Goal: Task Accomplishment & Management: Complete application form

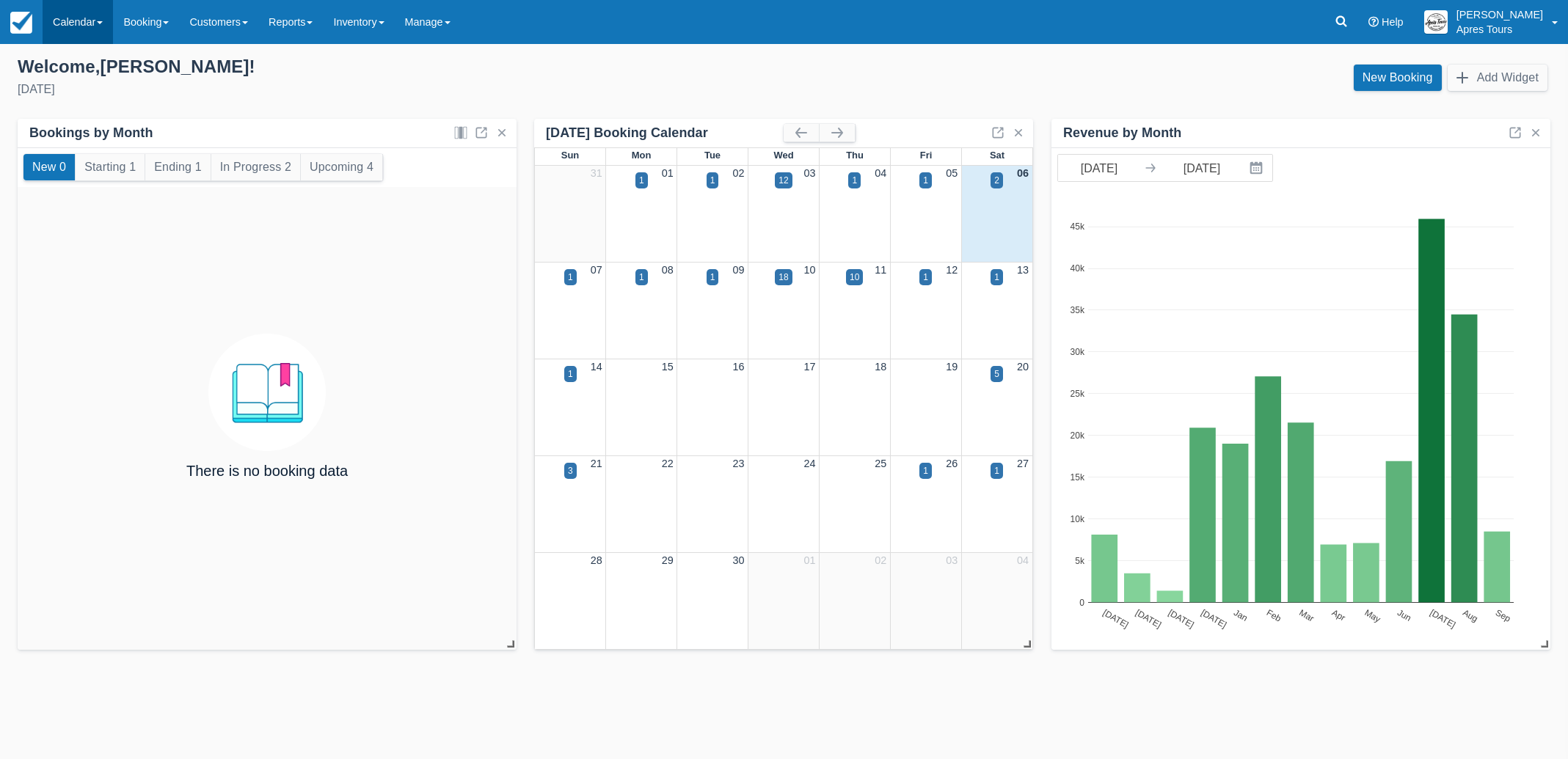
click at [54, 24] on link "Calendar" at bounding box center [78, 22] width 71 height 44
click at [79, 137] on link "Month" at bounding box center [102, 139] width 116 height 31
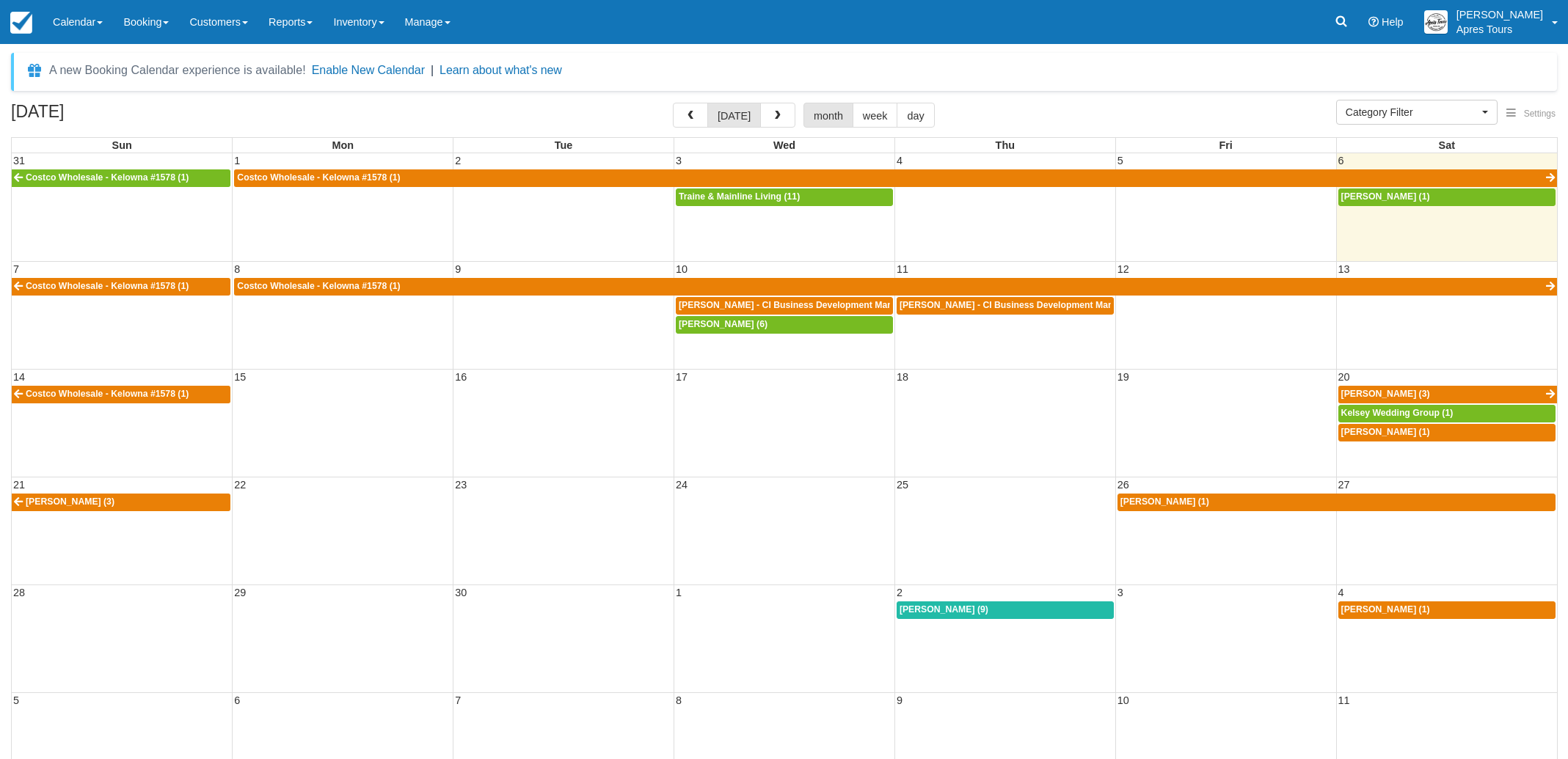
select select
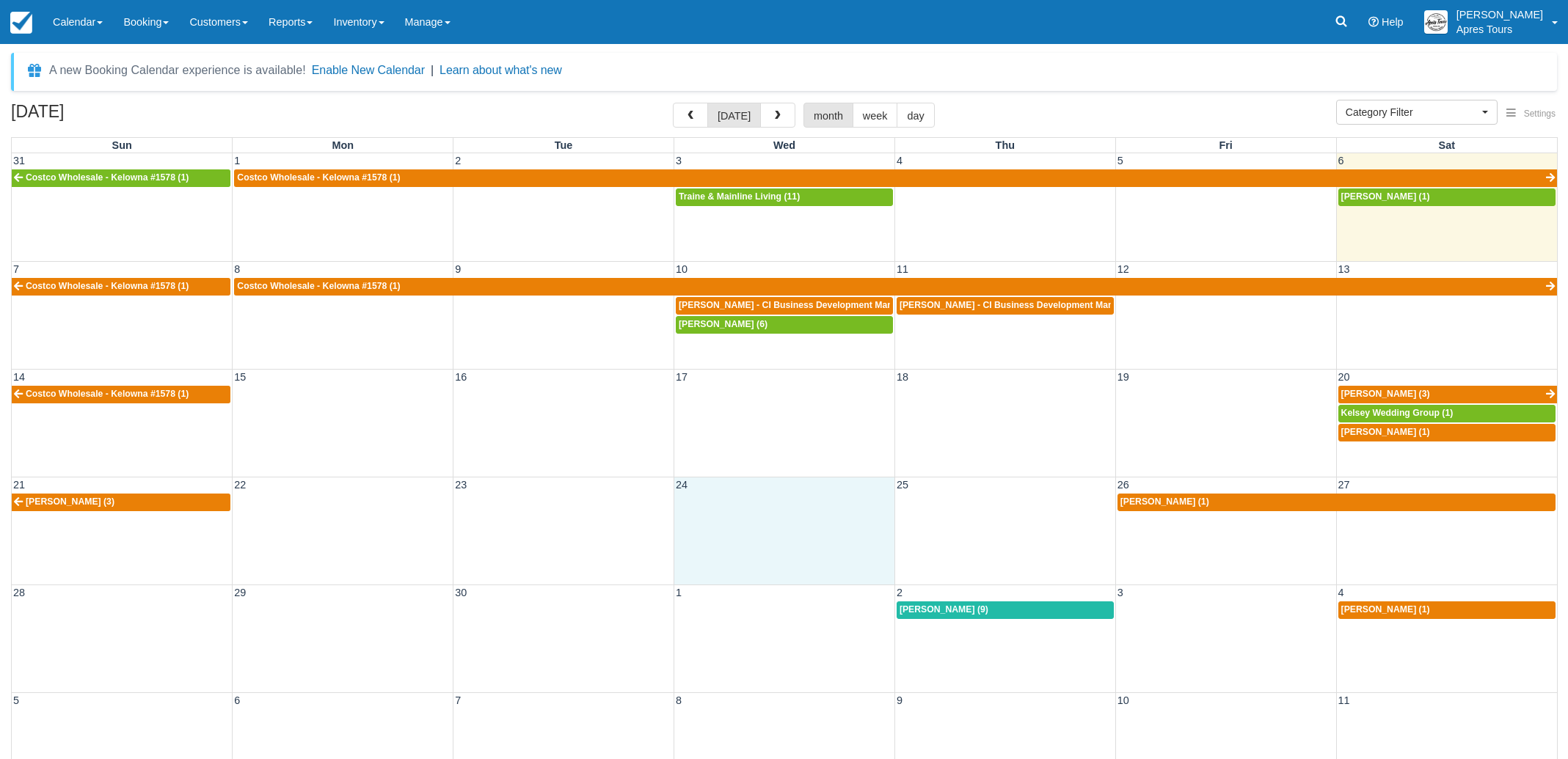
click at [773, 524] on div "21 22 23 24 25 26 27 Sharon Telford (3) Dena Barbash (1)" at bounding box center [784, 530] width 1545 height 108
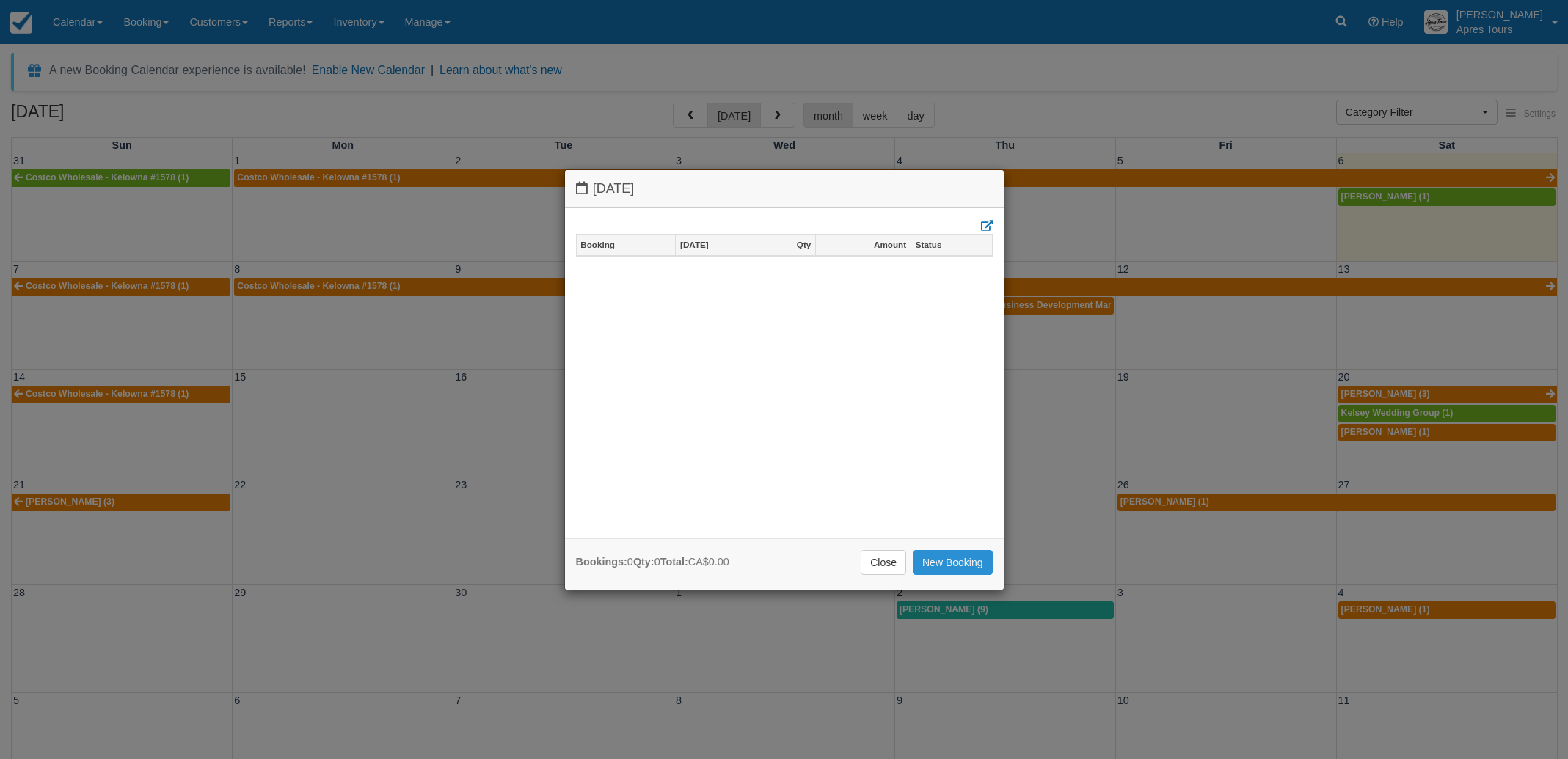
click at [938, 563] on link "New Booking" at bounding box center [952, 563] width 80 height 25
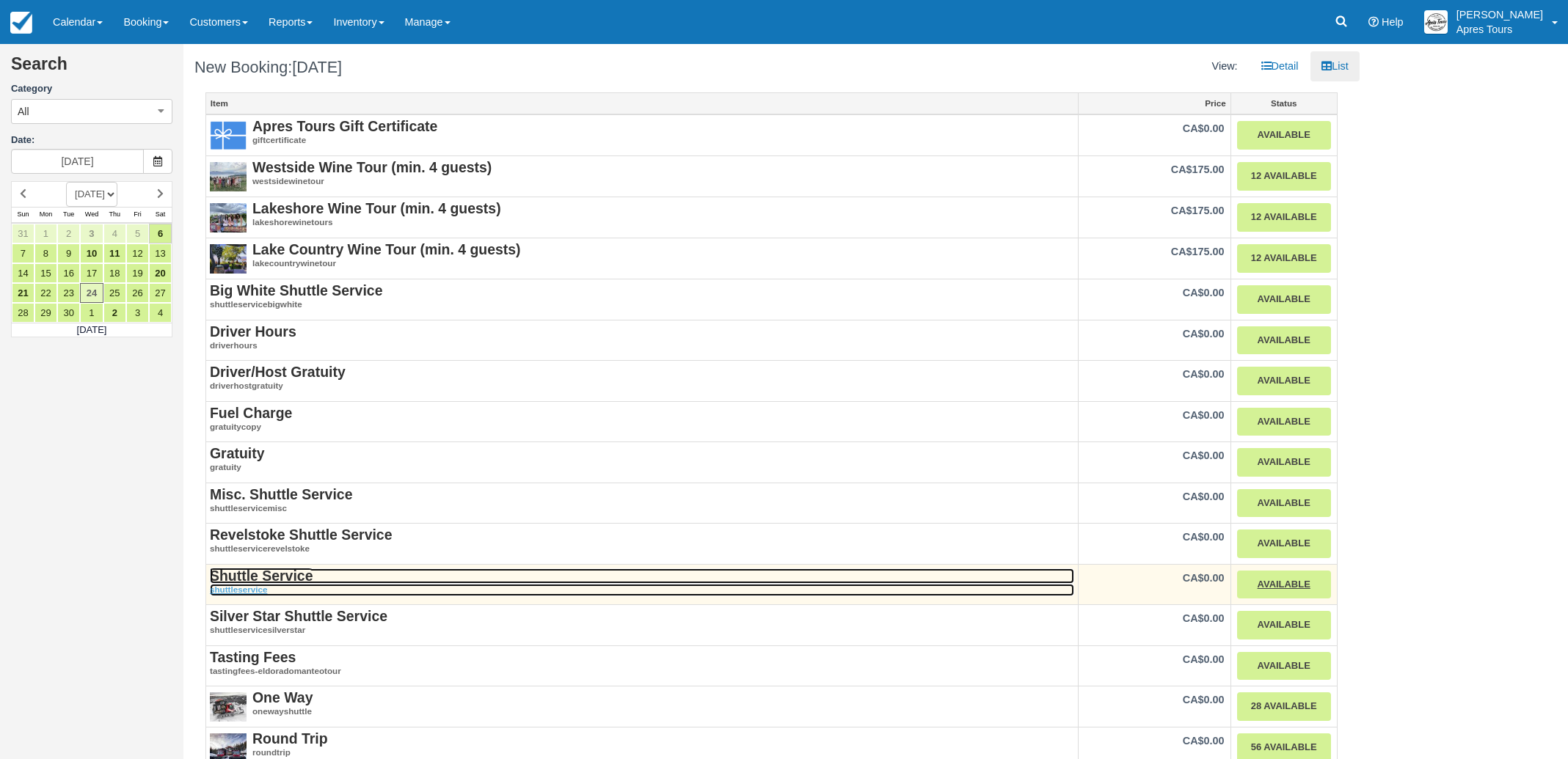
click at [264, 577] on strong "Shuttle Service" at bounding box center [261, 576] width 103 height 16
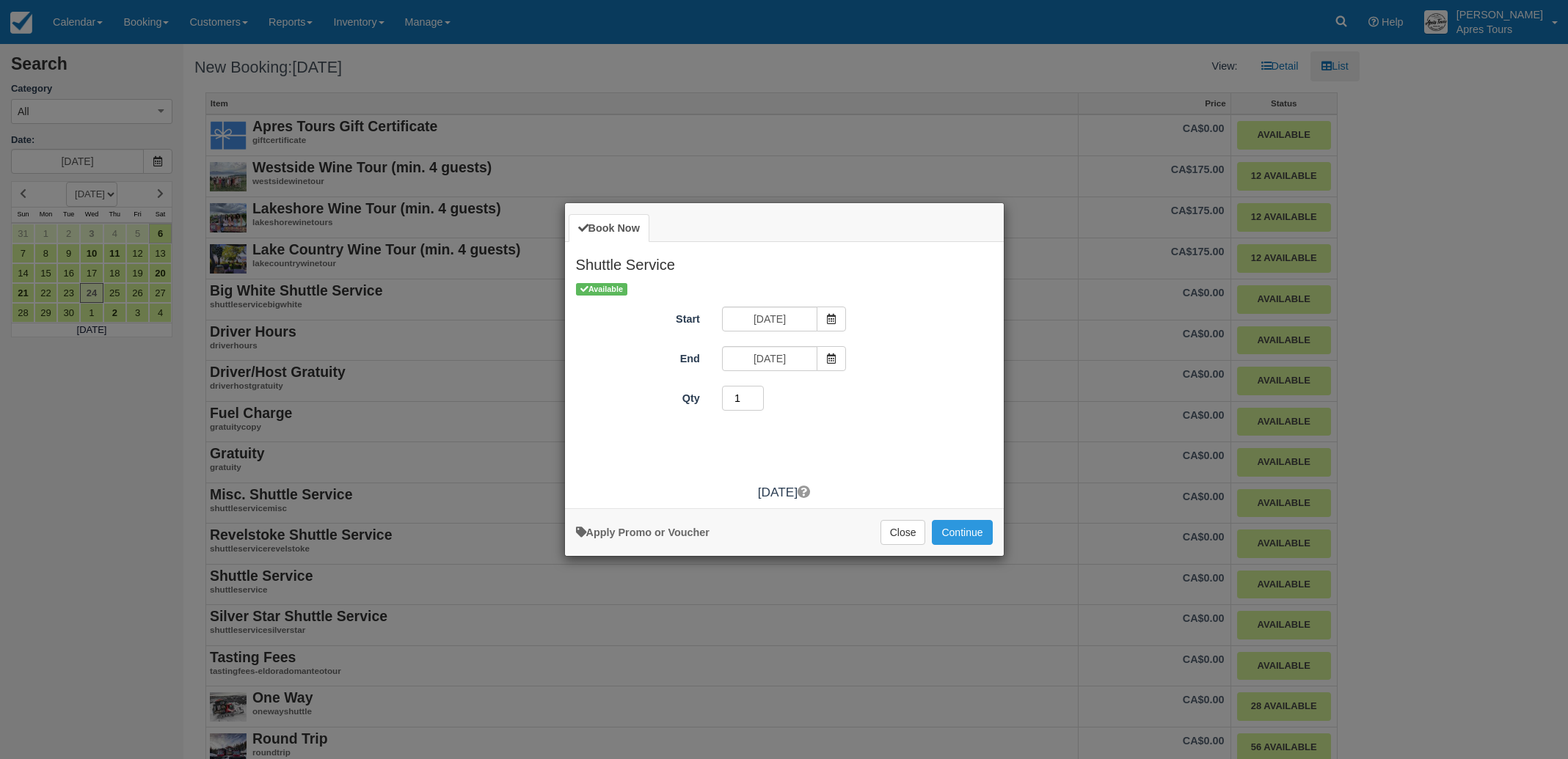
type input "1"
click at [758, 402] on input "1" at bounding box center [743, 398] width 43 height 25
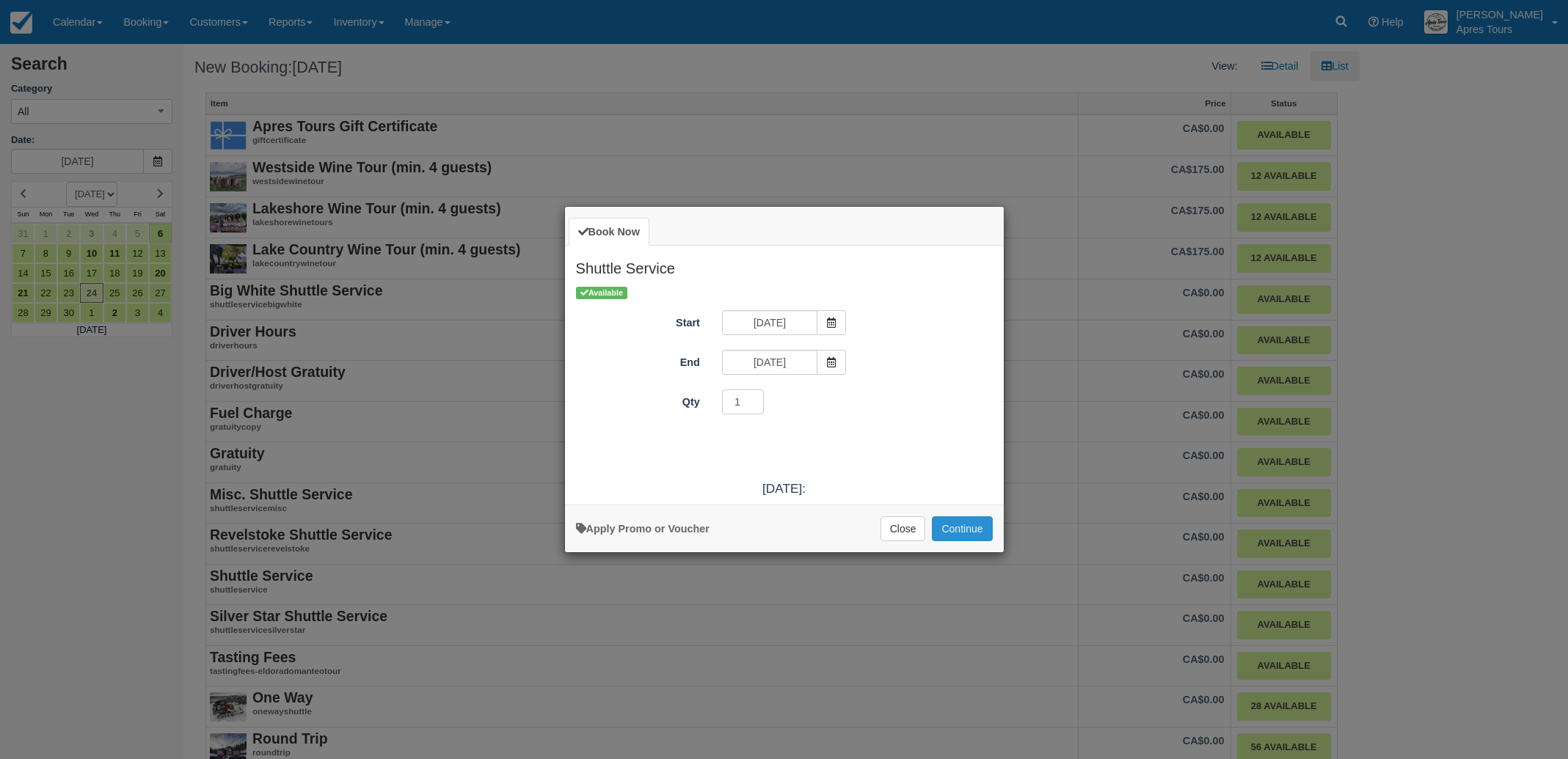
click at [968, 531] on button "Continue" at bounding box center [962, 529] width 60 height 25
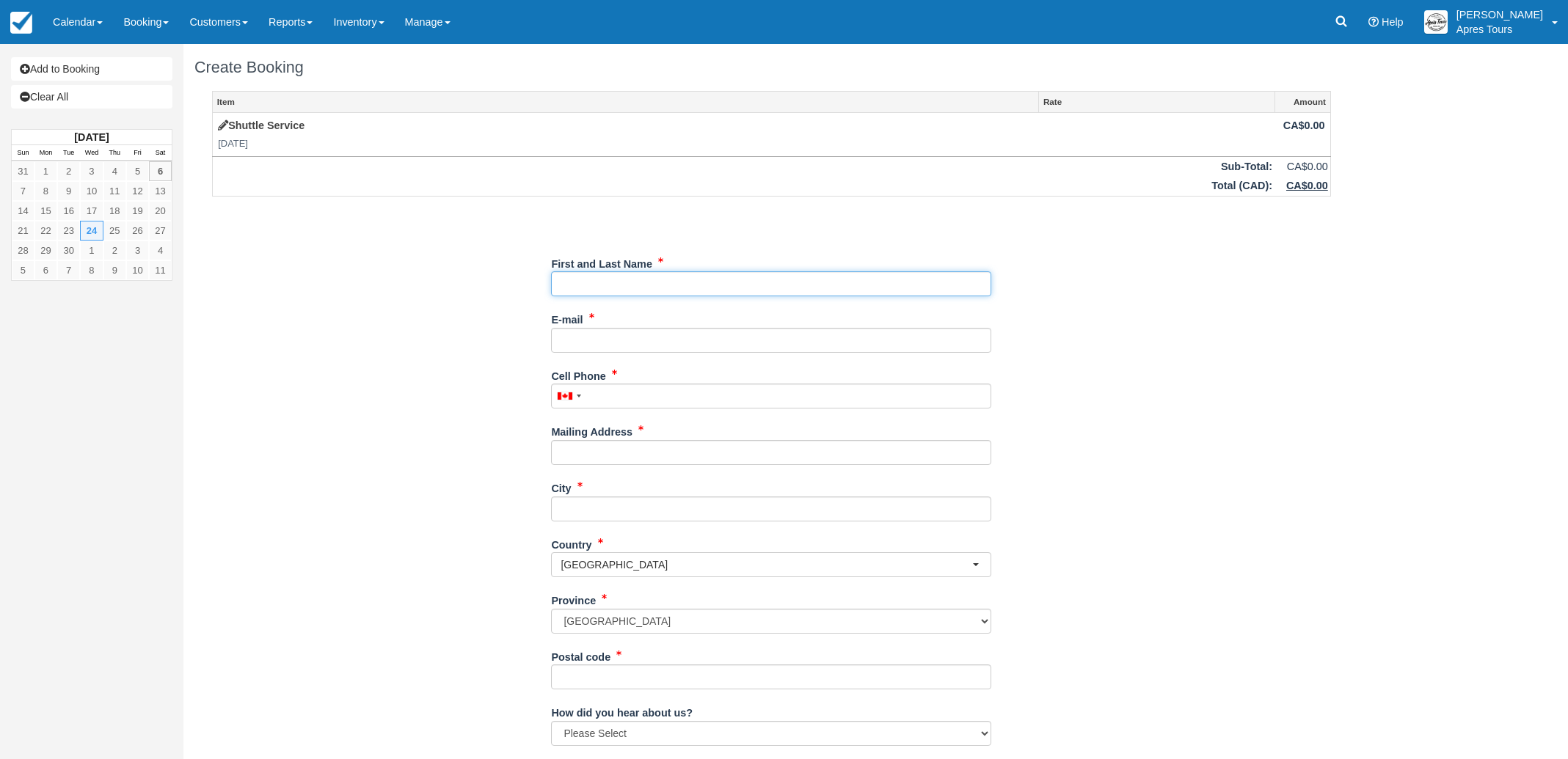
click at [702, 282] on input "First and Last Name" at bounding box center [771, 284] width 440 height 25
type input "[PERSON_NAME]"
click at [596, 334] on input "E-mail" at bounding box center [771, 341] width 440 height 25
paste input "[EMAIL_ADDRESS][DOMAIN_NAME]"
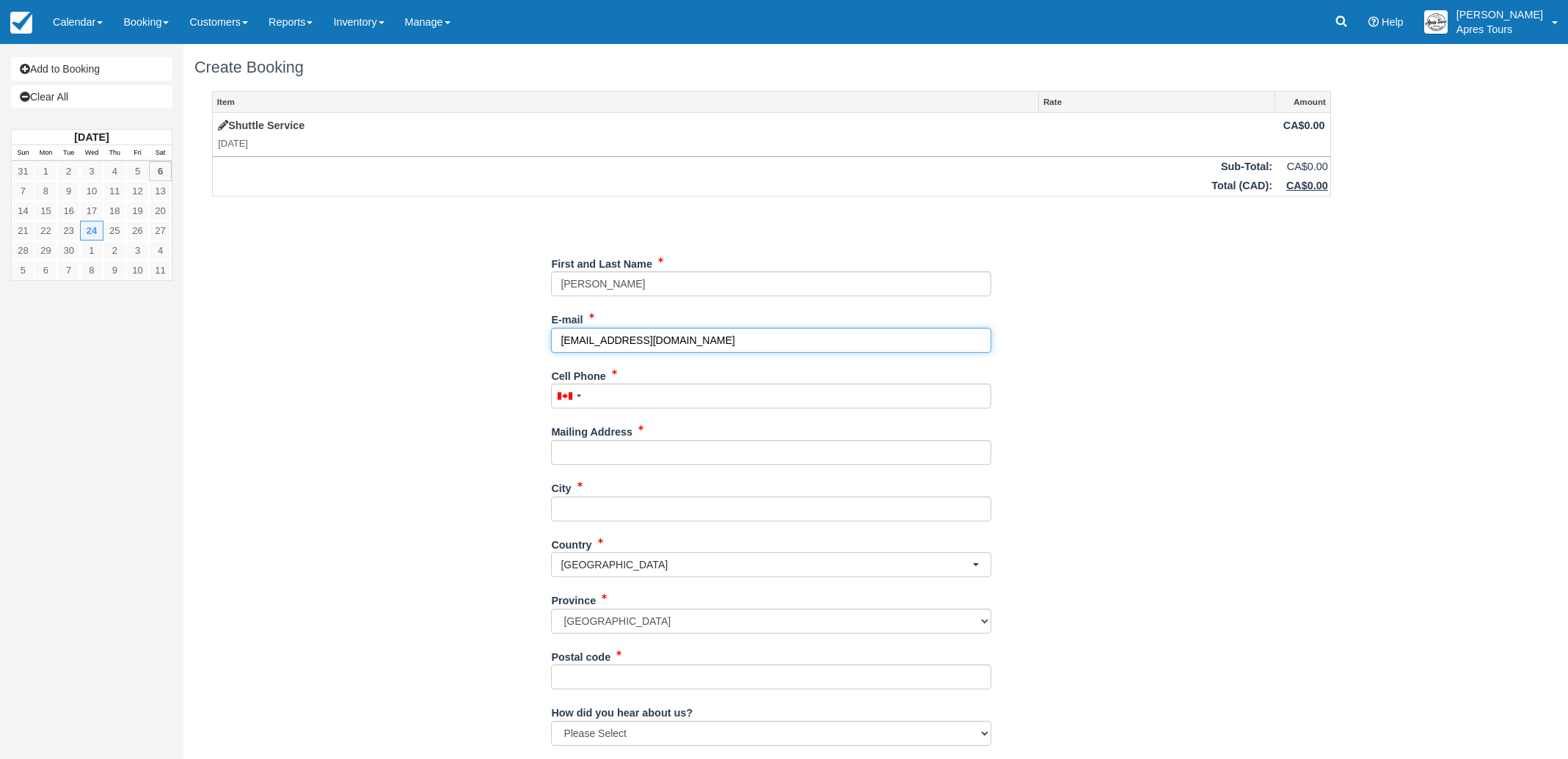
type input "[EMAIL_ADDRESS][DOMAIN_NAME]"
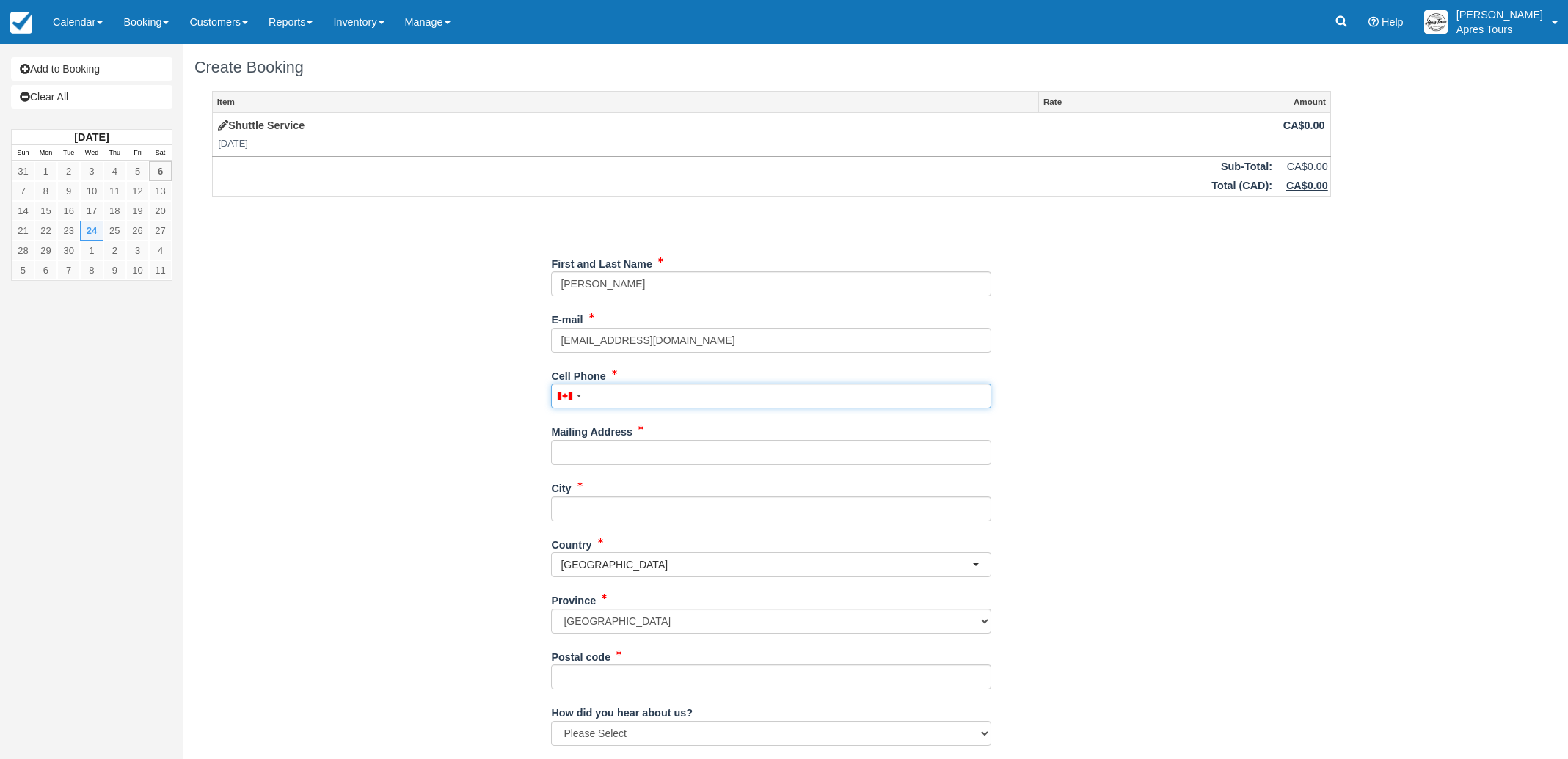
click at [641, 398] on input "Cell Phone" at bounding box center [771, 396] width 440 height 25
type input "[PHONE_NUMBER]"
click at [616, 455] on input "Mailing Address" at bounding box center [771, 452] width 440 height 25
type input "V"
type input "T"
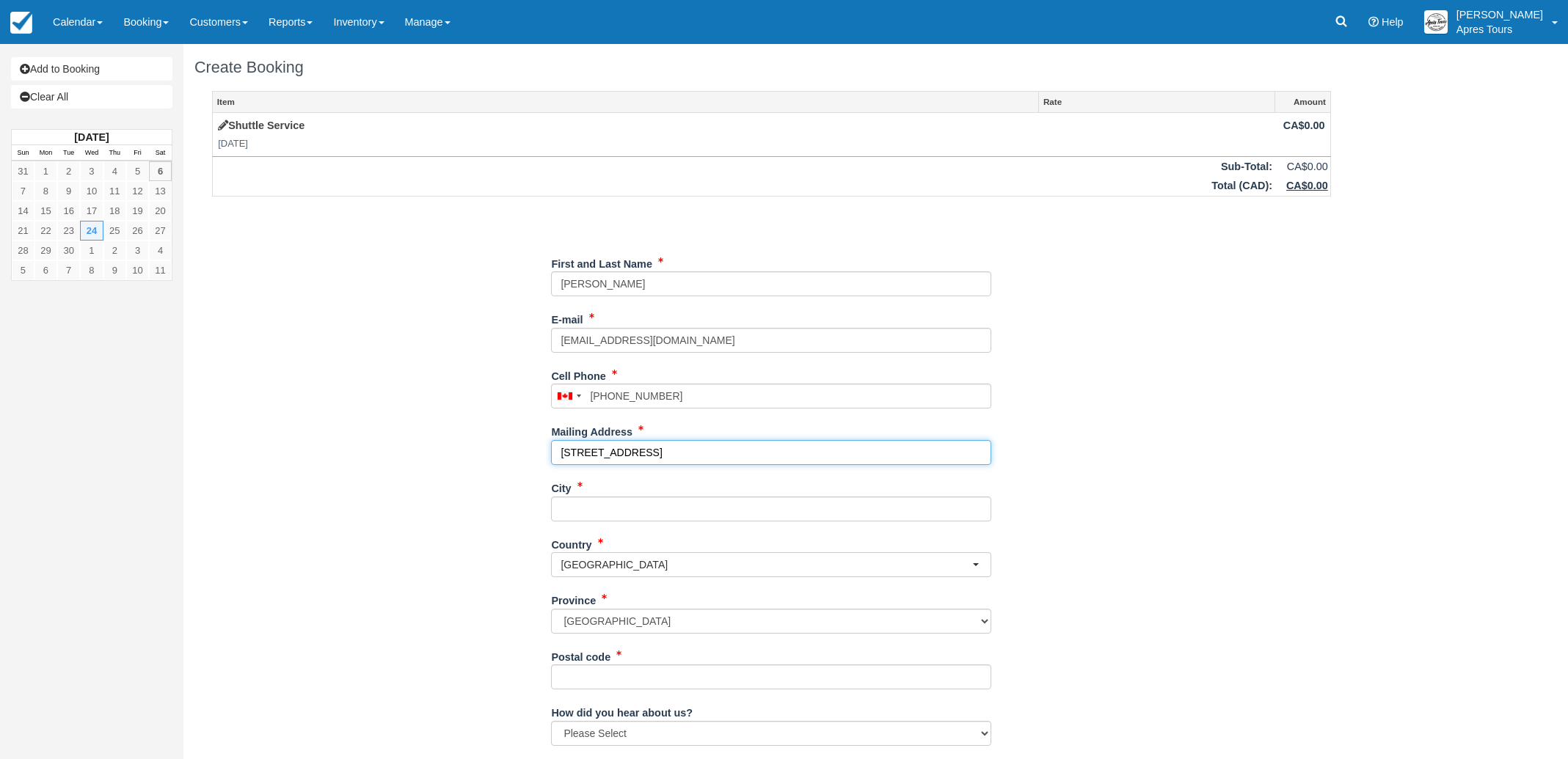
type input "[STREET_ADDRESS]"
click at [578, 503] on input "City" at bounding box center [771, 509] width 440 height 25
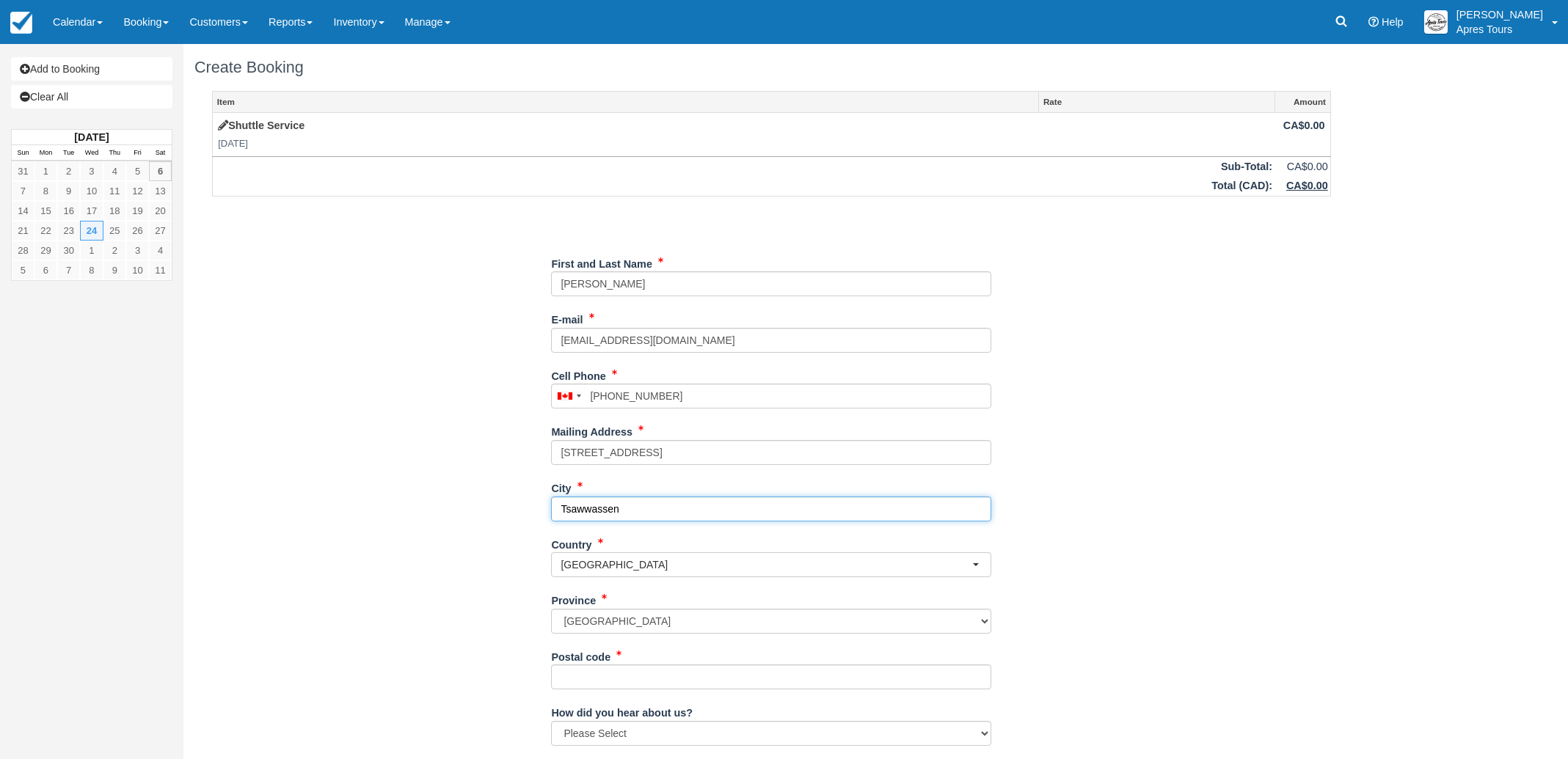
type input "Tsawwassen"
click at [585, 681] on input "Postal code" at bounding box center [771, 677] width 440 height 25
type input "V1W 3L4"
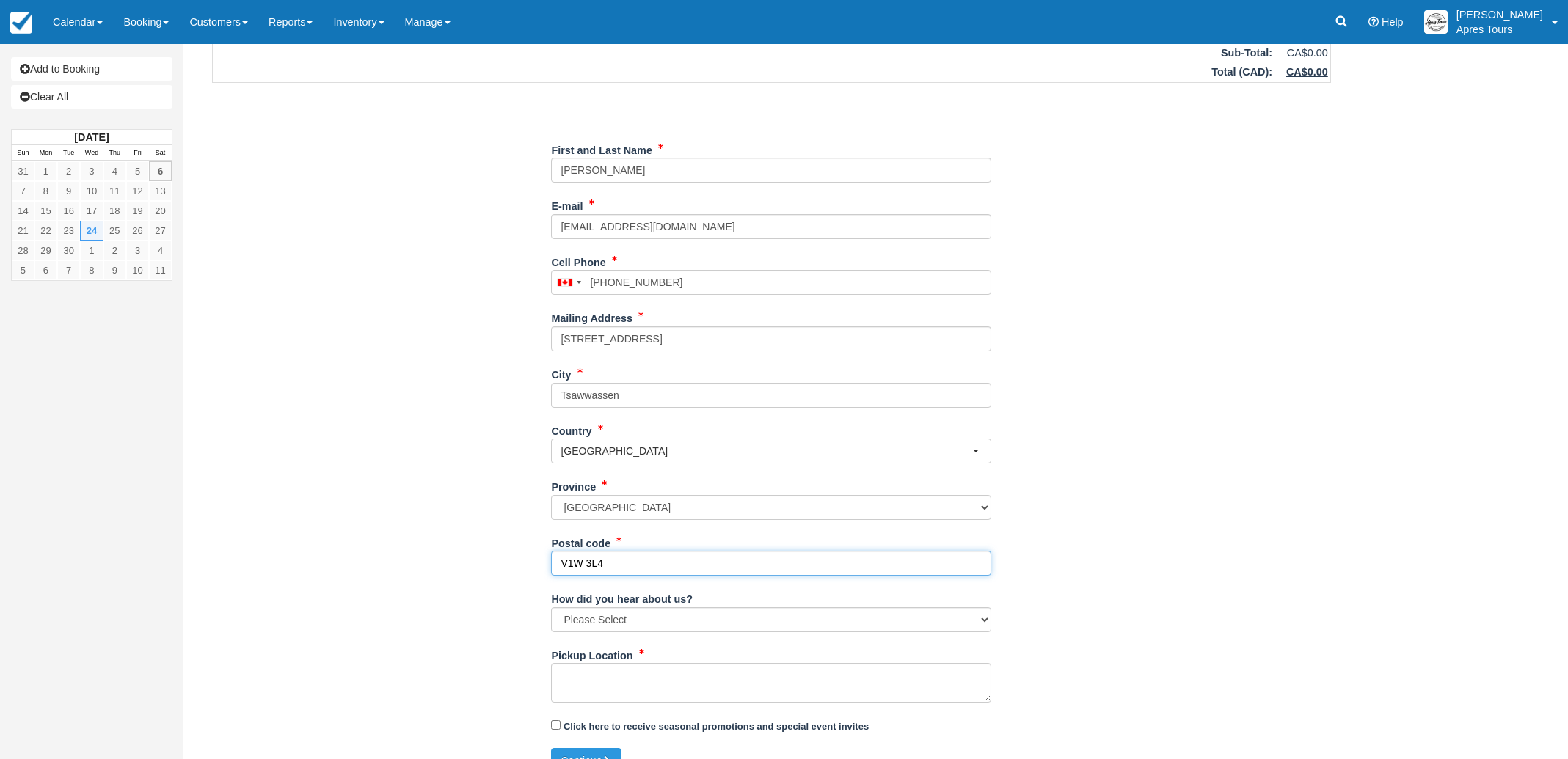
scroll to position [118, 0]
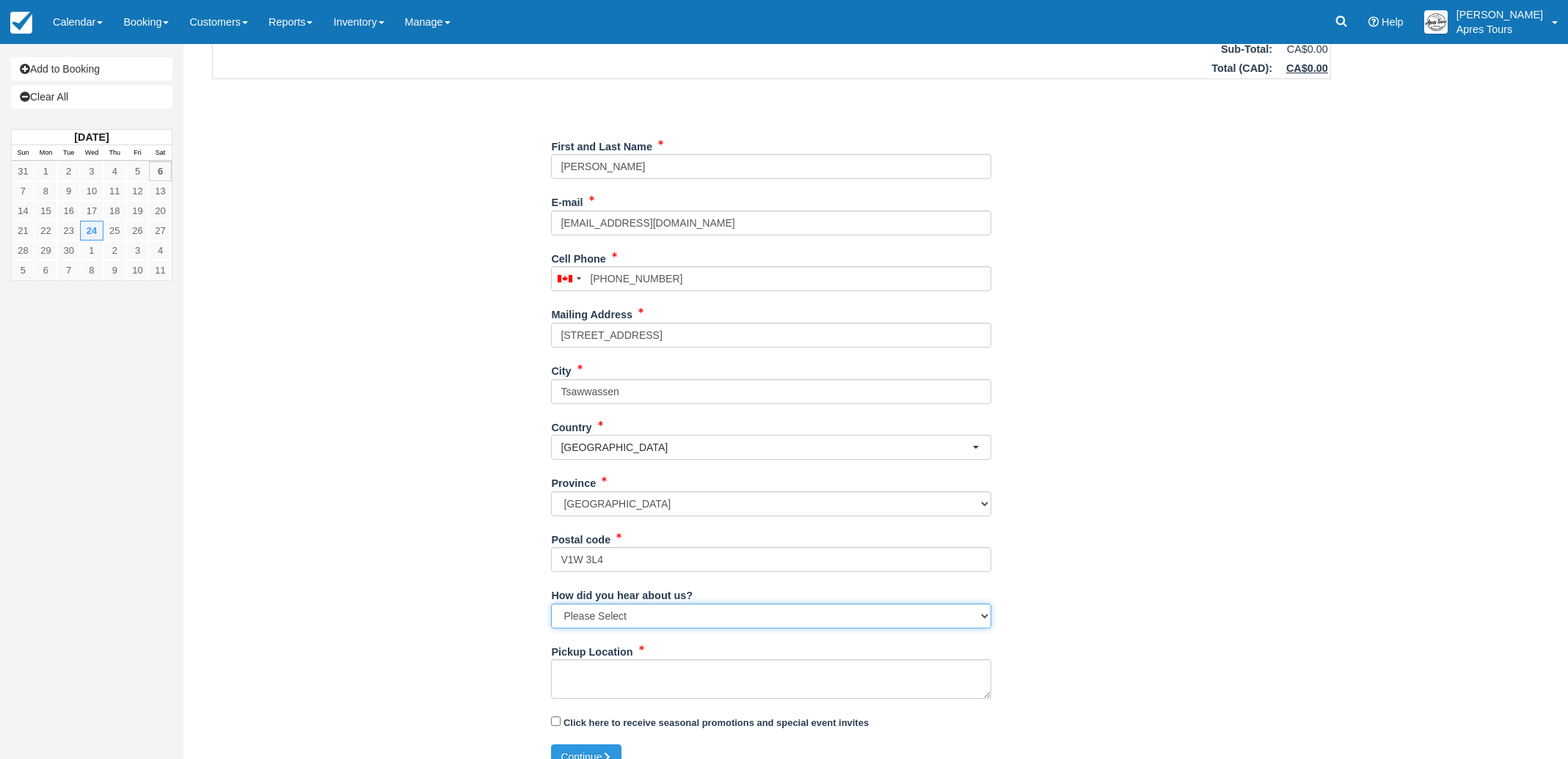
click at [619, 609] on select "Please Select Social Media Google Trip Advisor Referral - Friends/Family Repeat…" at bounding box center [771, 616] width 440 height 25
select select "Referral - Friends/Family"
click at [614, 669] on textarea "Pickup Location" at bounding box center [771, 679] width 440 height 40
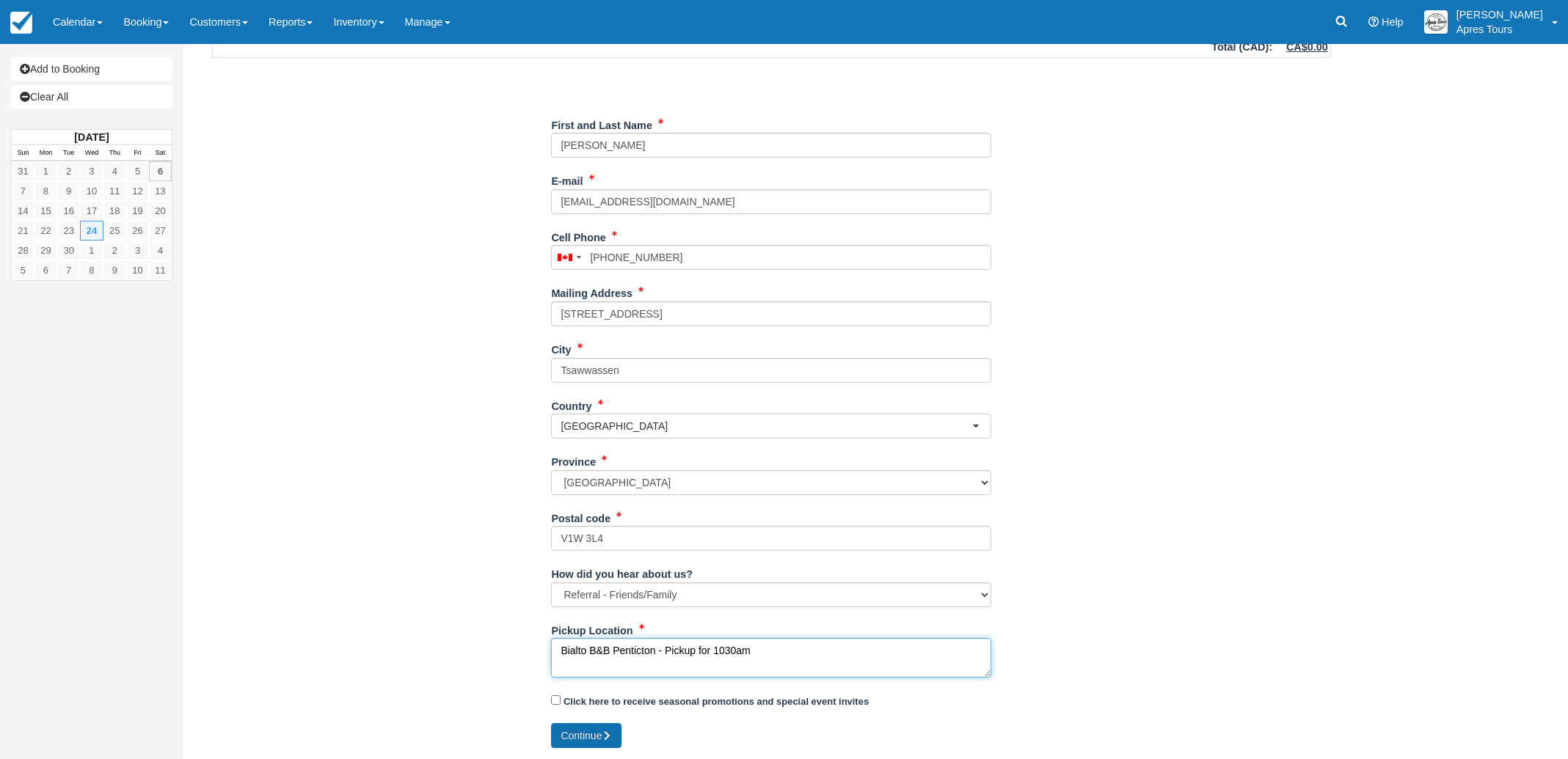
type textarea "Bialto B&B Penticton - Pickup for 1030am"
click at [592, 727] on button "Continue" at bounding box center [586, 735] width 71 height 25
type input "[PHONE_NUMBER]"
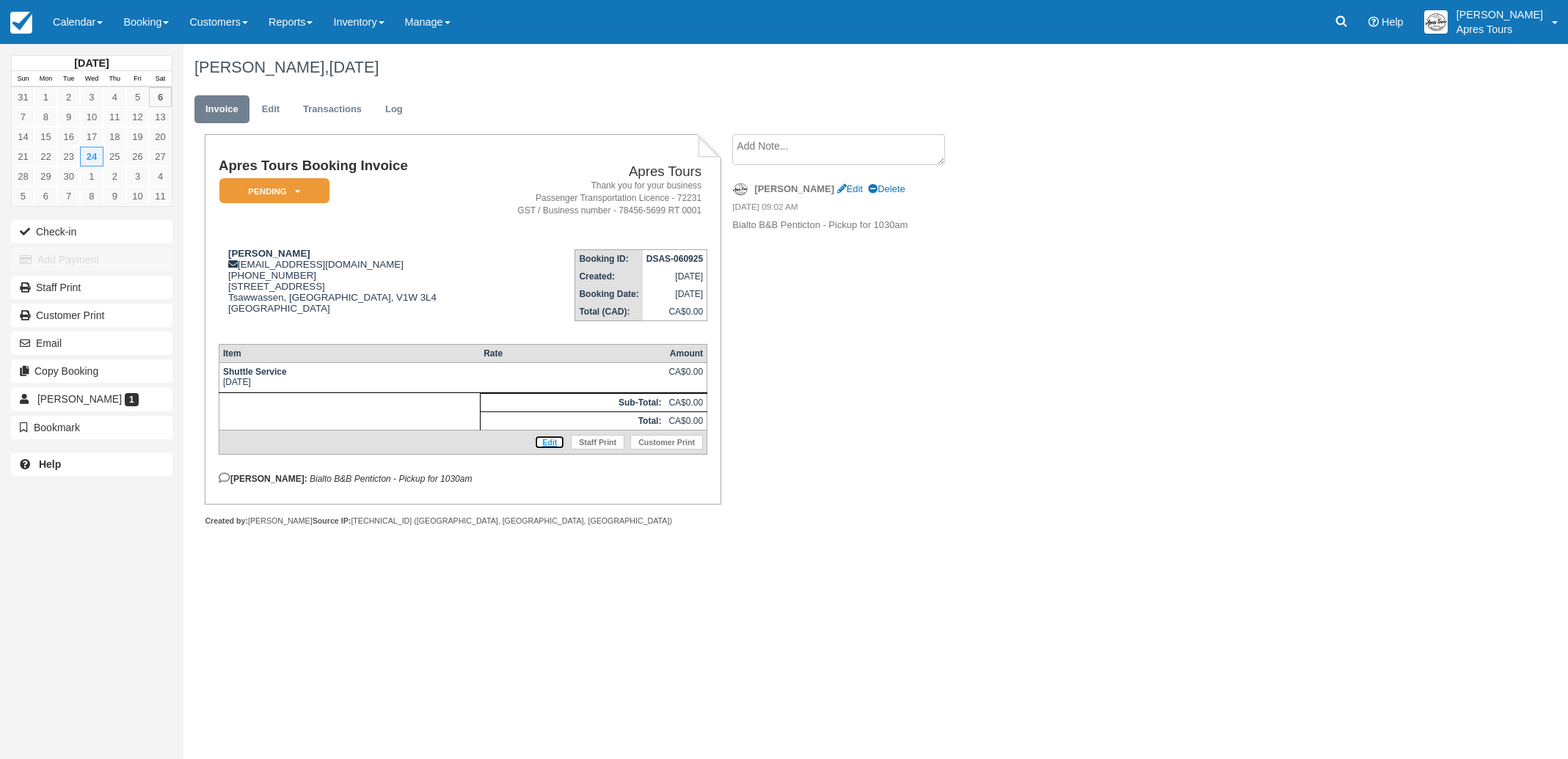
click at [551, 449] on link "Edit" at bounding box center [550, 442] width 31 height 15
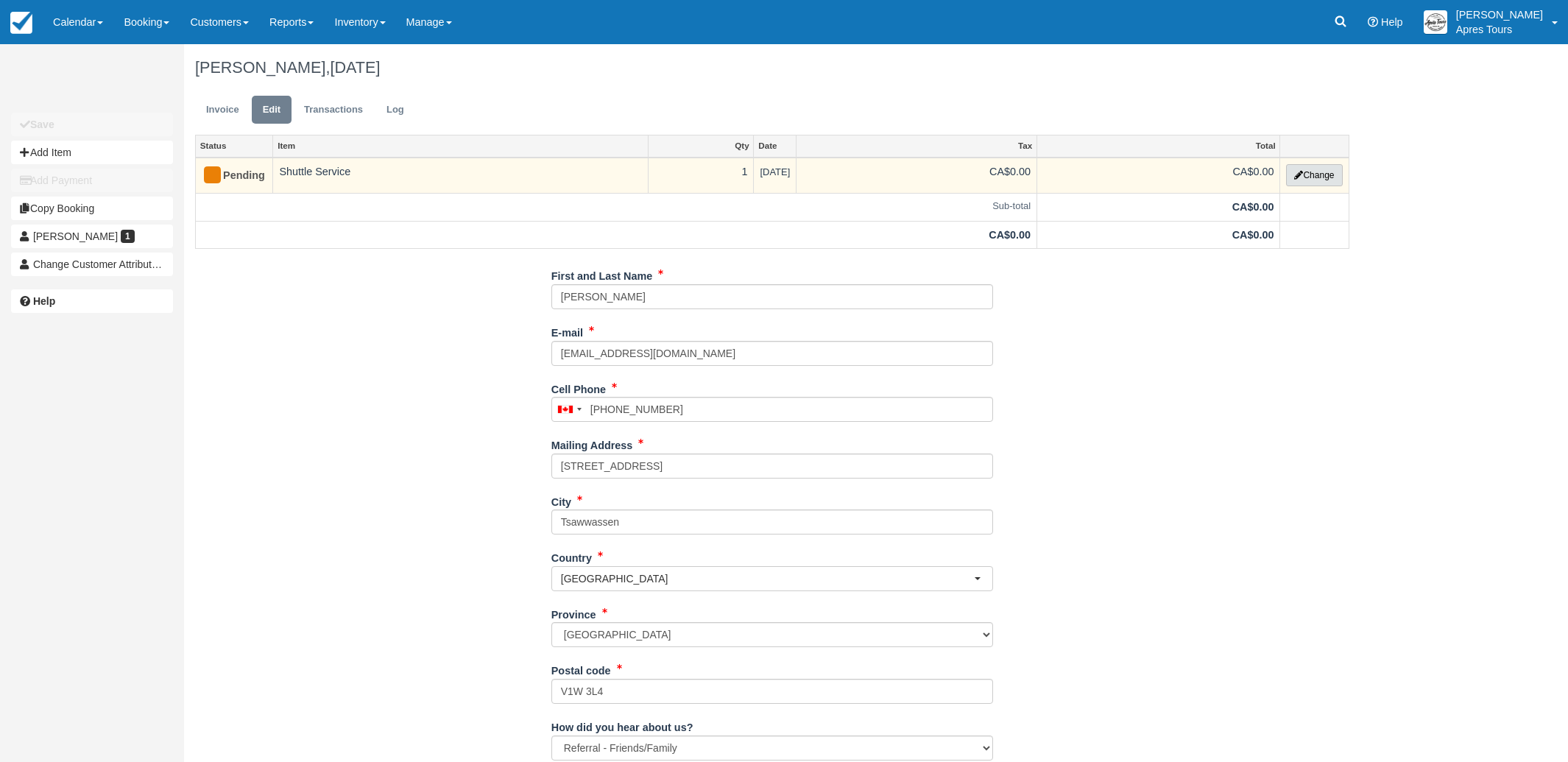
click at [1324, 171] on button "Change" at bounding box center [1314, 175] width 56 height 22
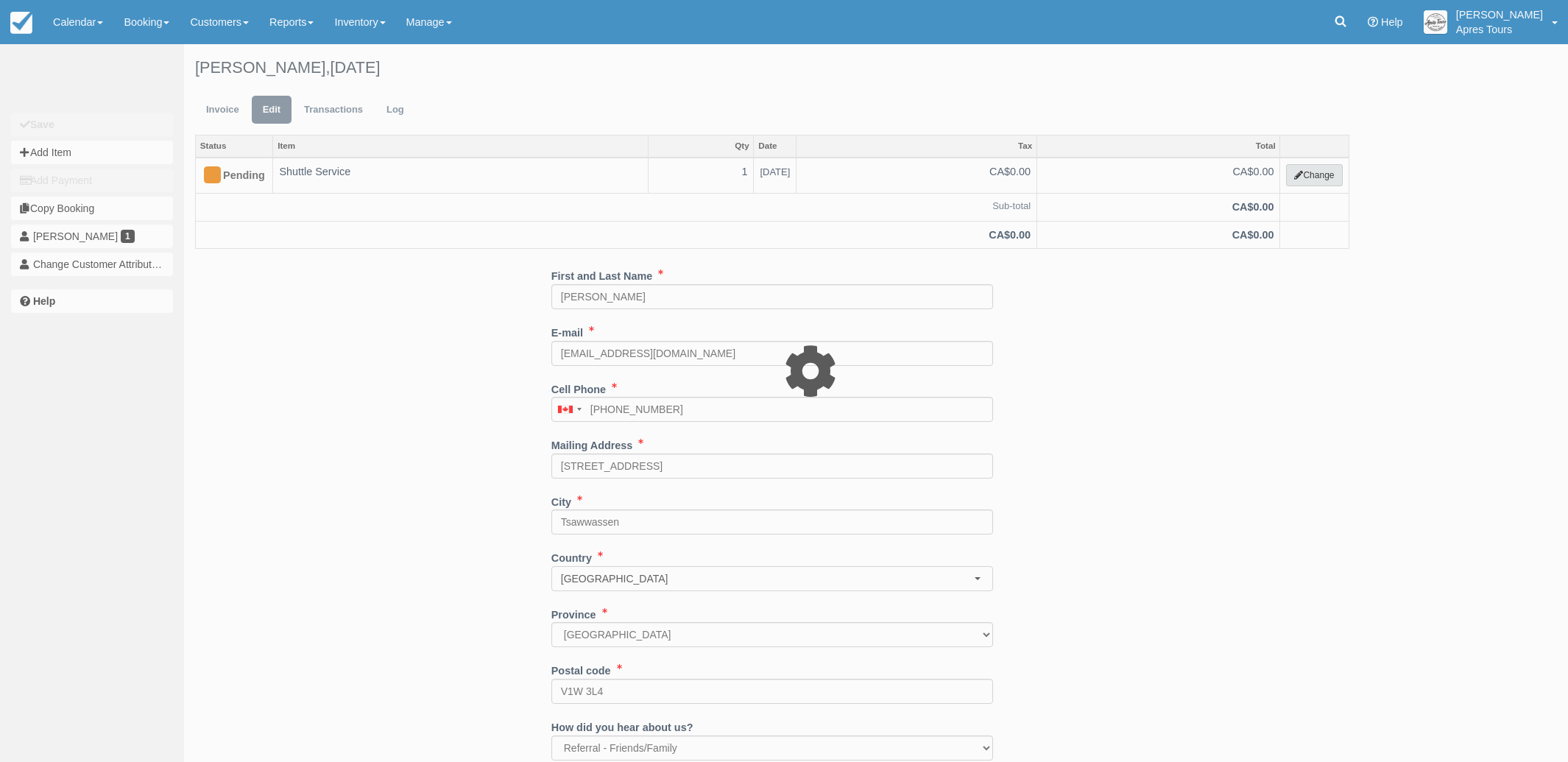
select select "4"
type input "0.00"
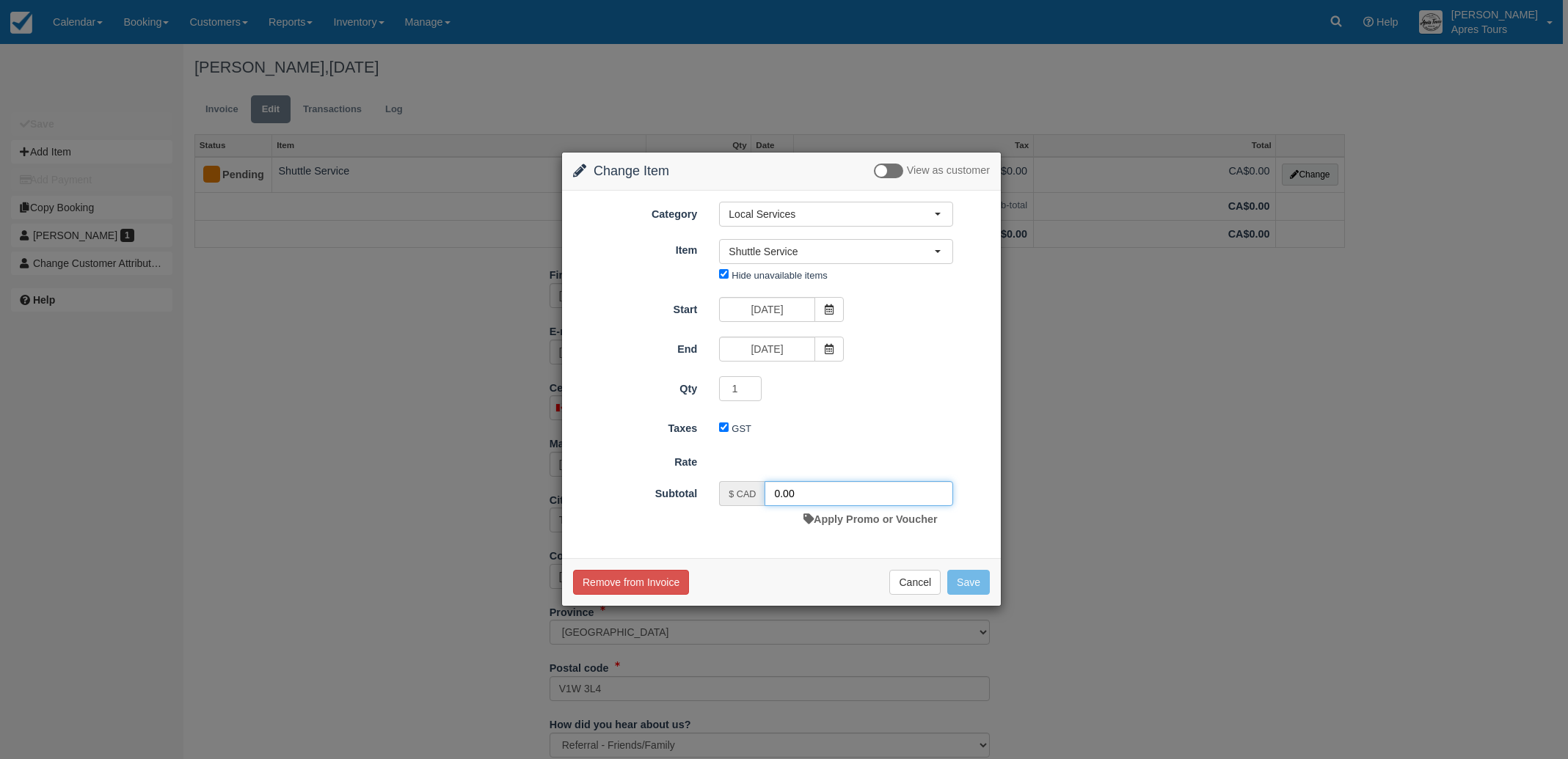
click at [778, 488] on input "0.00" at bounding box center [859, 493] width 188 height 25
type input "375.00"
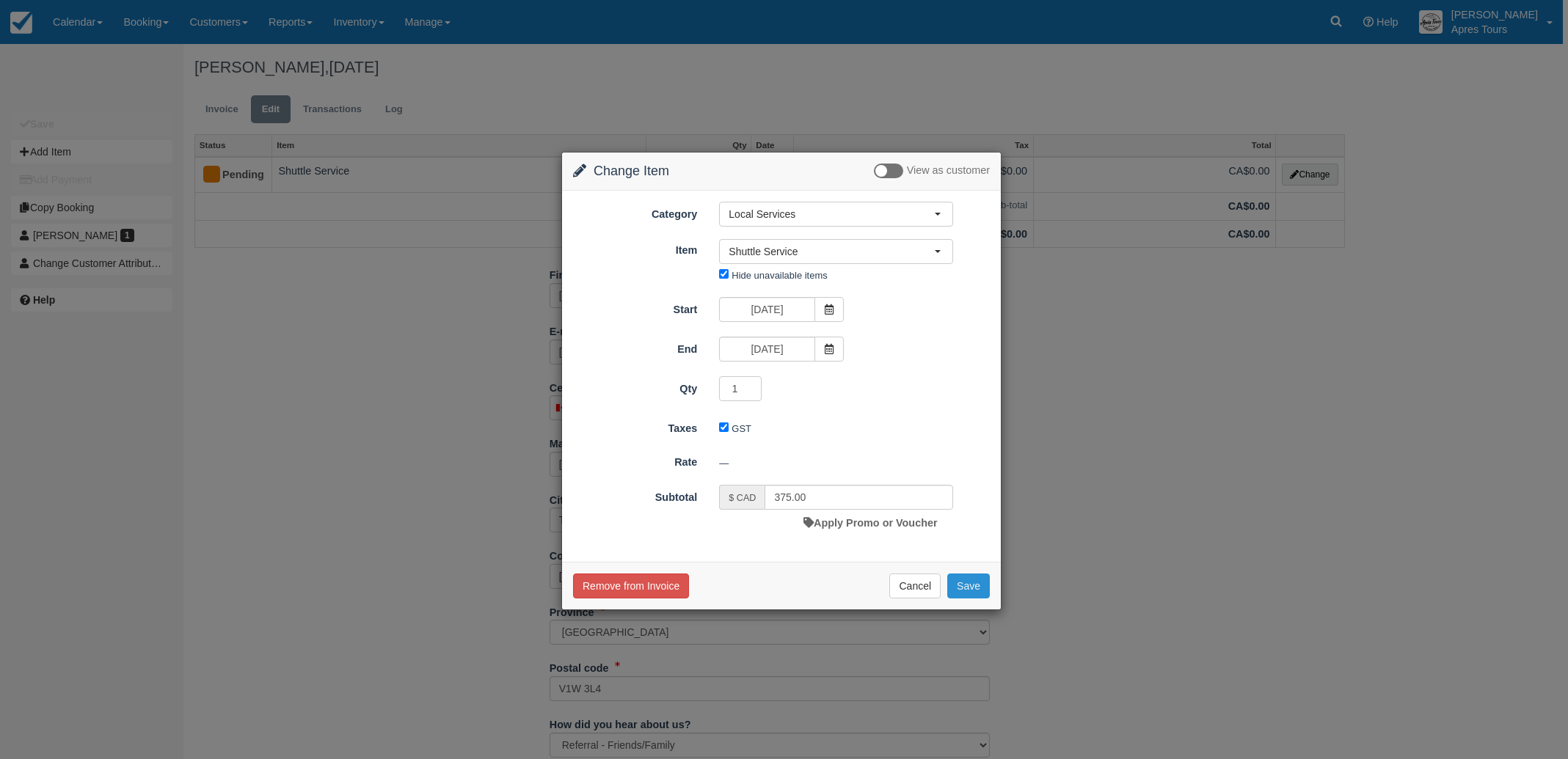
click at [971, 594] on button "Save" at bounding box center [968, 586] width 43 height 25
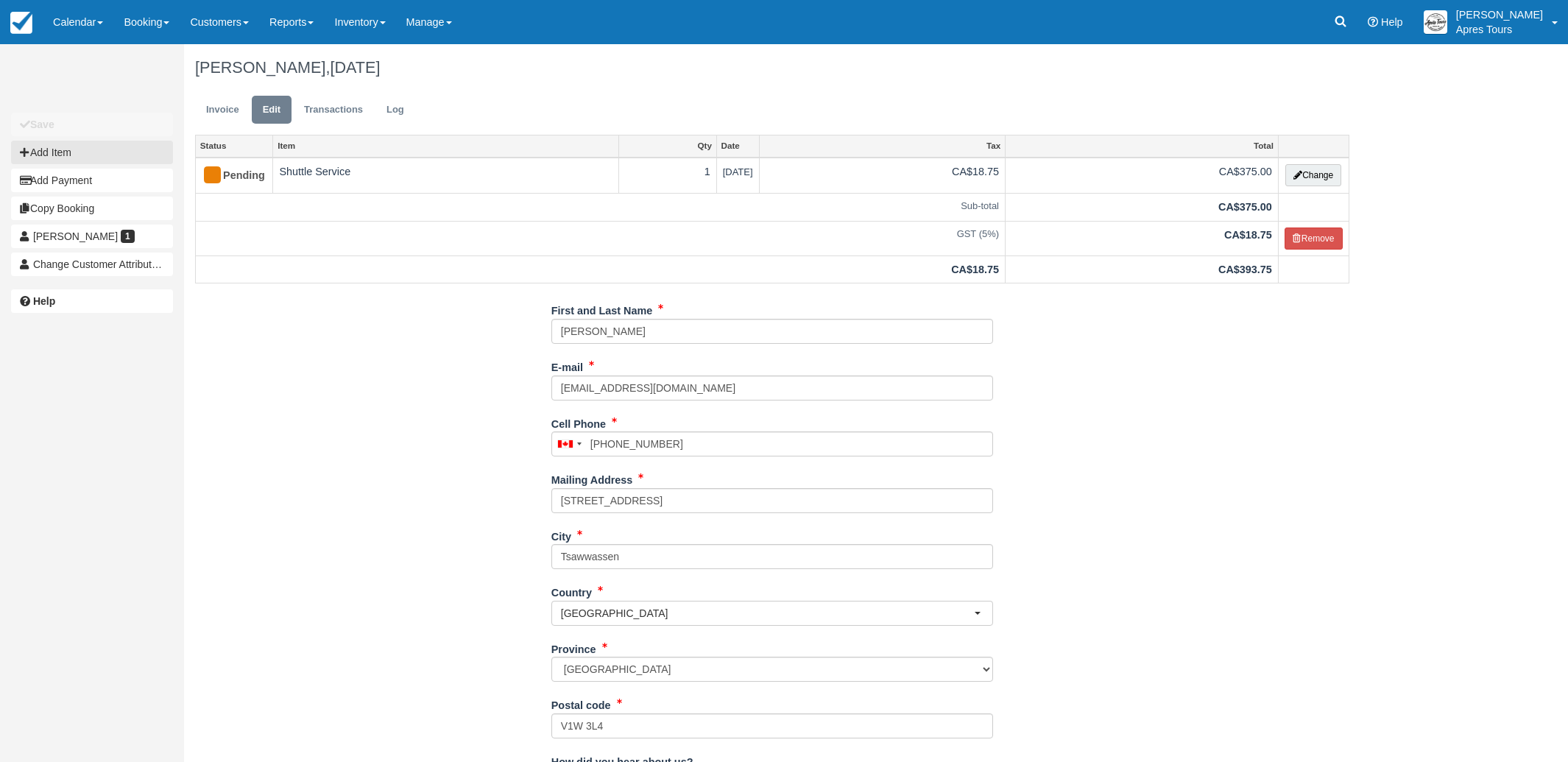
click at [74, 151] on button "Add Item" at bounding box center [92, 152] width 162 height 24
type input "0.00"
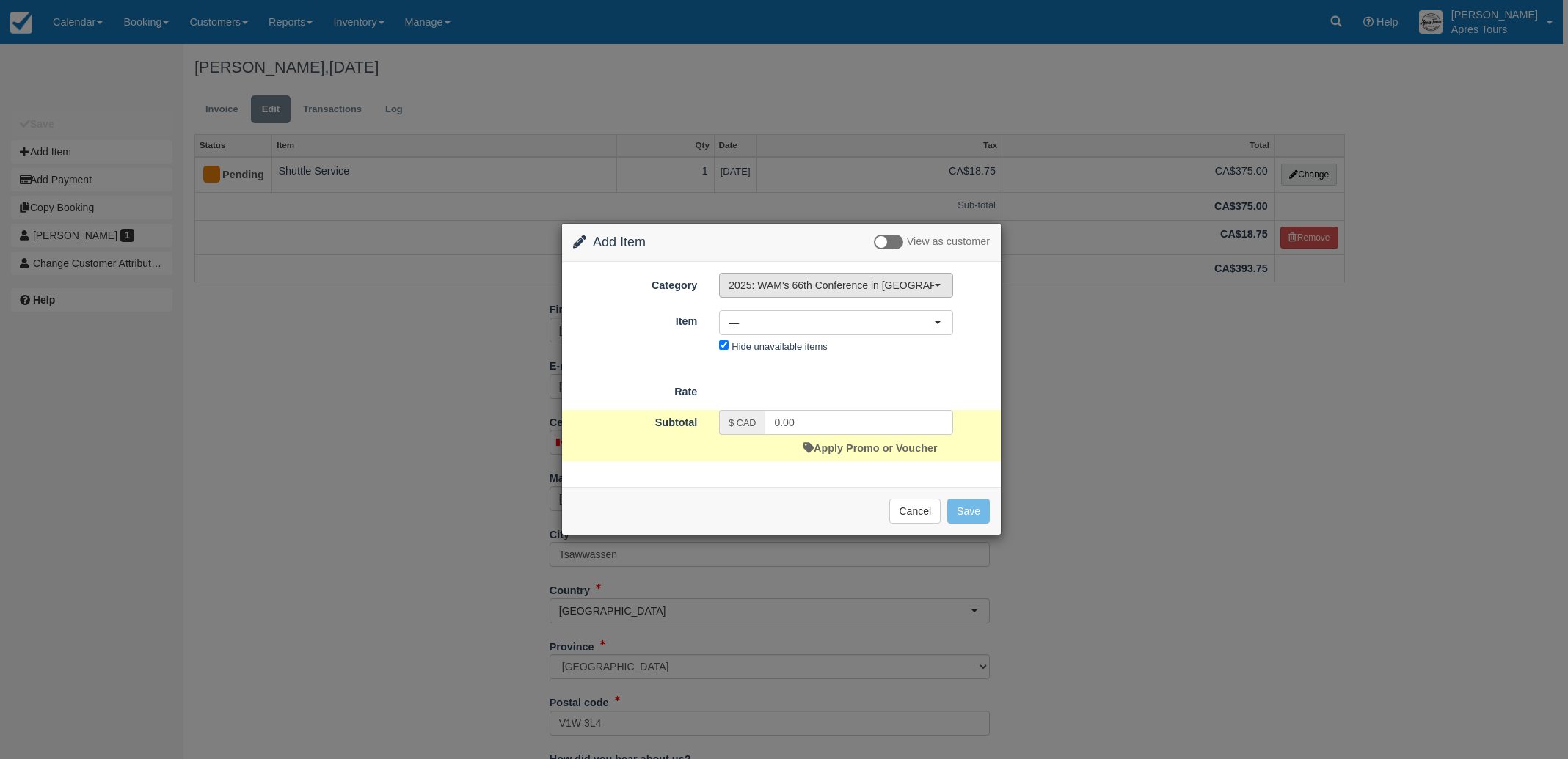
click at [876, 282] on span "2025: WAM's 66th Conference in [GEOGRAPHIC_DATA], [GEOGRAPHIC_DATA]" at bounding box center [831, 285] width 205 height 15
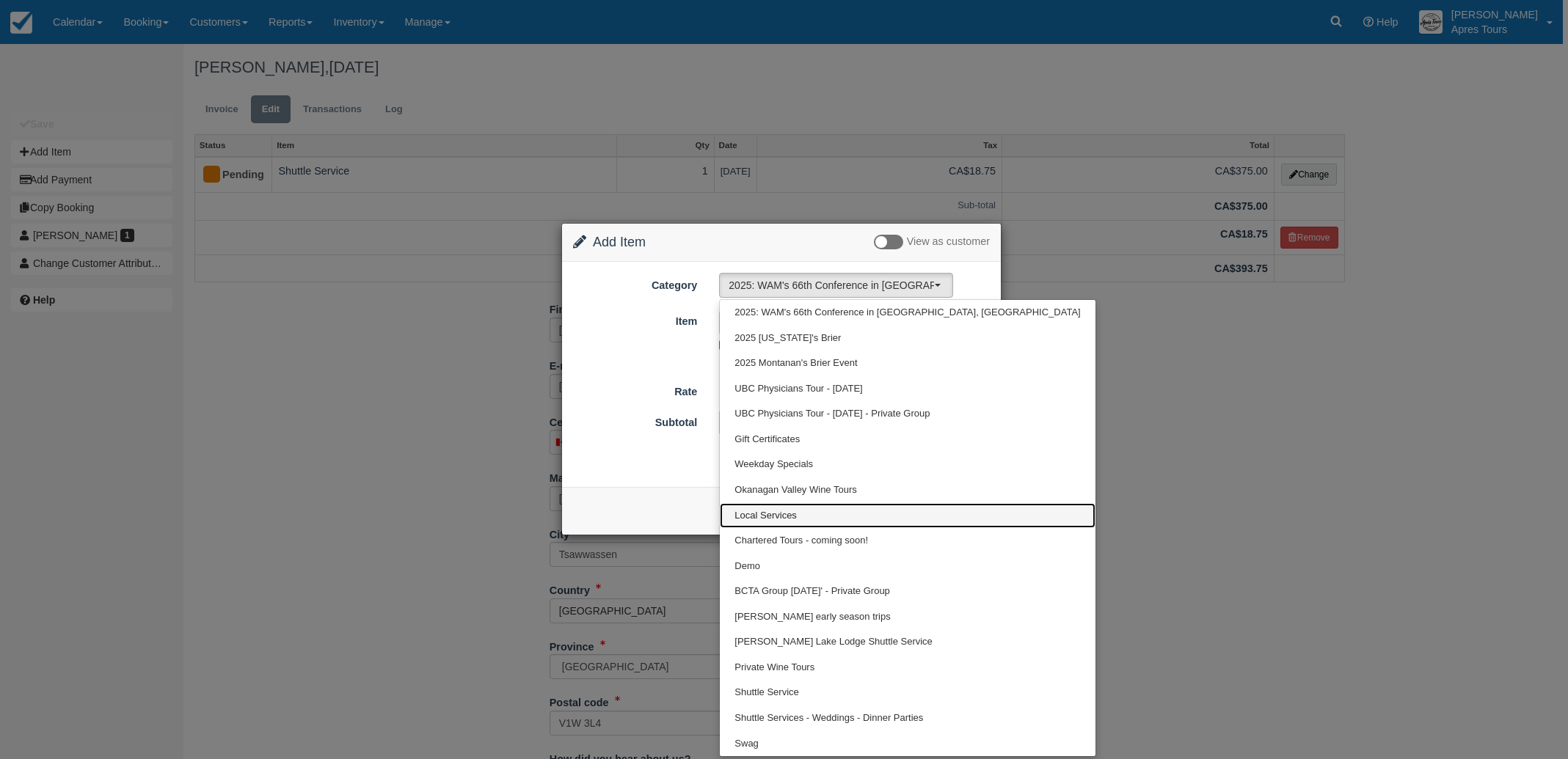
click at [780, 513] on span "Local Services" at bounding box center [765, 516] width 63 height 14
select select "4"
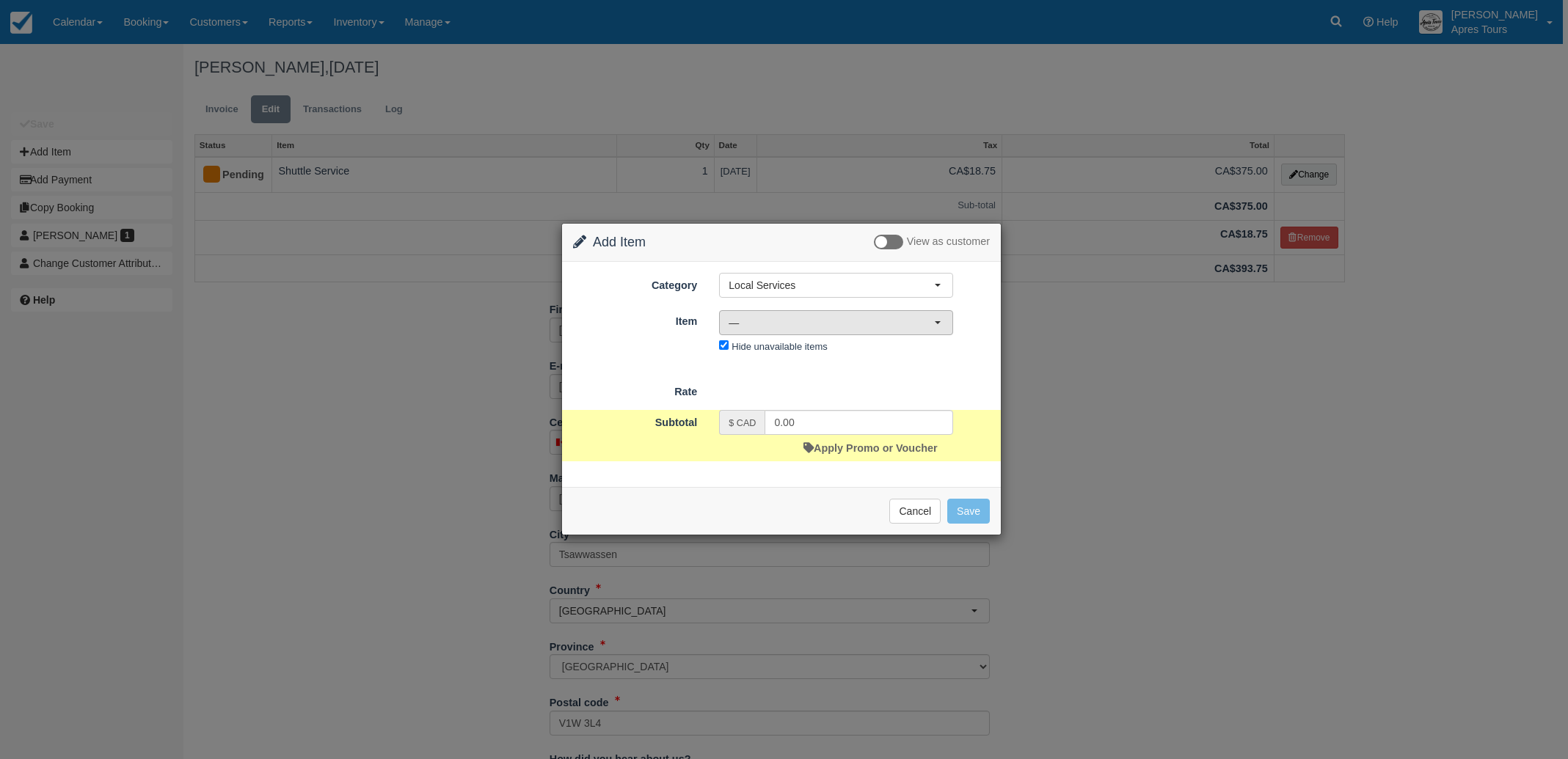
click at [876, 320] on span "—" at bounding box center [831, 323] width 205 height 15
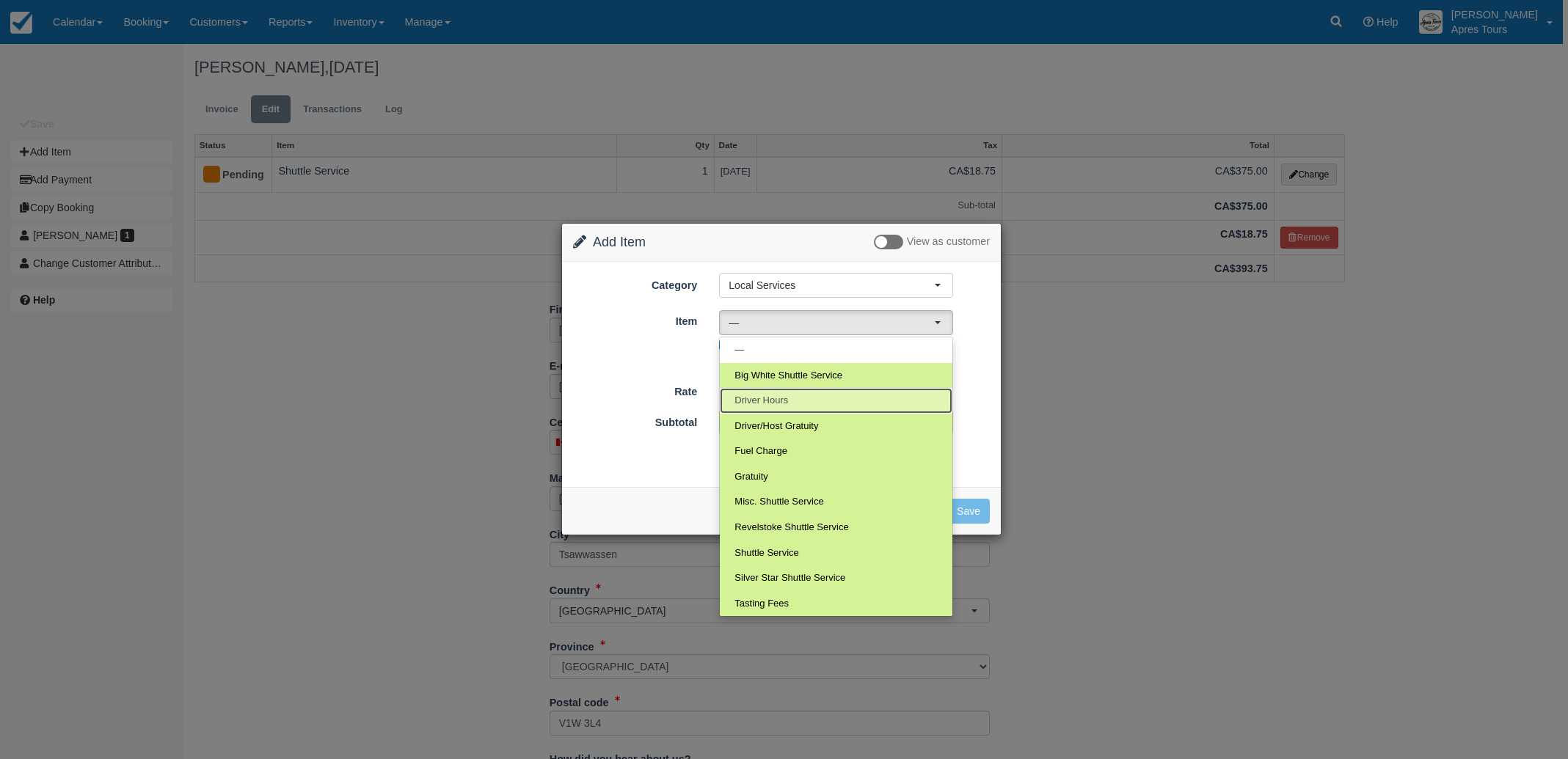
click at [770, 396] on span "Driver Hours" at bounding box center [761, 400] width 54 height 14
select select "25"
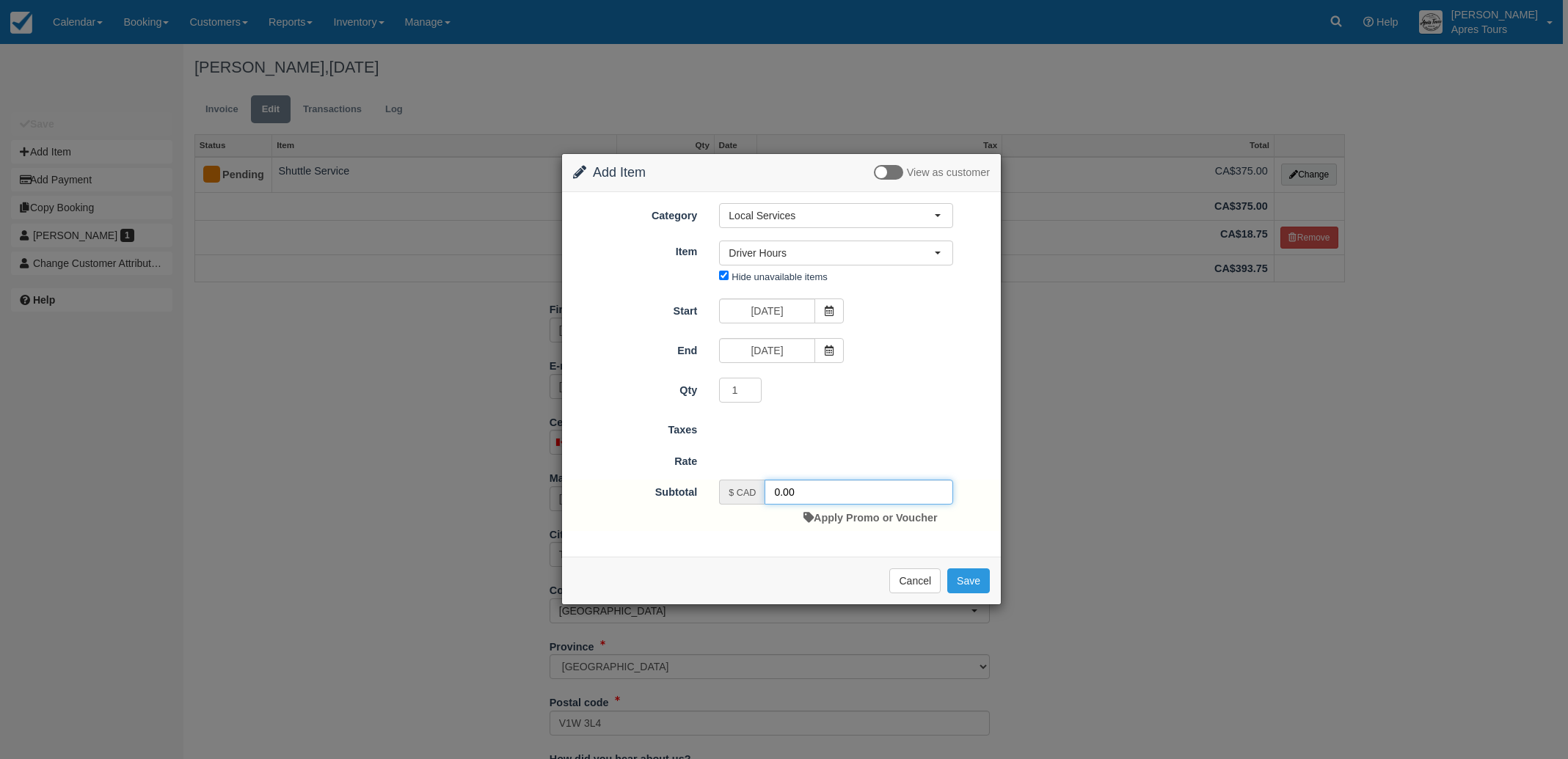
click at [774, 489] on input "0.00" at bounding box center [859, 492] width 188 height 25
type input "300.00"
click at [975, 588] on button "Save" at bounding box center [968, 585] width 43 height 25
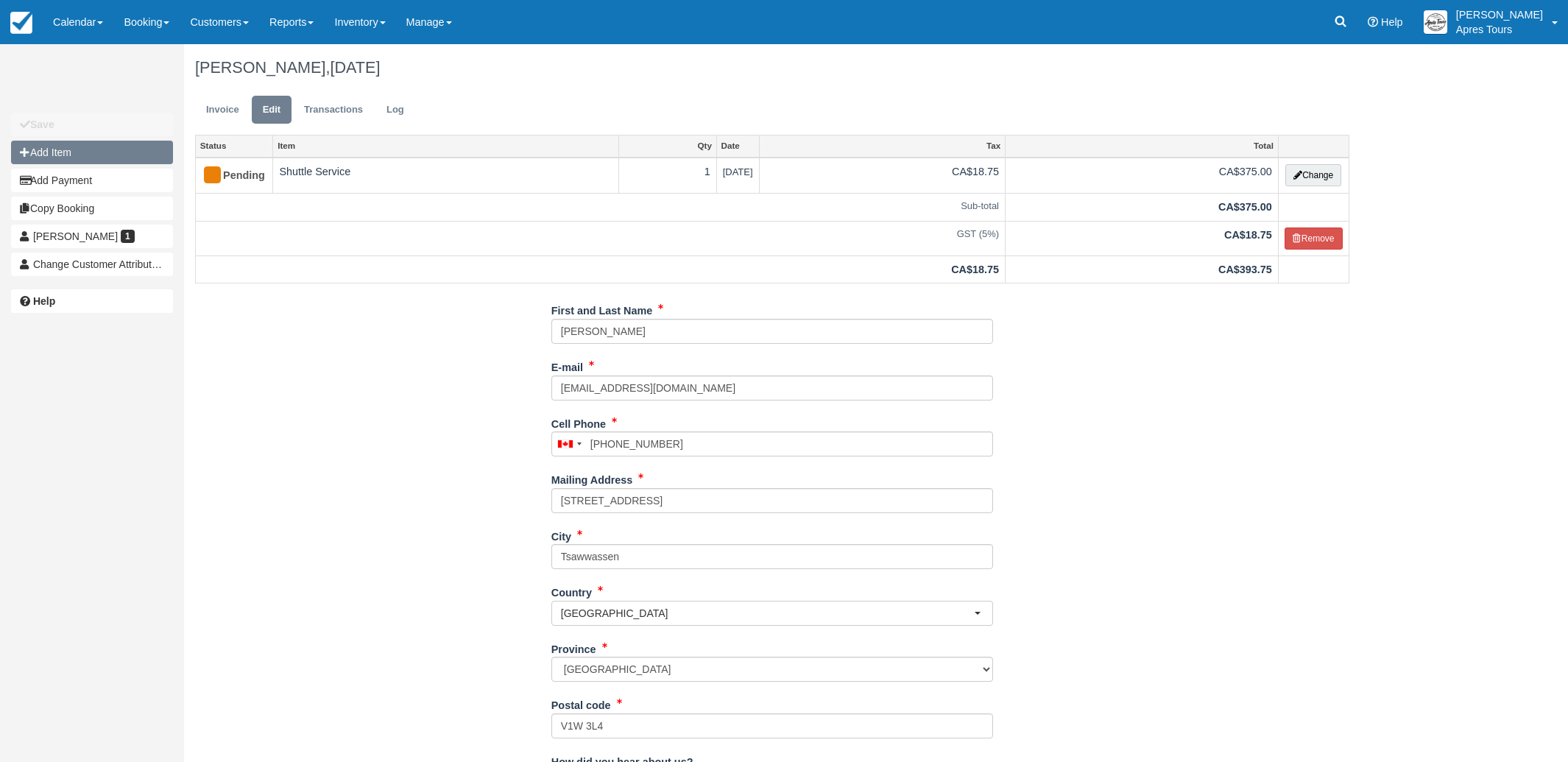
click at [86, 151] on button "Add Item" at bounding box center [92, 152] width 162 height 24
type input "0.00"
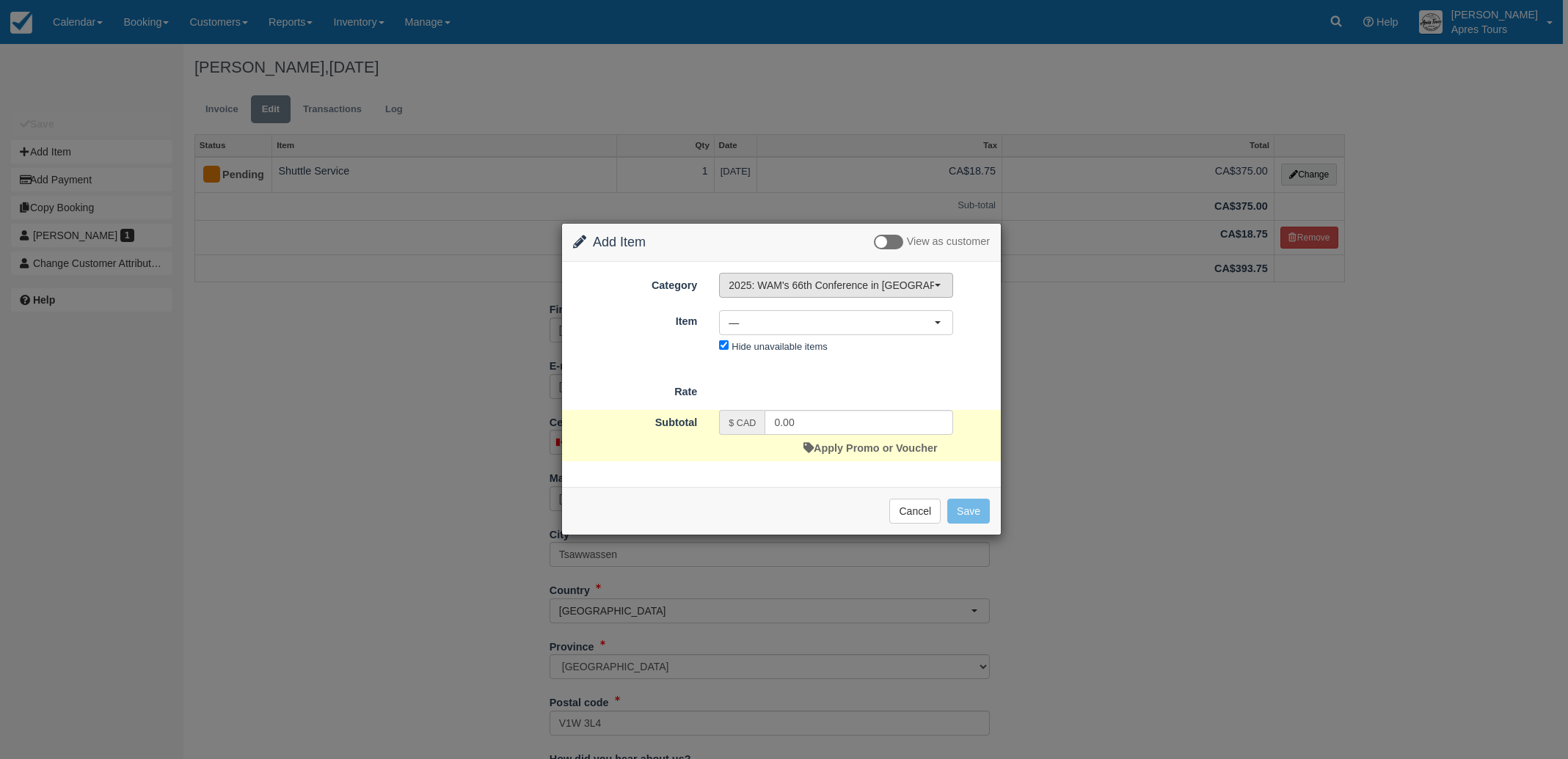
click at [765, 289] on span "2025: WAM's 66th Conference in [GEOGRAPHIC_DATA], [GEOGRAPHIC_DATA]" at bounding box center [831, 285] width 205 height 15
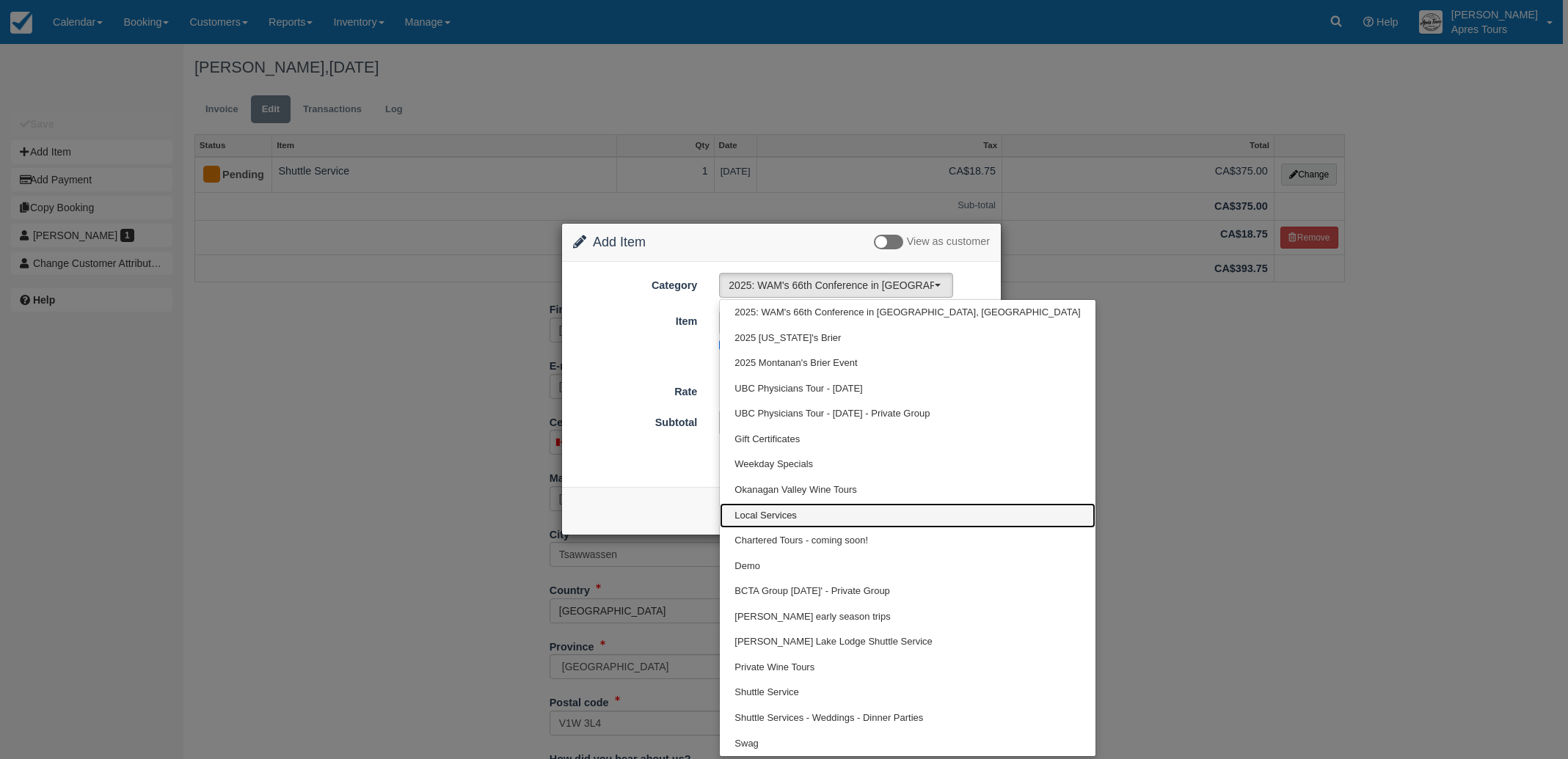
click at [775, 514] on span "Local Services" at bounding box center [765, 516] width 63 height 14
select select "4"
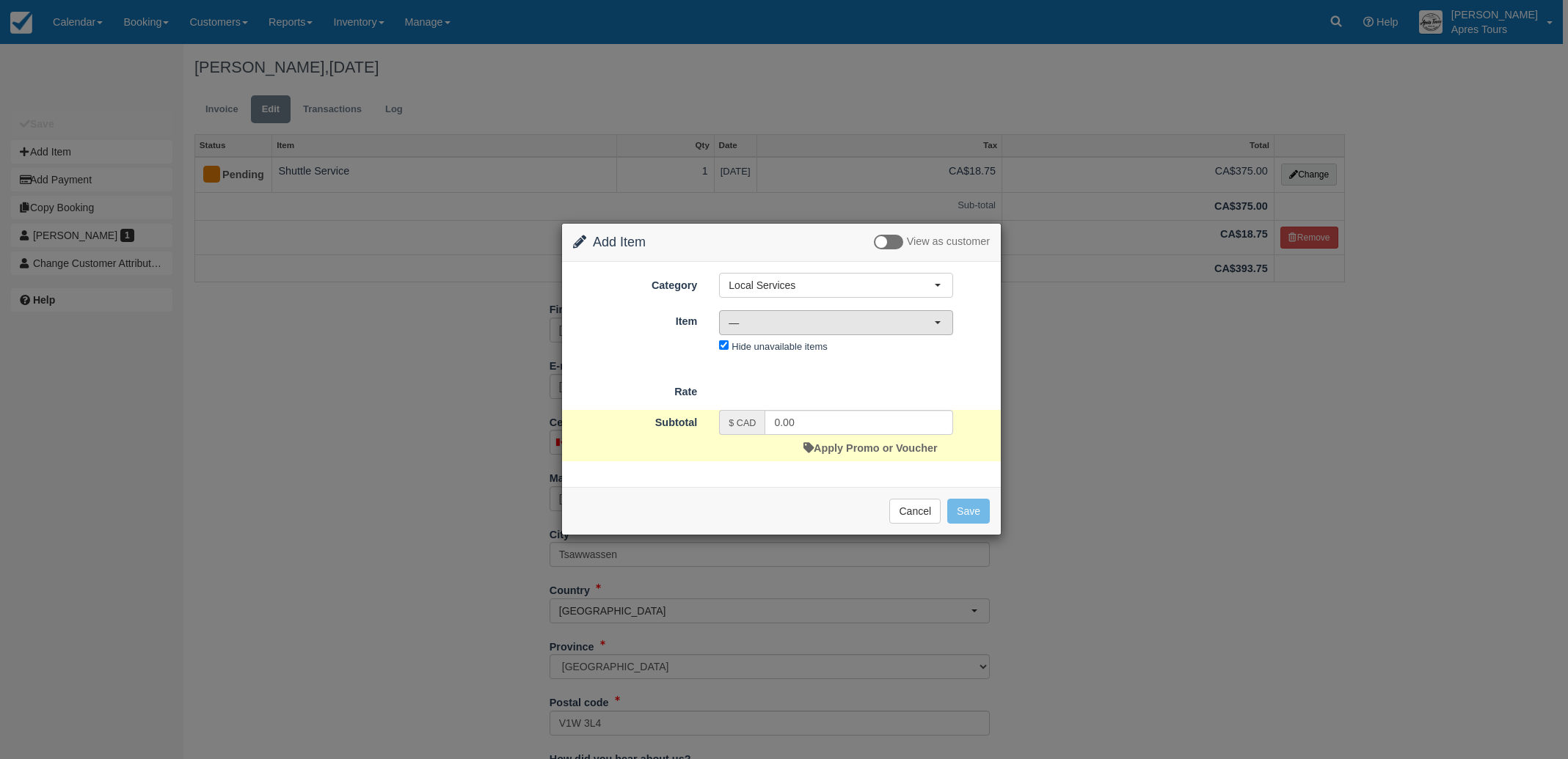
click at [873, 328] on span "—" at bounding box center [831, 323] width 205 height 15
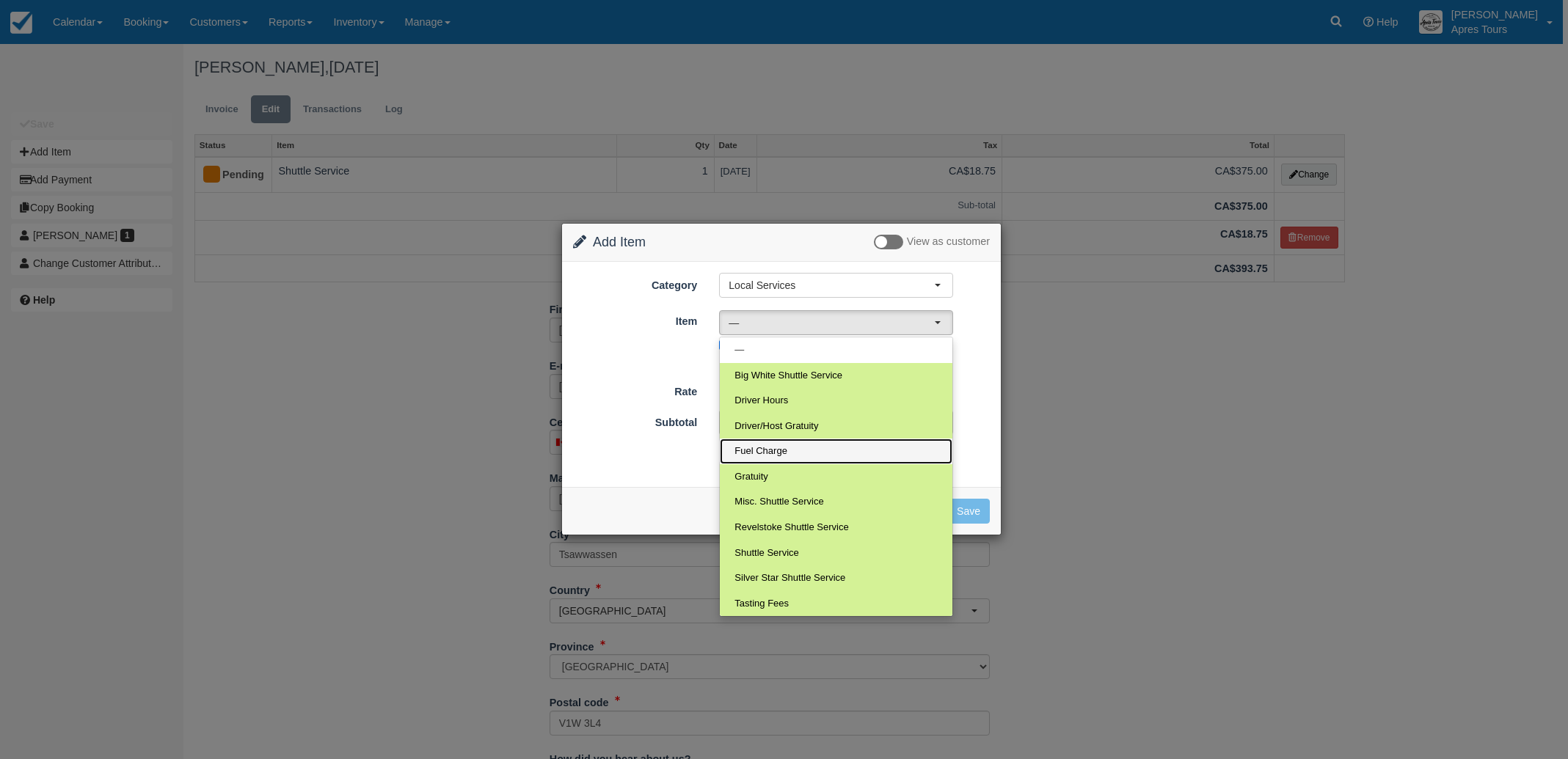
click at [779, 455] on span "Fuel Charge" at bounding box center [761, 451] width 53 height 14
select select "26"
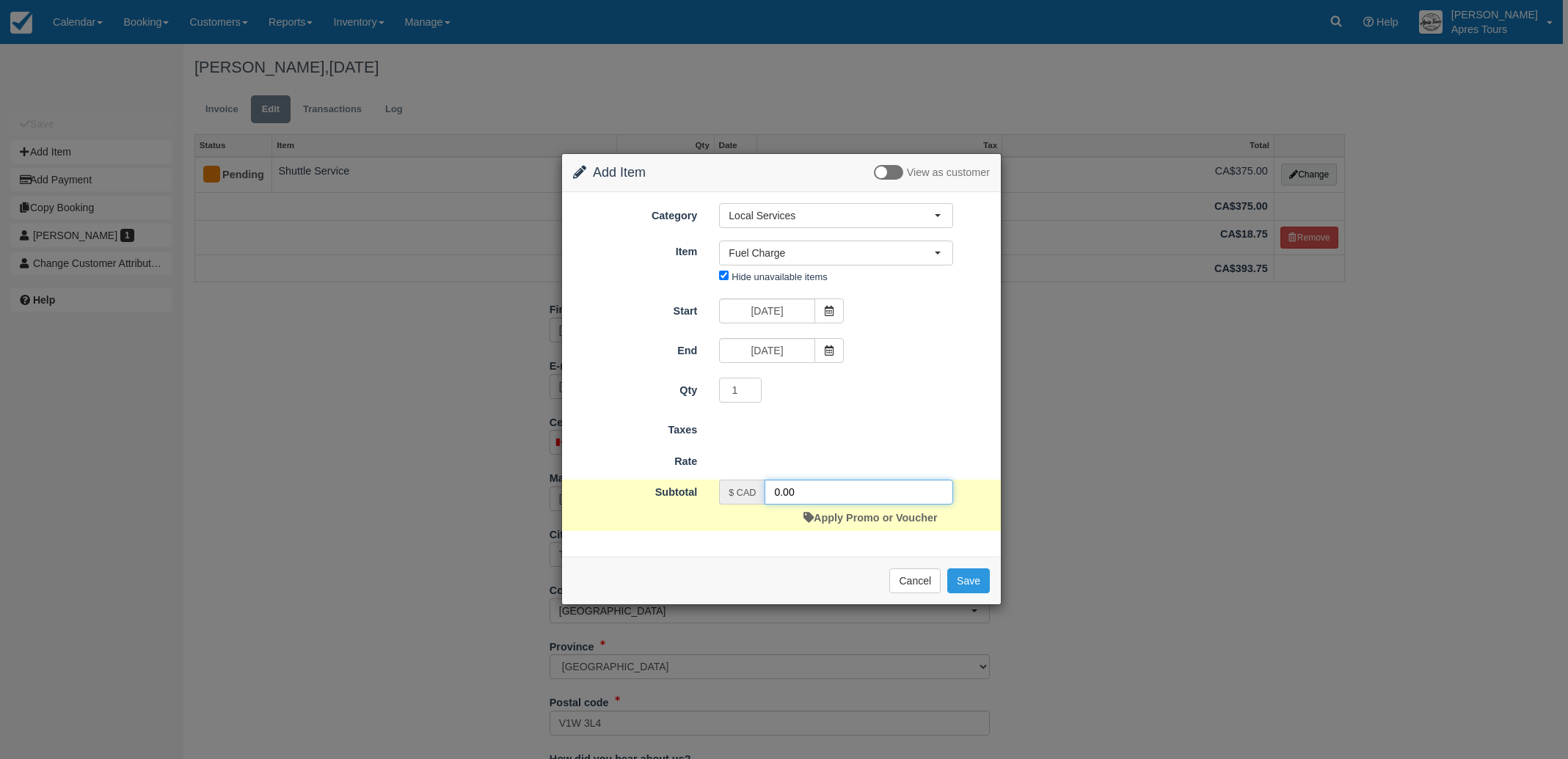
click at [775, 487] on input "0.00" at bounding box center [859, 492] width 188 height 25
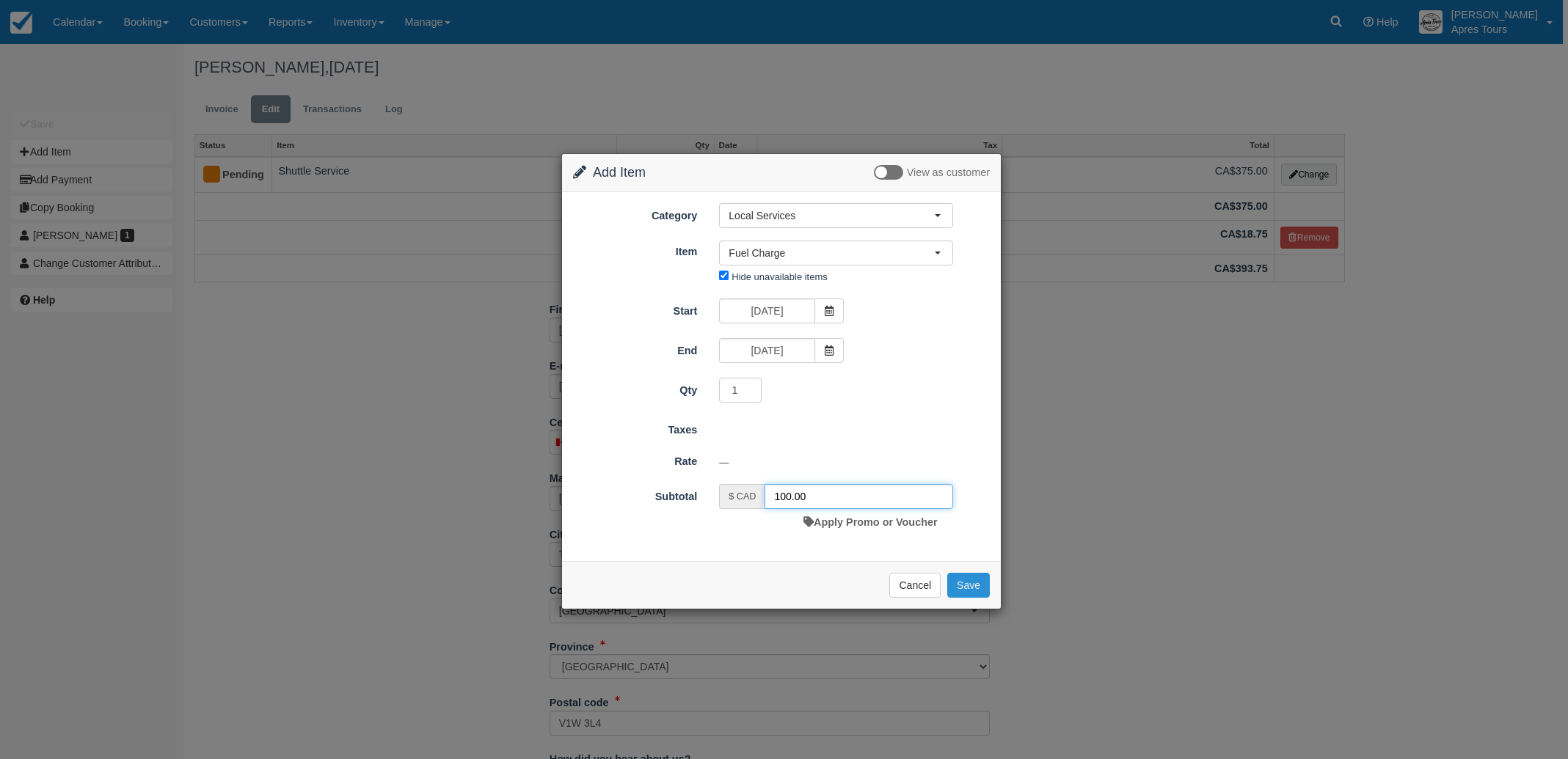
type input "100.00"
click at [973, 585] on button "Save" at bounding box center [968, 585] width 43 height 25
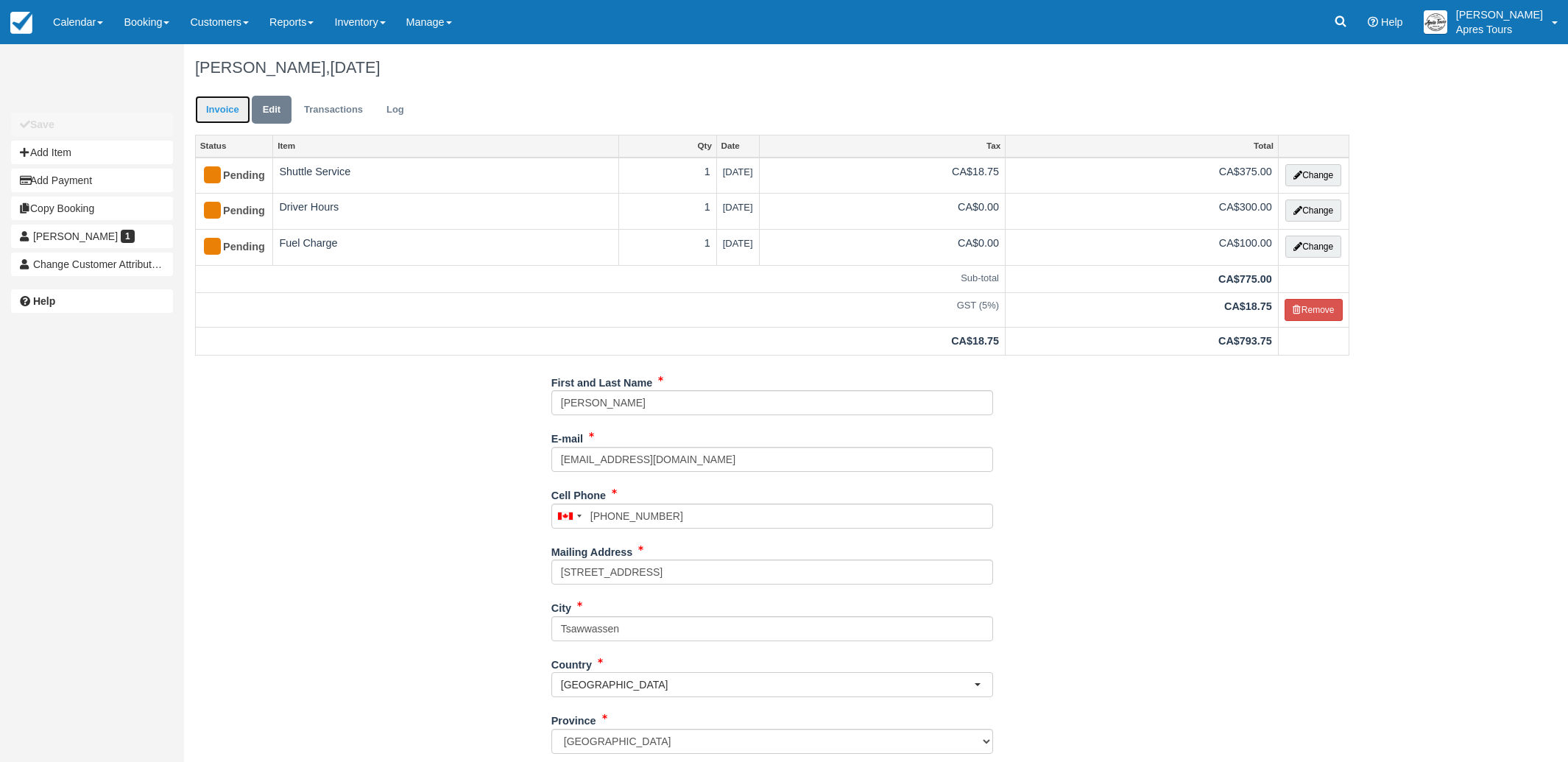
click at [212, 111] on link "Invoice" at bounding box center [222, 110] width 55 height 29
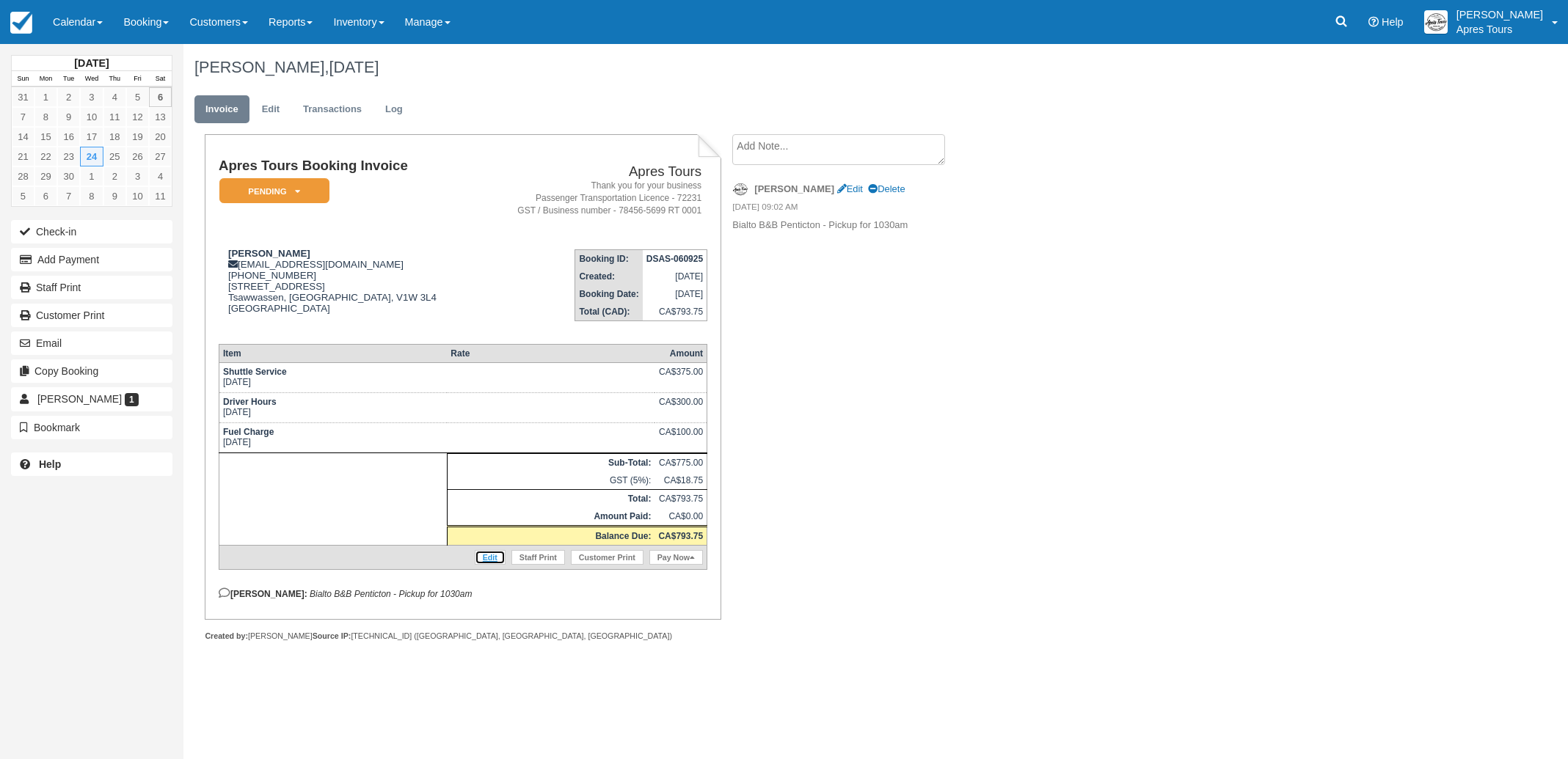
click at [492, 565] on link "Edit" at bounding box center [490, 557] width 31 height 15
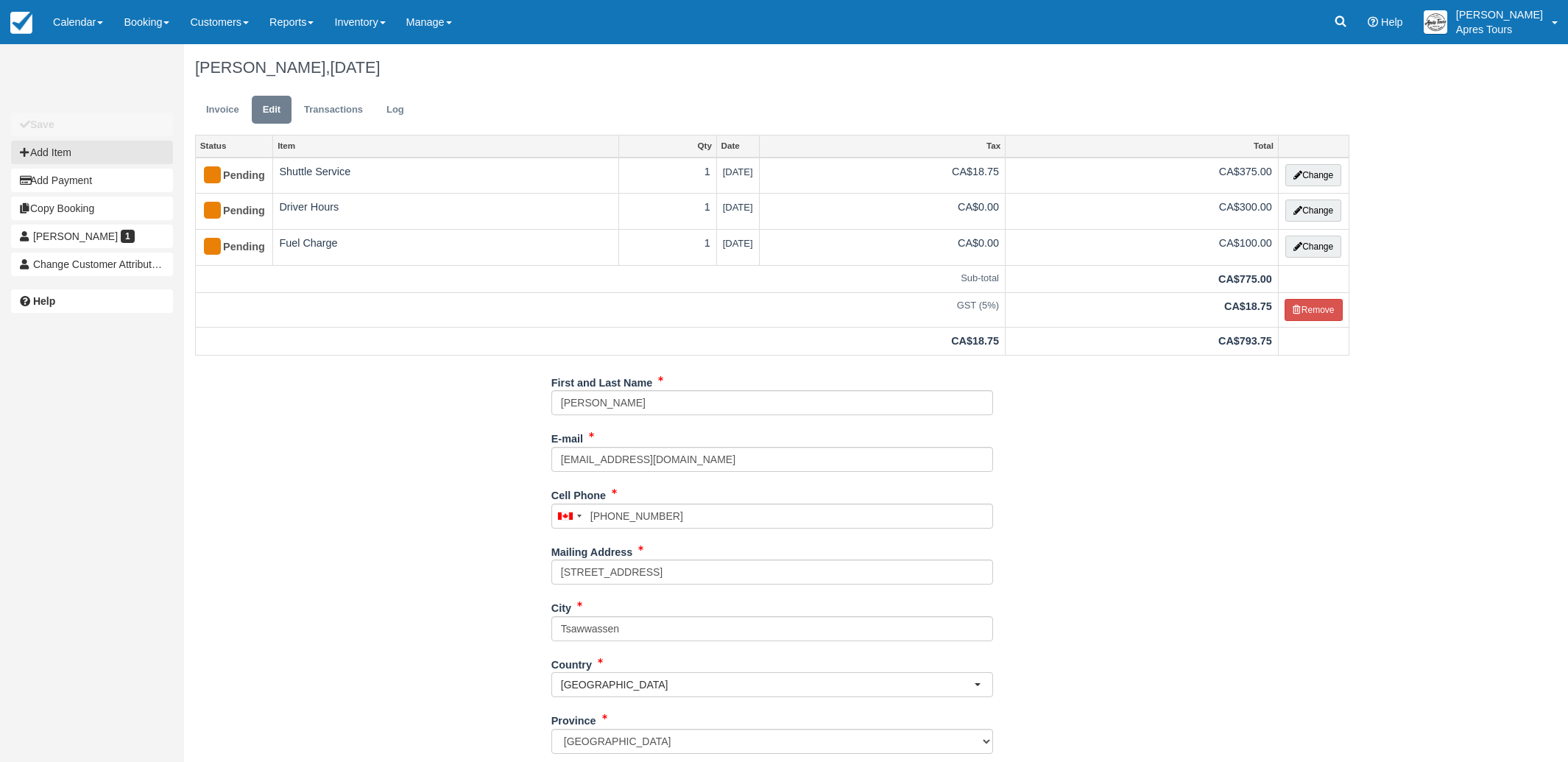
click at [68, 151] on button "Add Item" at bounding box center [92, 152] width 162 height 24
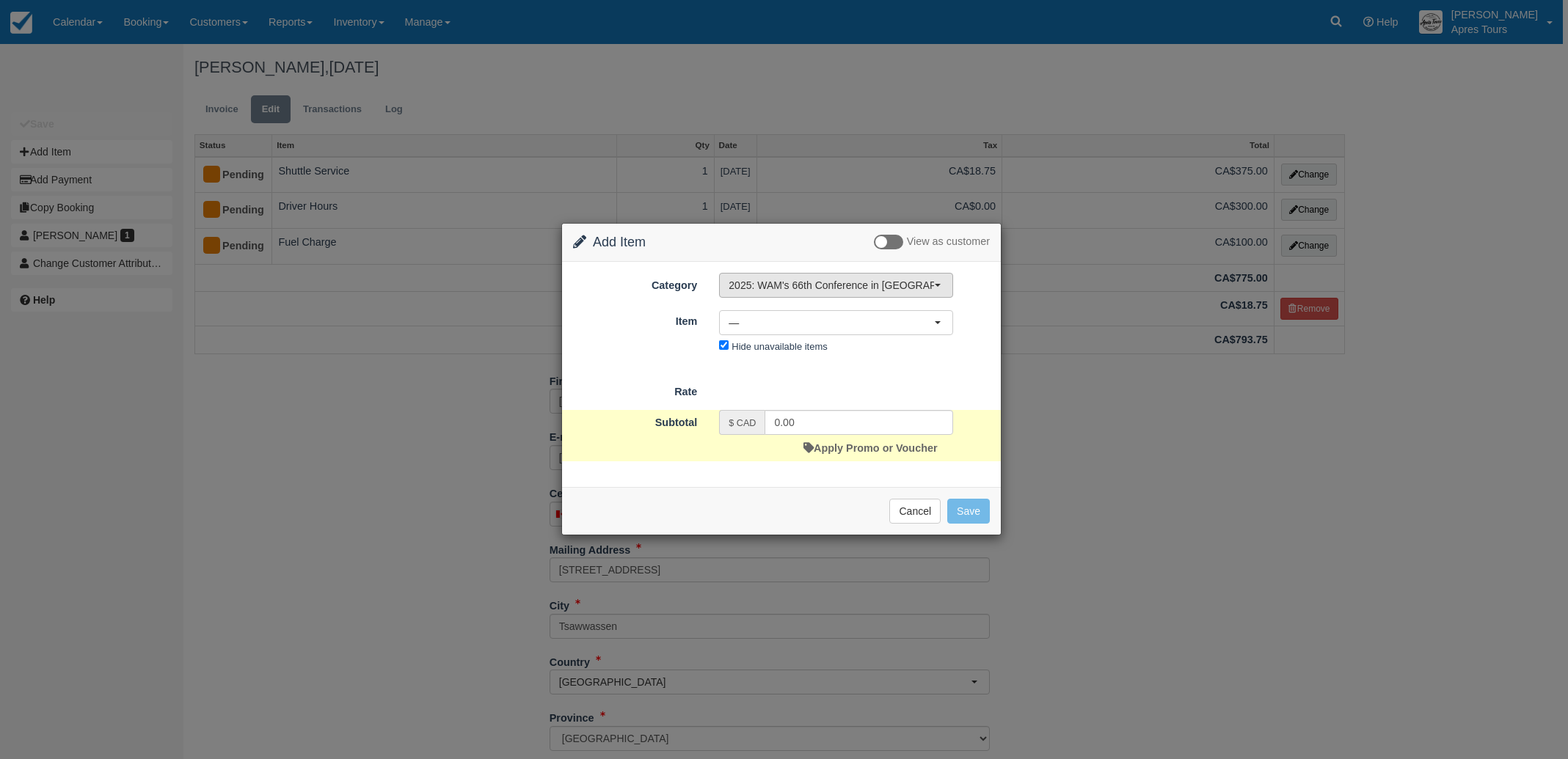
click at [831, 281] on span "2025: WAM's 66th Conference in [GEOGRAPHIC_DATA], [GEOGRAPHIC_DATA]" at bounding box center [831, 285] width 205 height 15
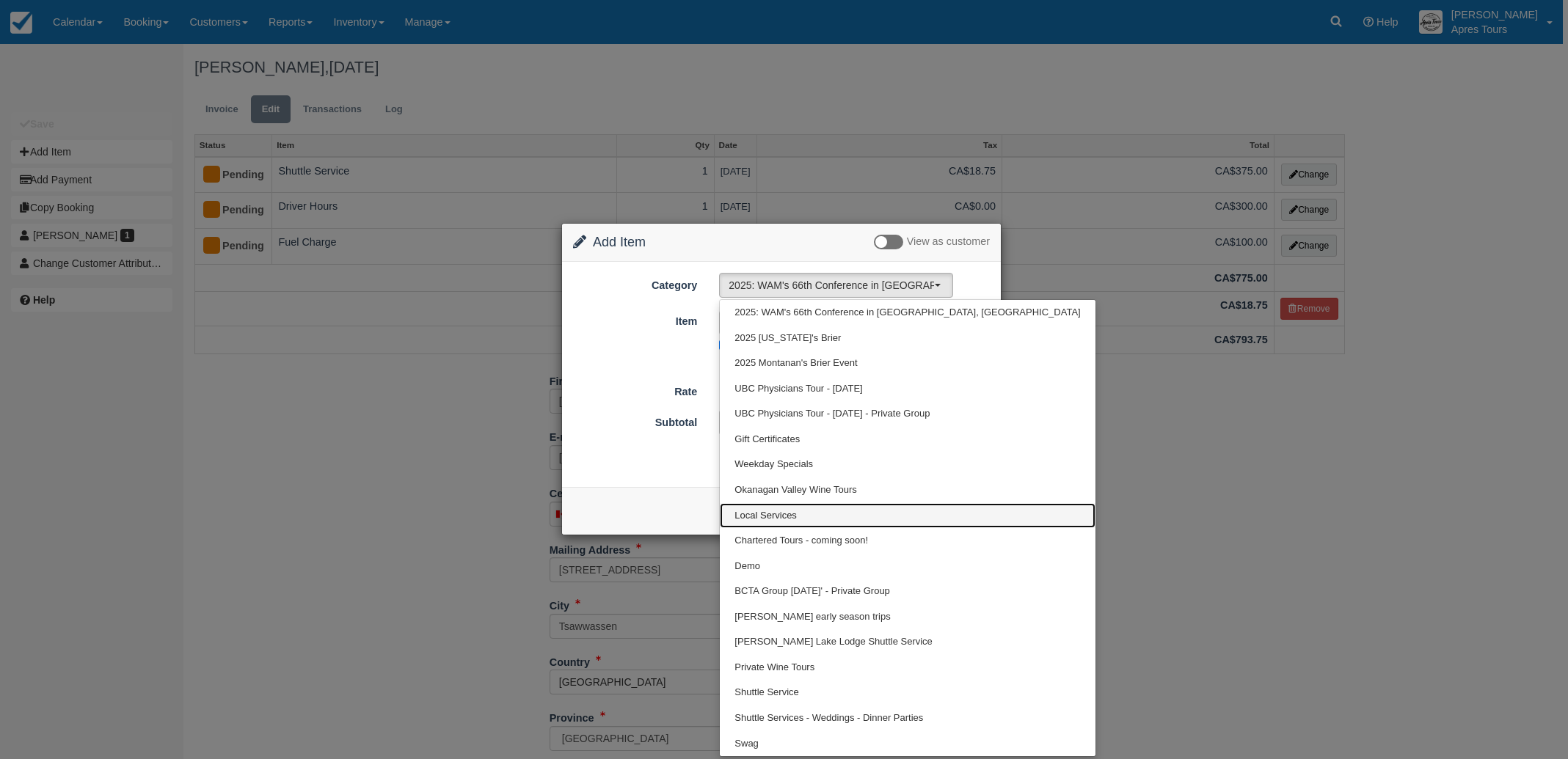
click at [778, 513] on span "Local Services" at bounding box center [765, 516] width 63 height 14
select select "4"
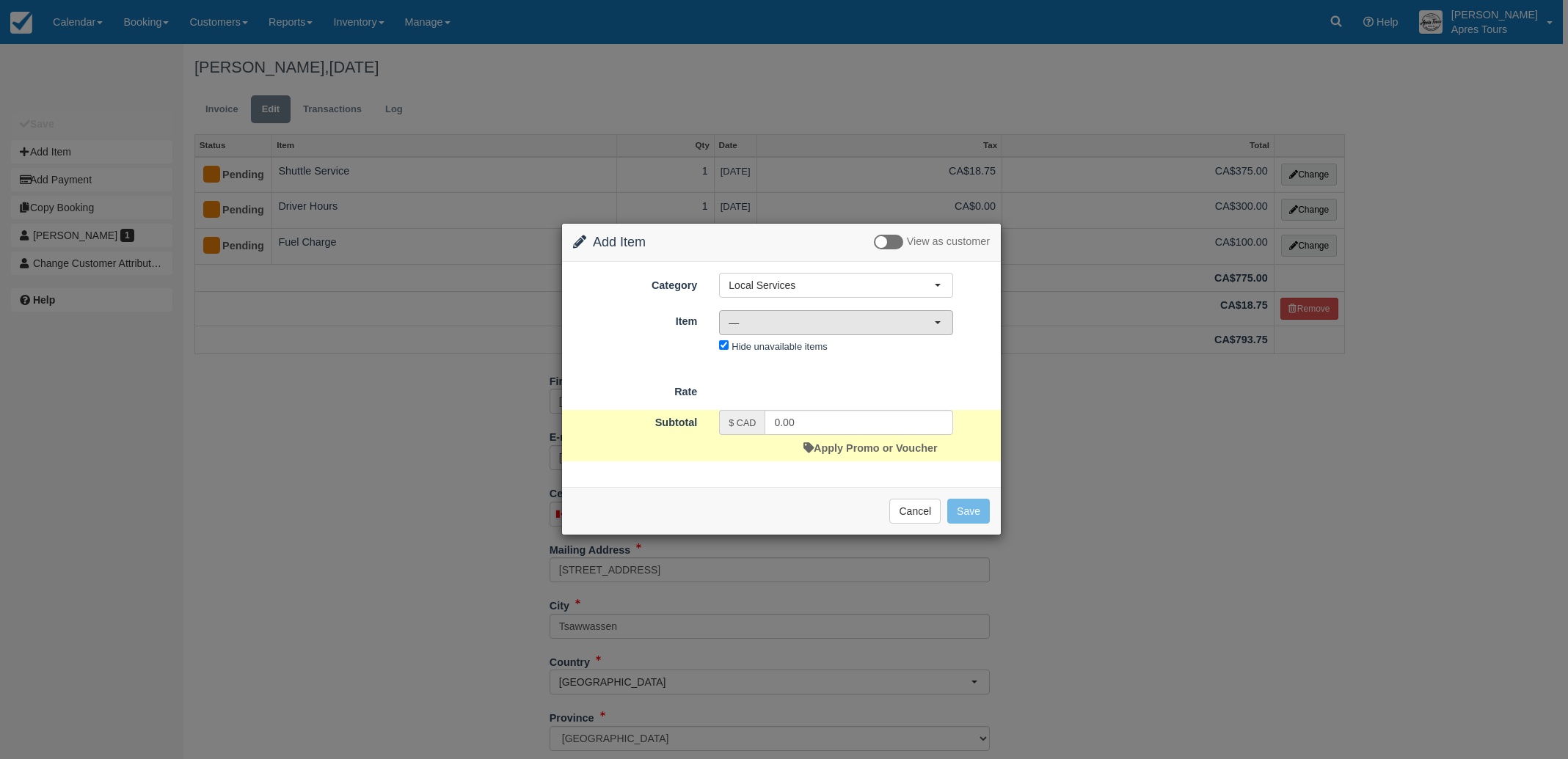
click at [845, 323] on span "—" at bounding box center [831, 323] width 205 height 15
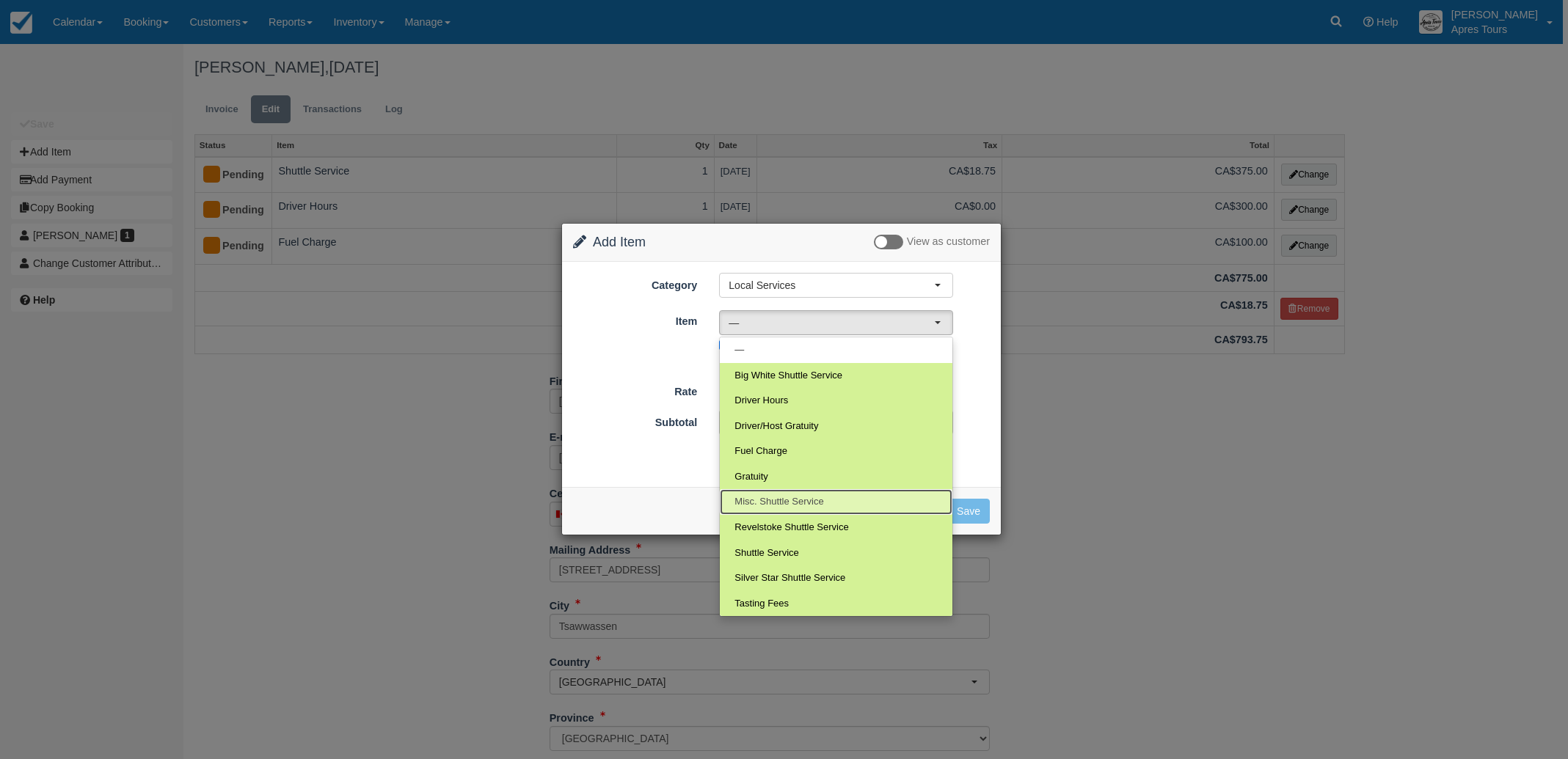
click at [822, 505] on span "Misc. Shuttle Service" at bounding box center [778, 502] width 89 height 14
select select "63"
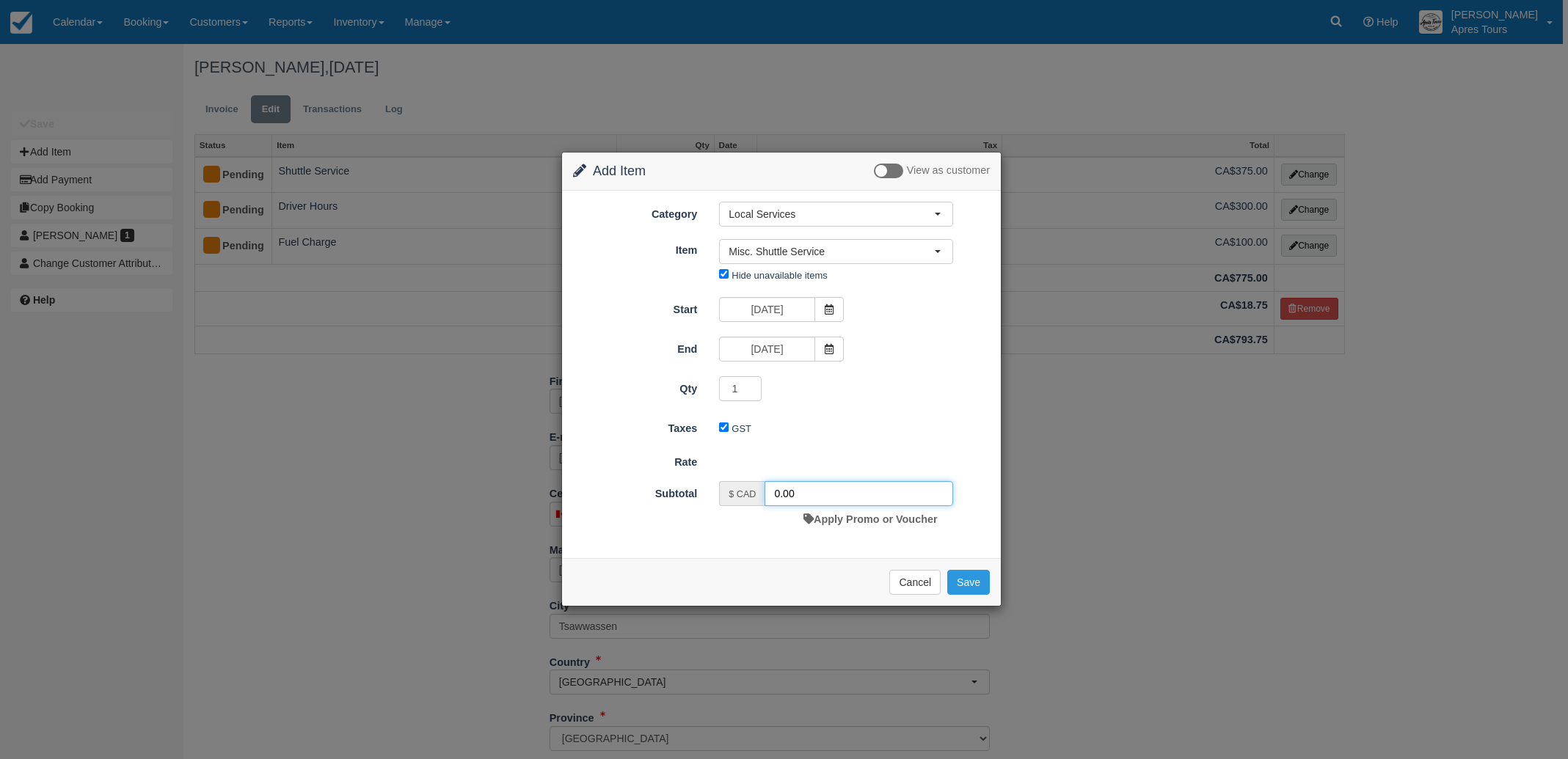
click at [775, 494] on input "0.00" at bounding box center [859, 493] width 188 height 25
type input "60.00"
click at [981, 587] on button "Save" at bounding box center [968, 586] width 43 height 25
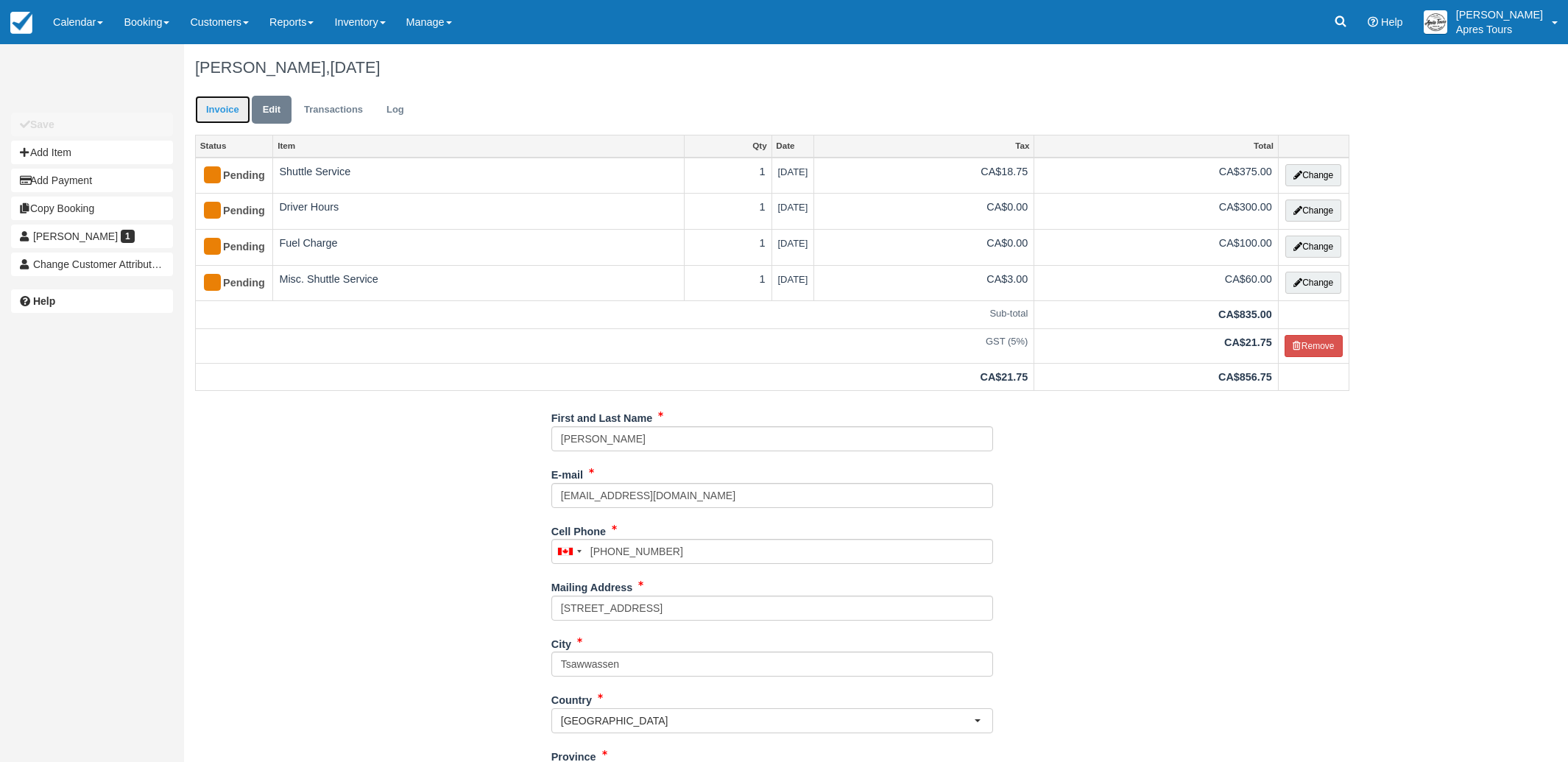
click at [226, 109] on link "Invoice" at bounding box center [222, 110] width 55 height 29
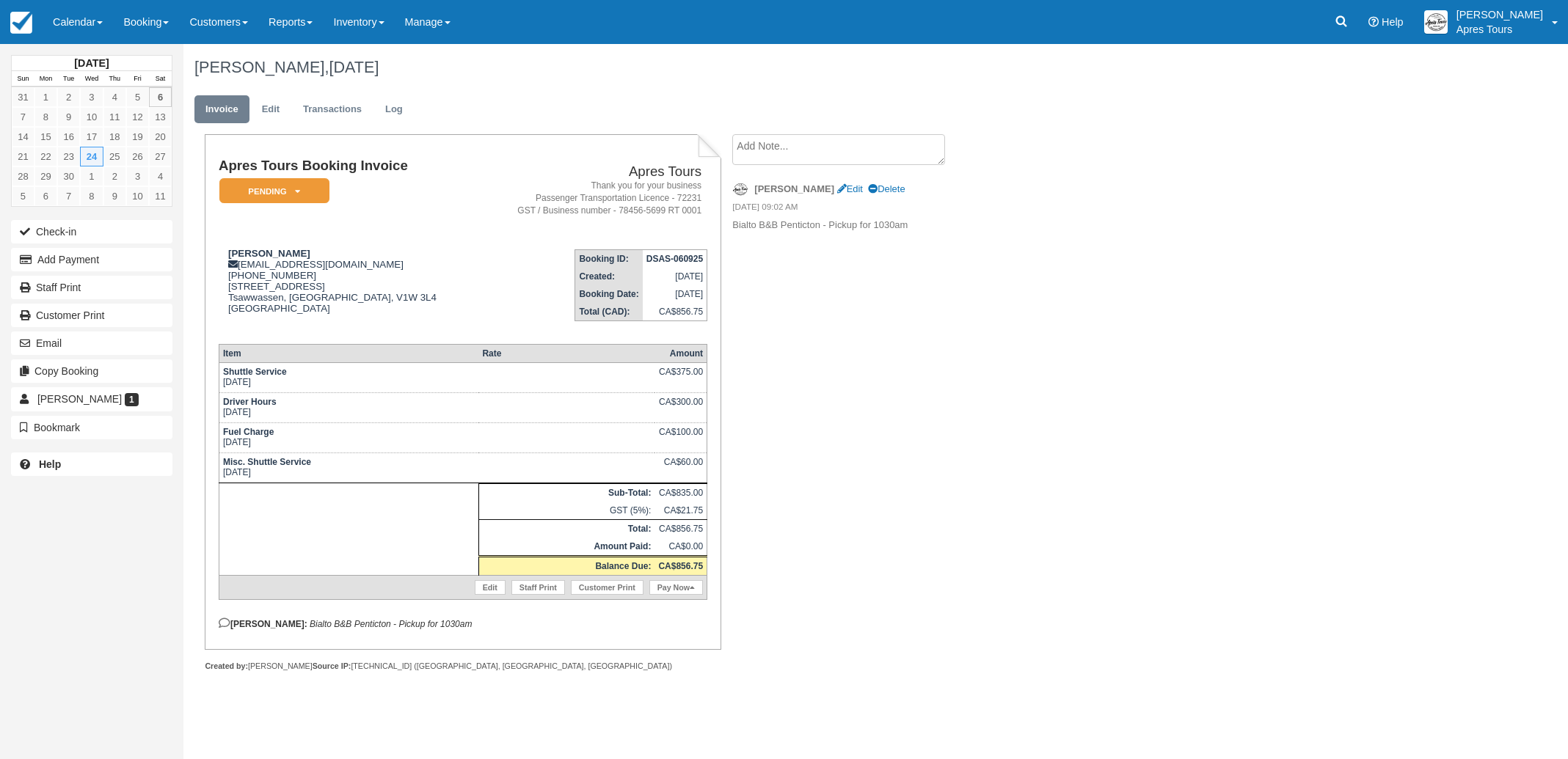
click at [785, 144] on textarea at bounding box center [838, 149] width 213 height 31
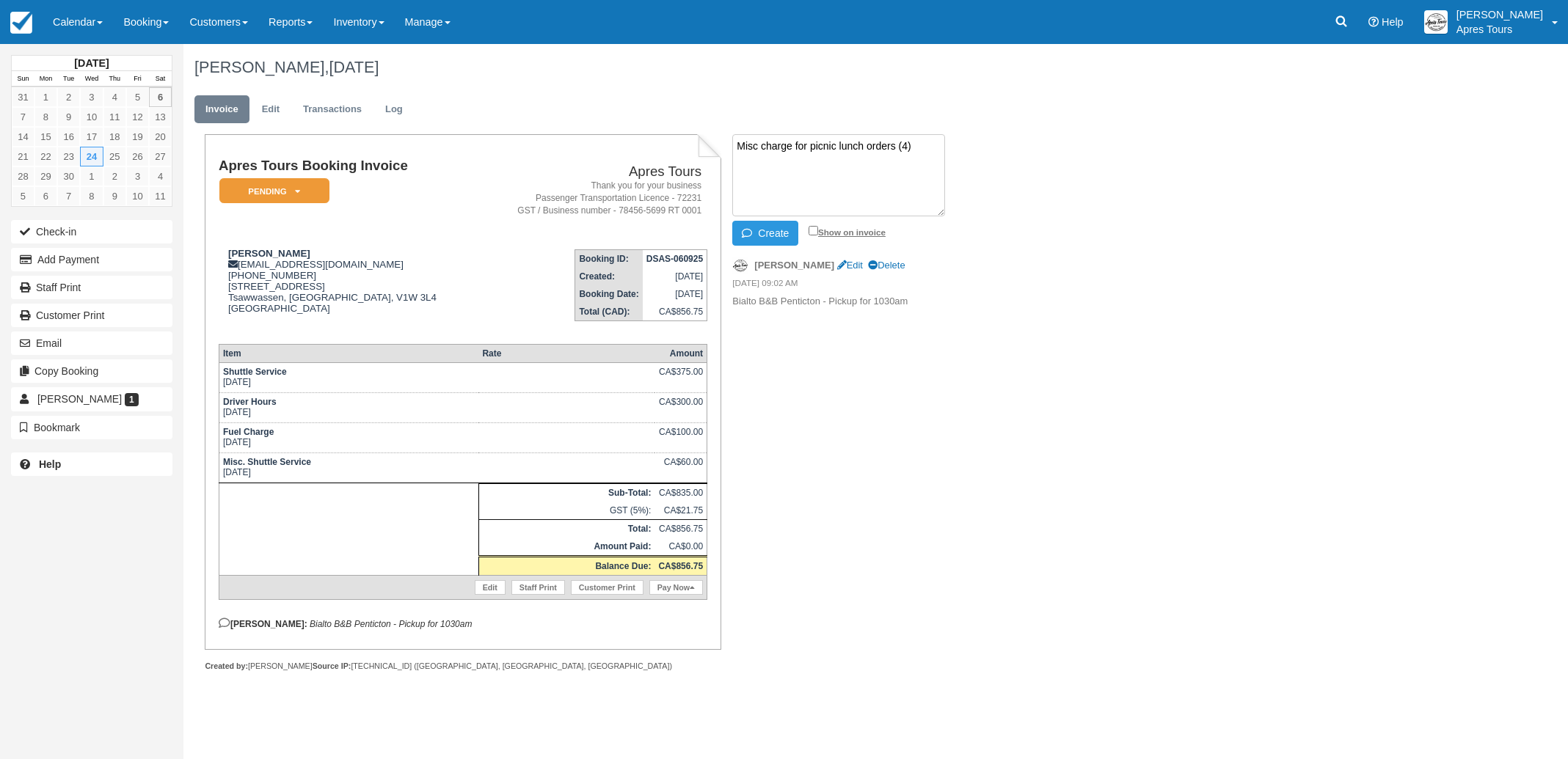
type textarea "Misc charge for picnic lunch orders (4)"
click at [815, 229] on input "Show on invoice" at bounding box center [813, 230] width 10 height 10
checkbox input "true"
click at [753, 232] on icon "button" at bounding box center [750, 233] width 16 height 10
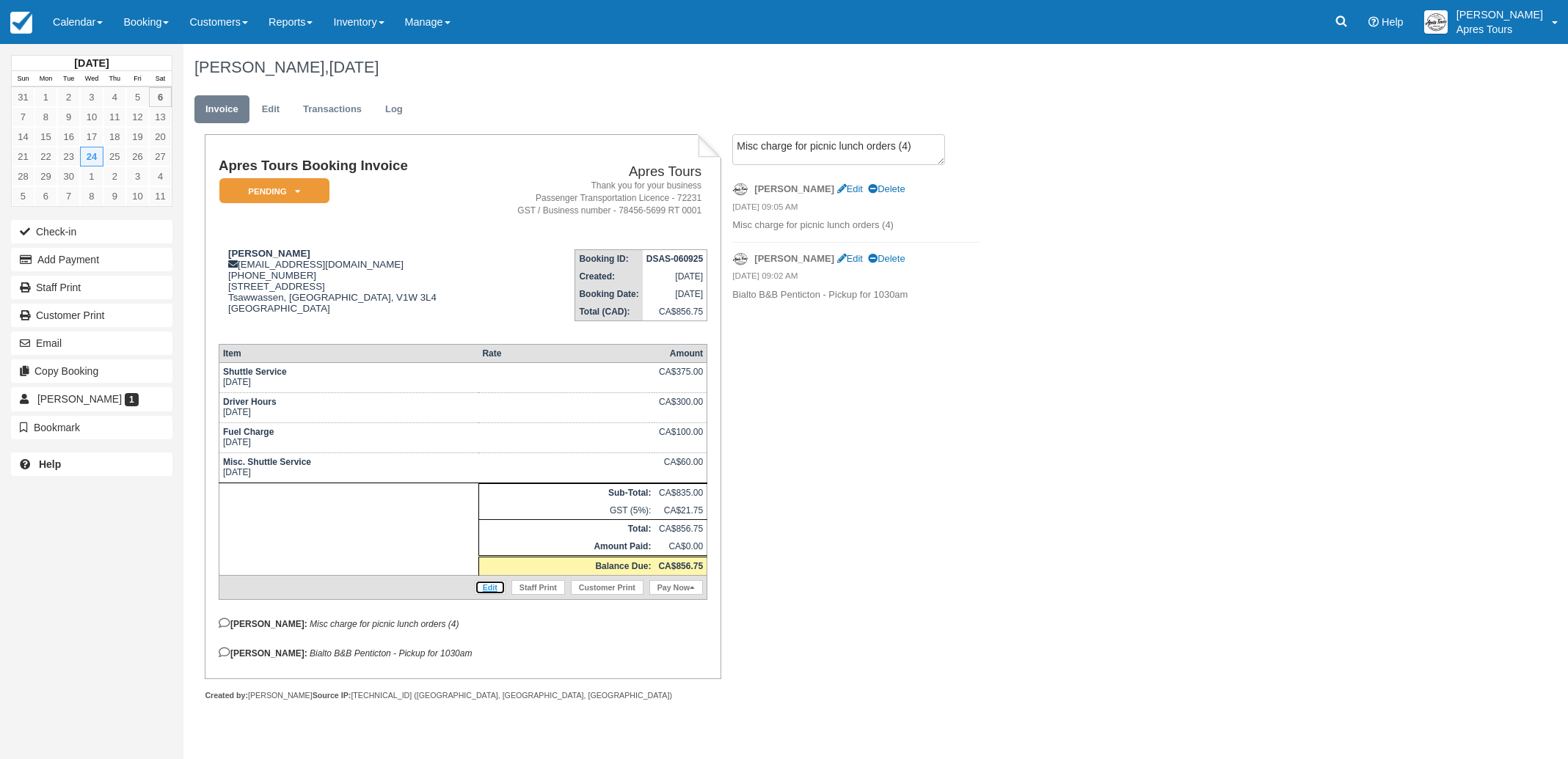
click at [489, 594] on link "Edit" at bounding box center [490, 588] width 31 height 15
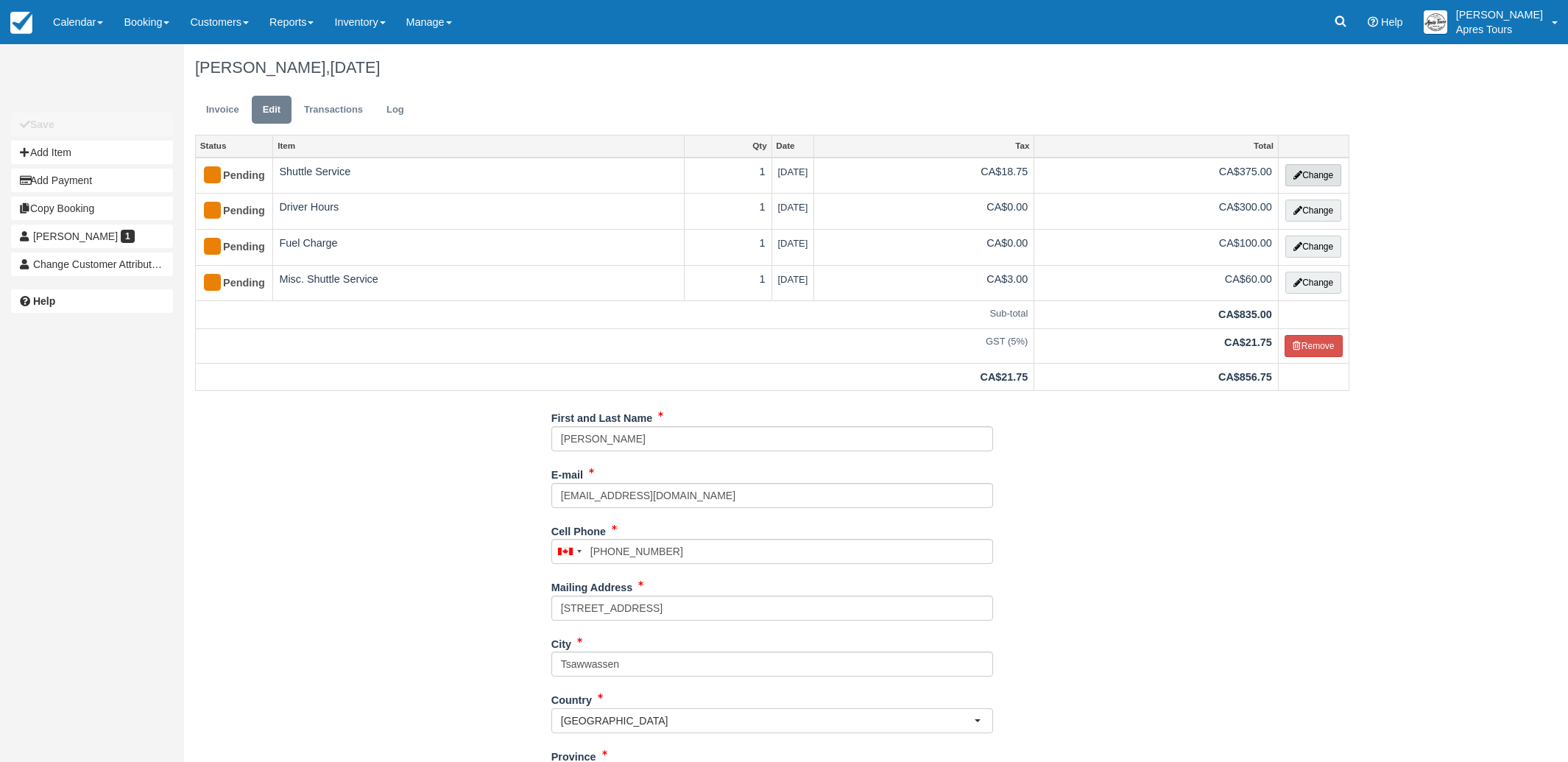
click at [1294, 179] on icon "button" at bounding box center [1298, 175] width 9 height 9
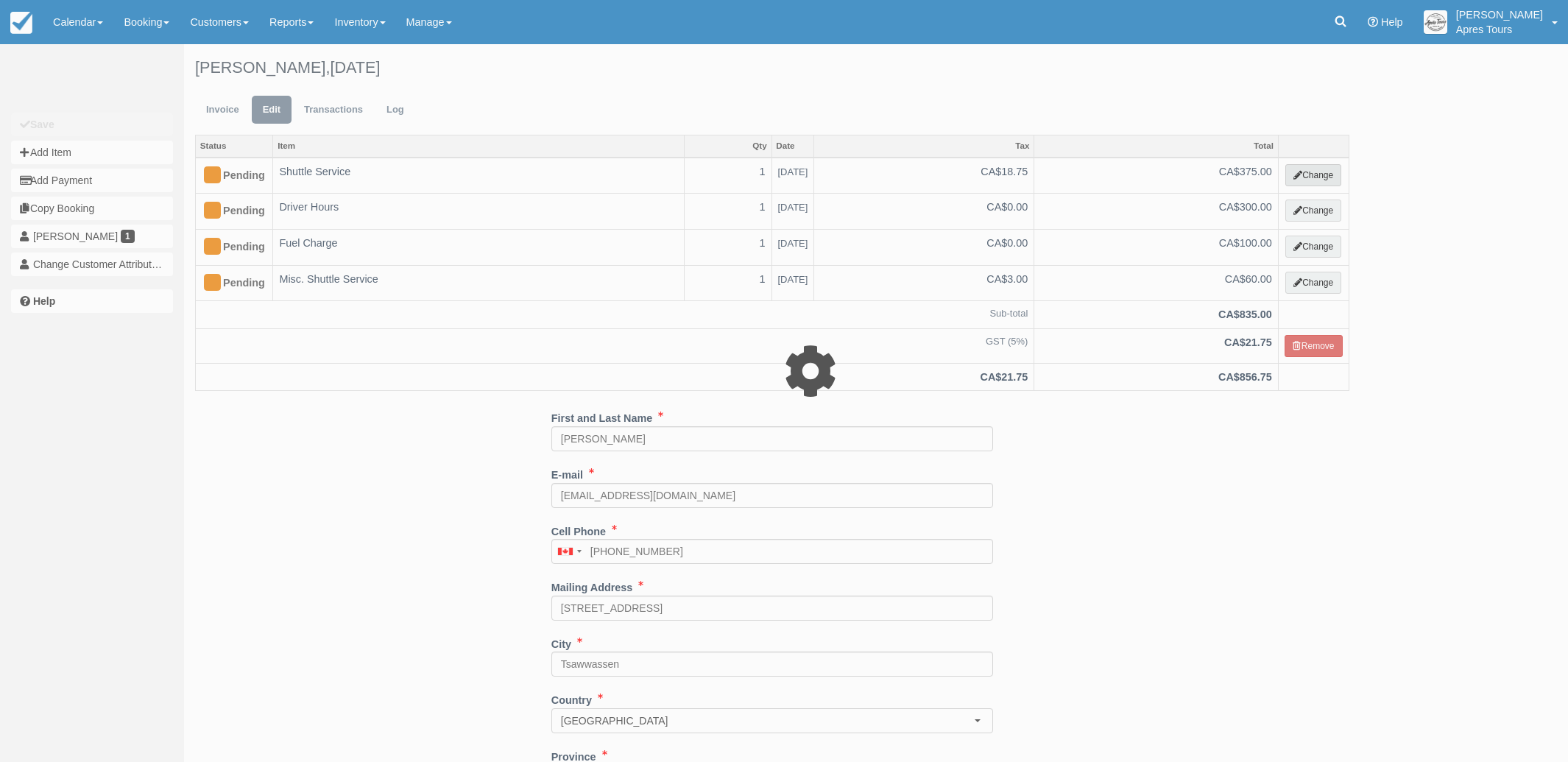
select select "4"
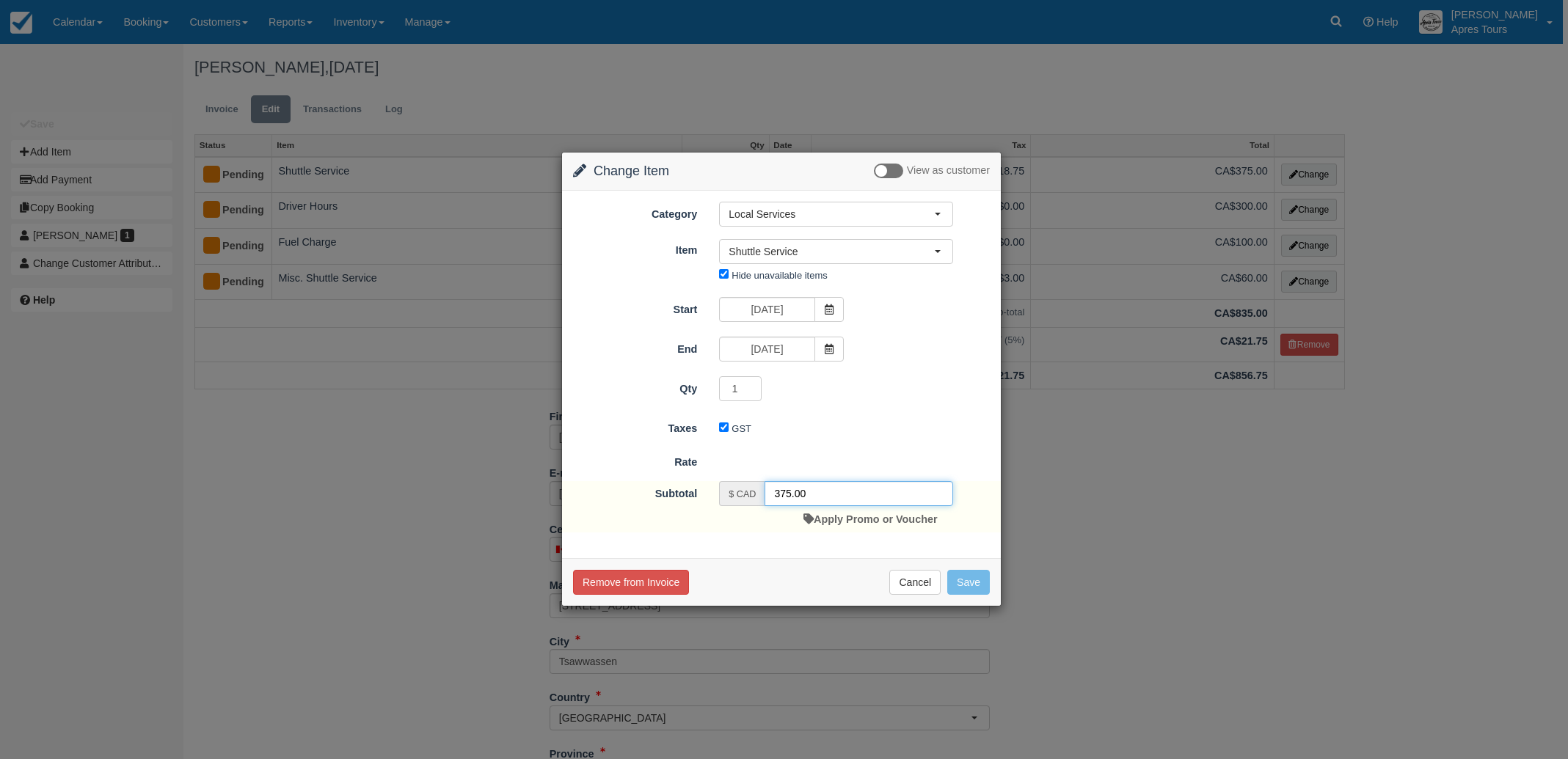
drag, startPoint x: 790, startPoint y: 491, endPoint x: 807, endPoint y: 485, distance: 18.0
click at [790, 491] on input "375.00" at bounding box center [859, 493] width 188 height 25
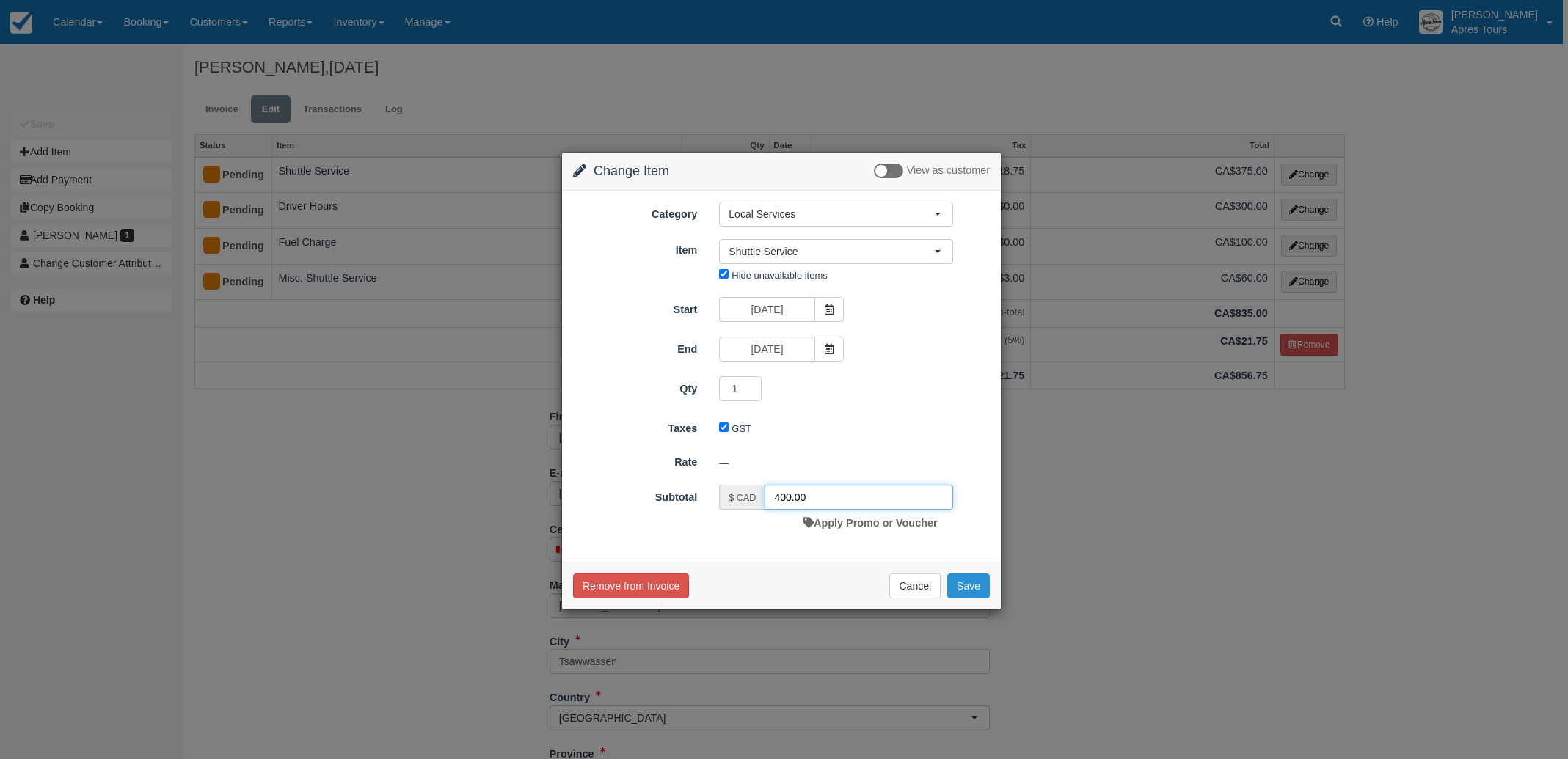
type input "400.00"
click at [980, 586] on button "Save" at bounding box center [968, 586] width 43 height 25
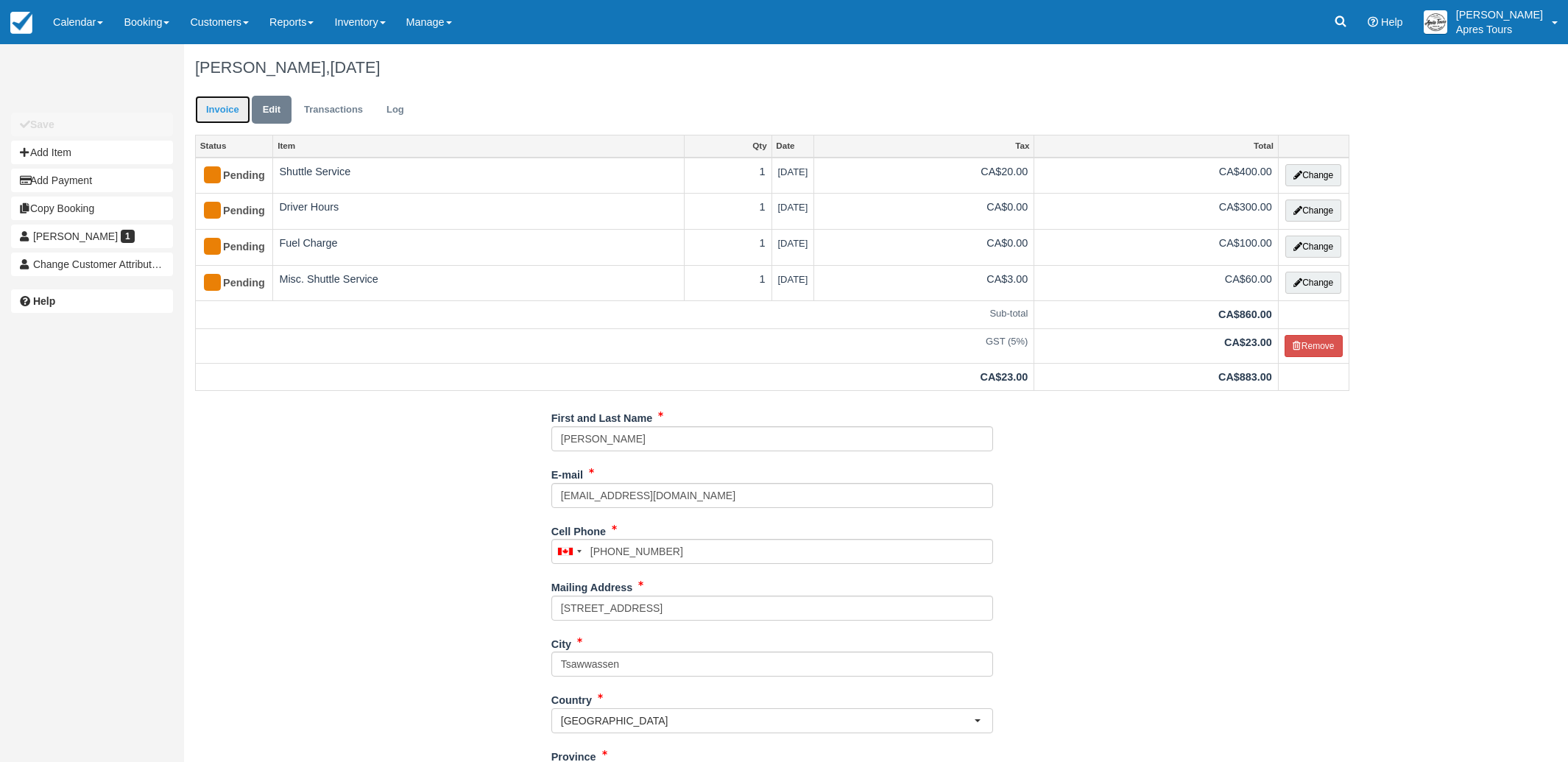
click at [218, 108] on link "Invoice" at bounding box center [222, 110] width 55 height 29
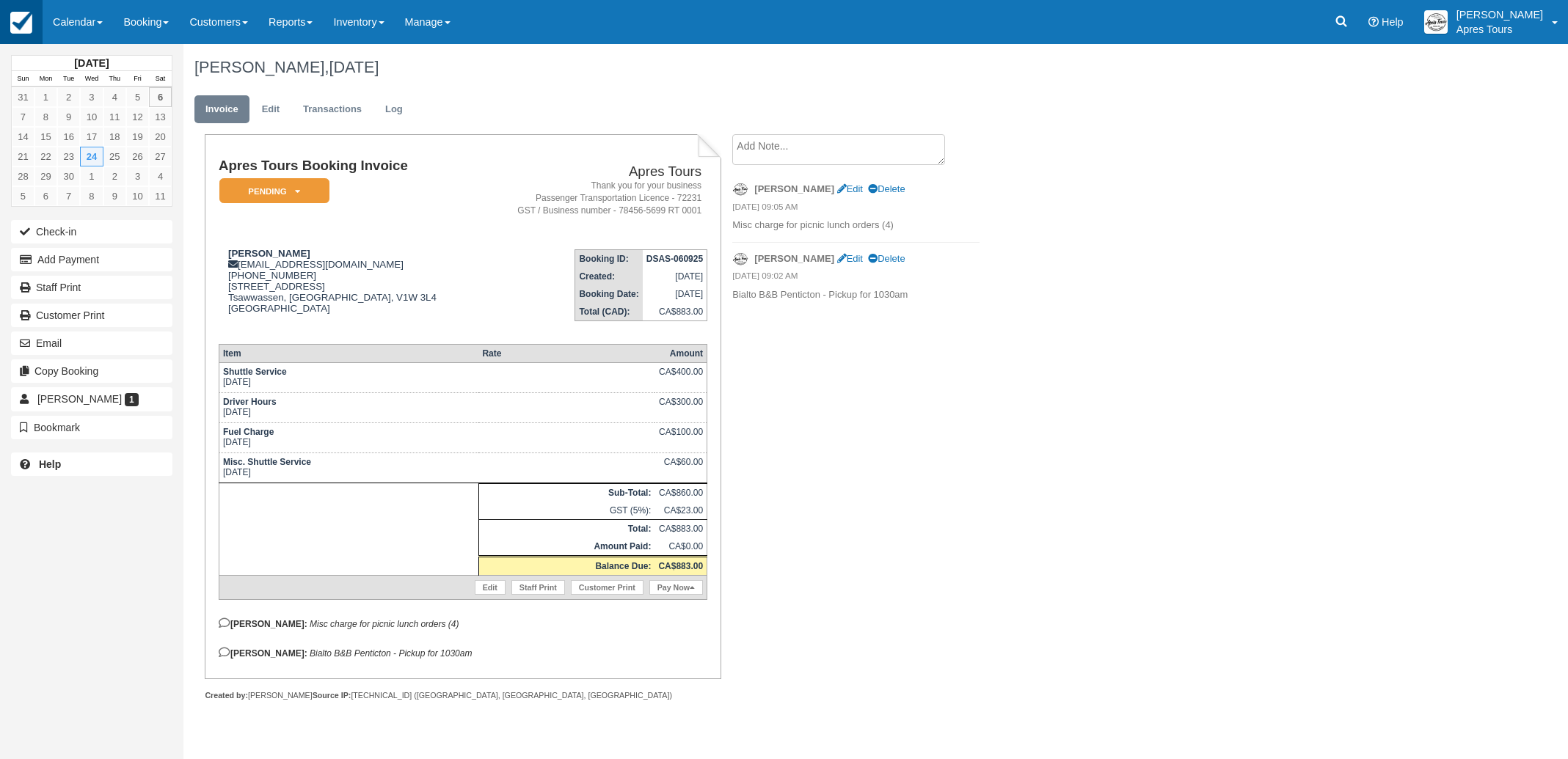
click at [29, 21] on img at bounding box center [21, 23] width 22 height 22
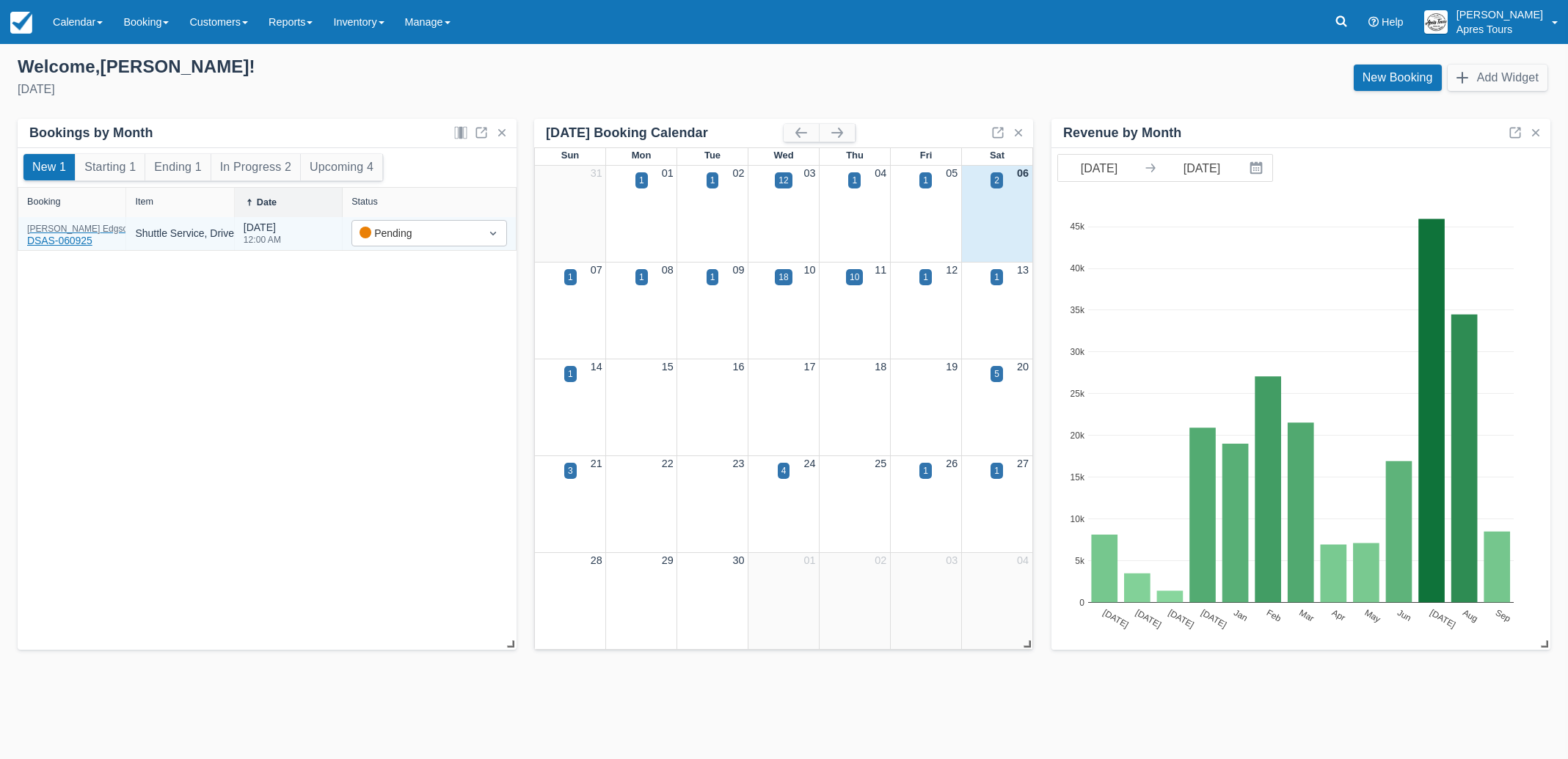
click at [44, 237] on div "[PERSON_NAME] DSAS-060925" at bounding box center [80, 236] width 106 height 24
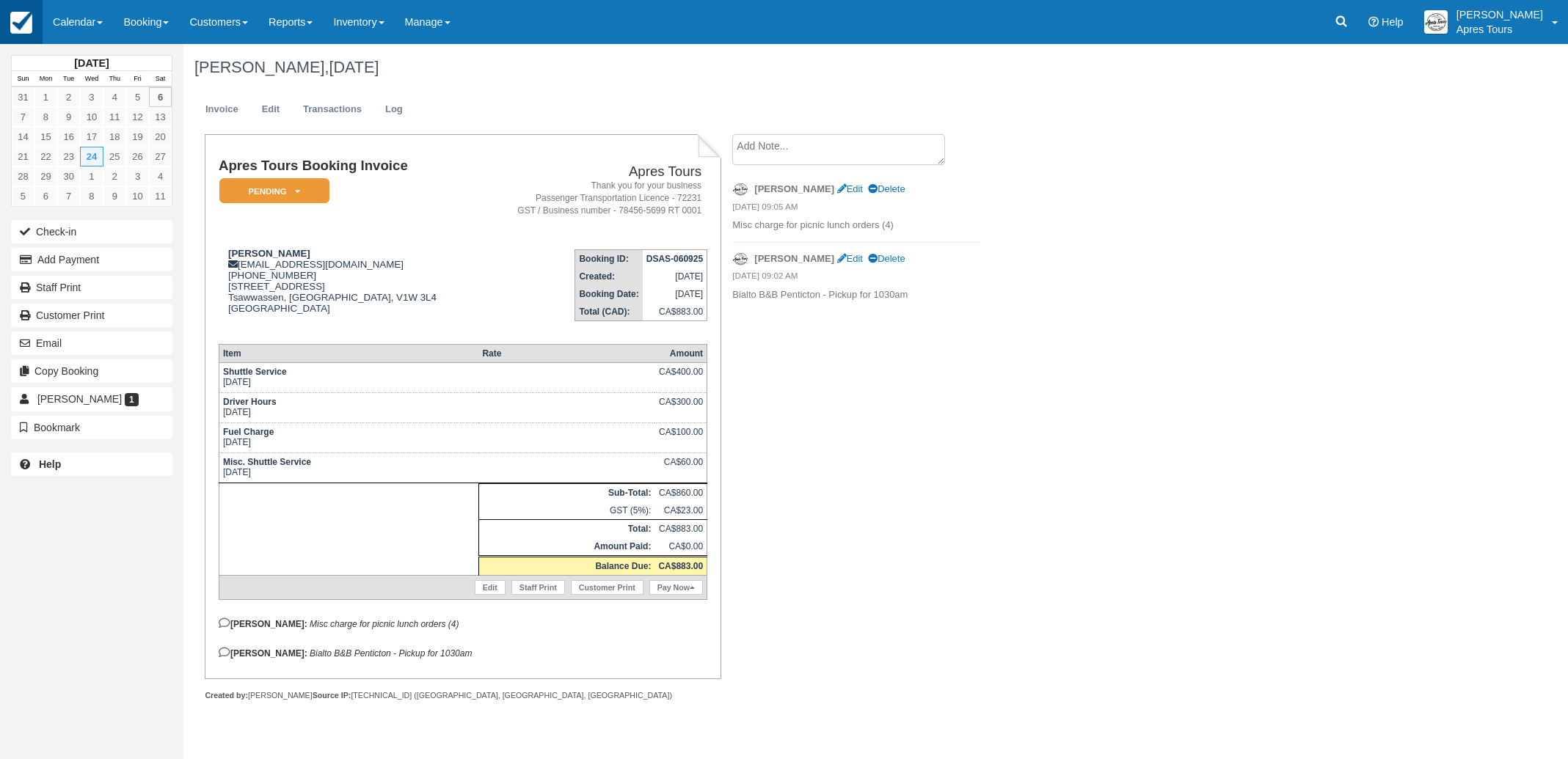
click at [23, 27] on img at bounding box center [21, 23] width 22 height 22
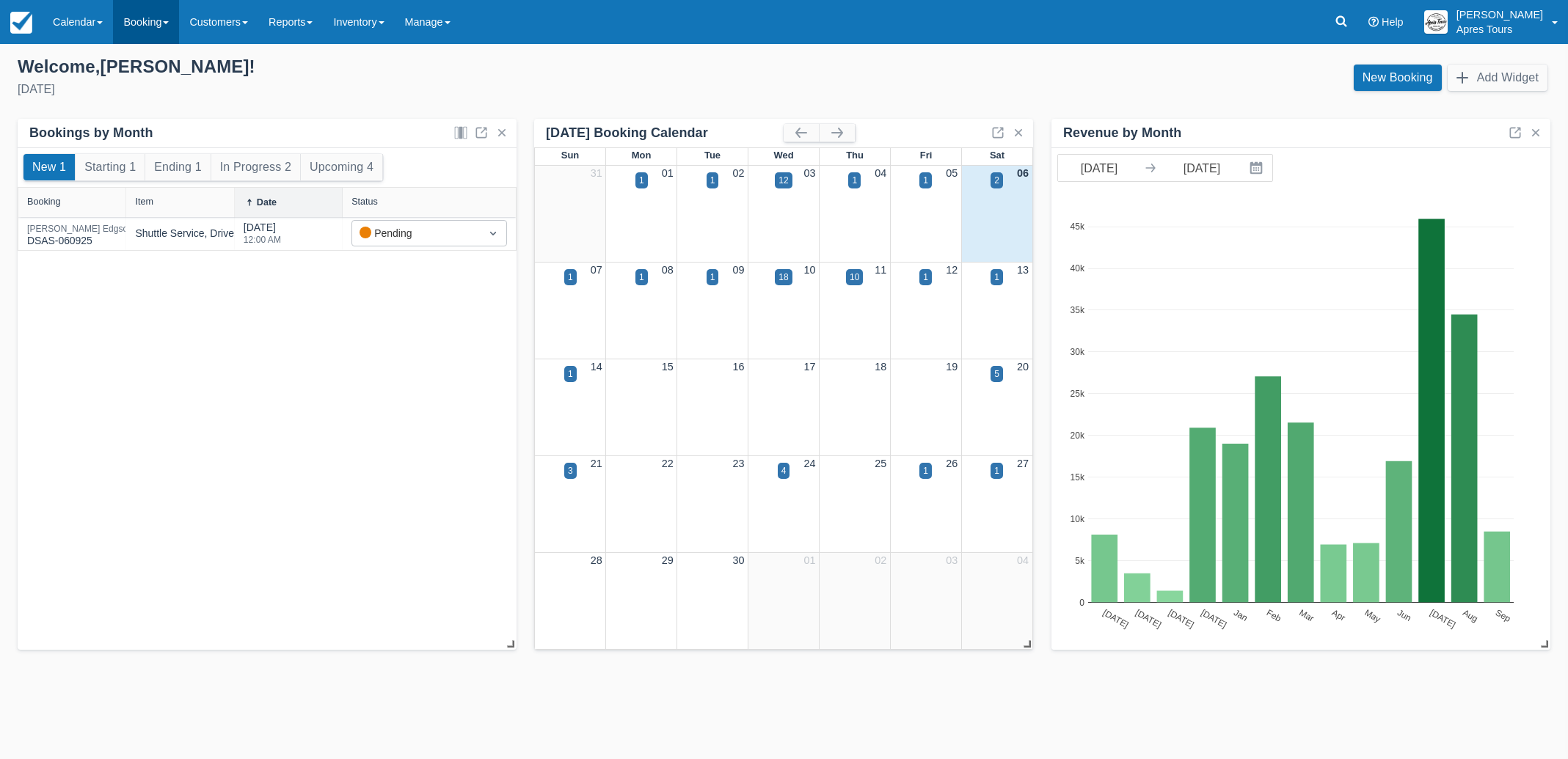
click at [155, 23] on link "Booking" at bounding box center [146, 22] width 66 height 44
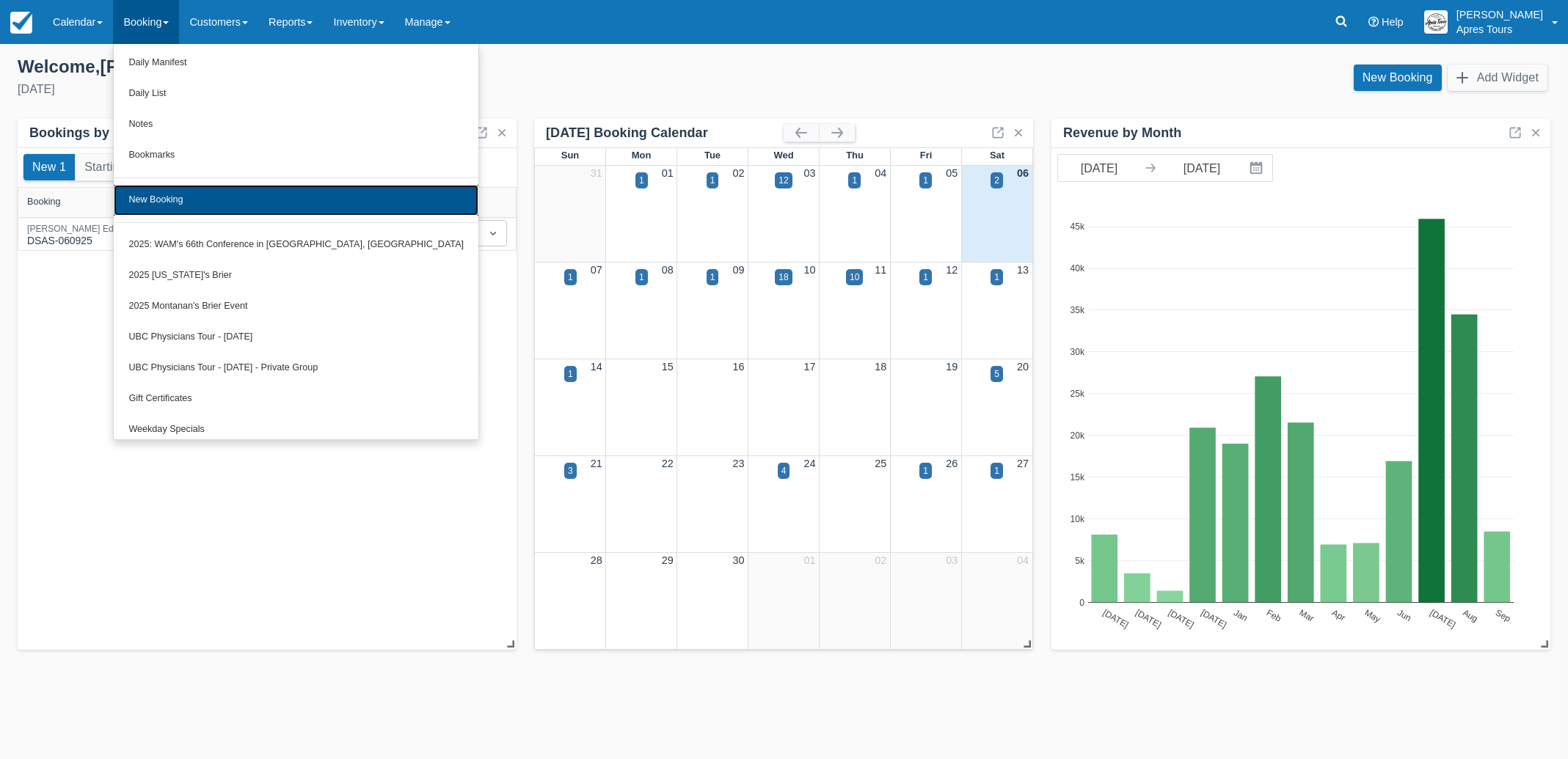
click at [163, 198] on link "New Booking" at bounding box center [297, 200] width 365 height 31
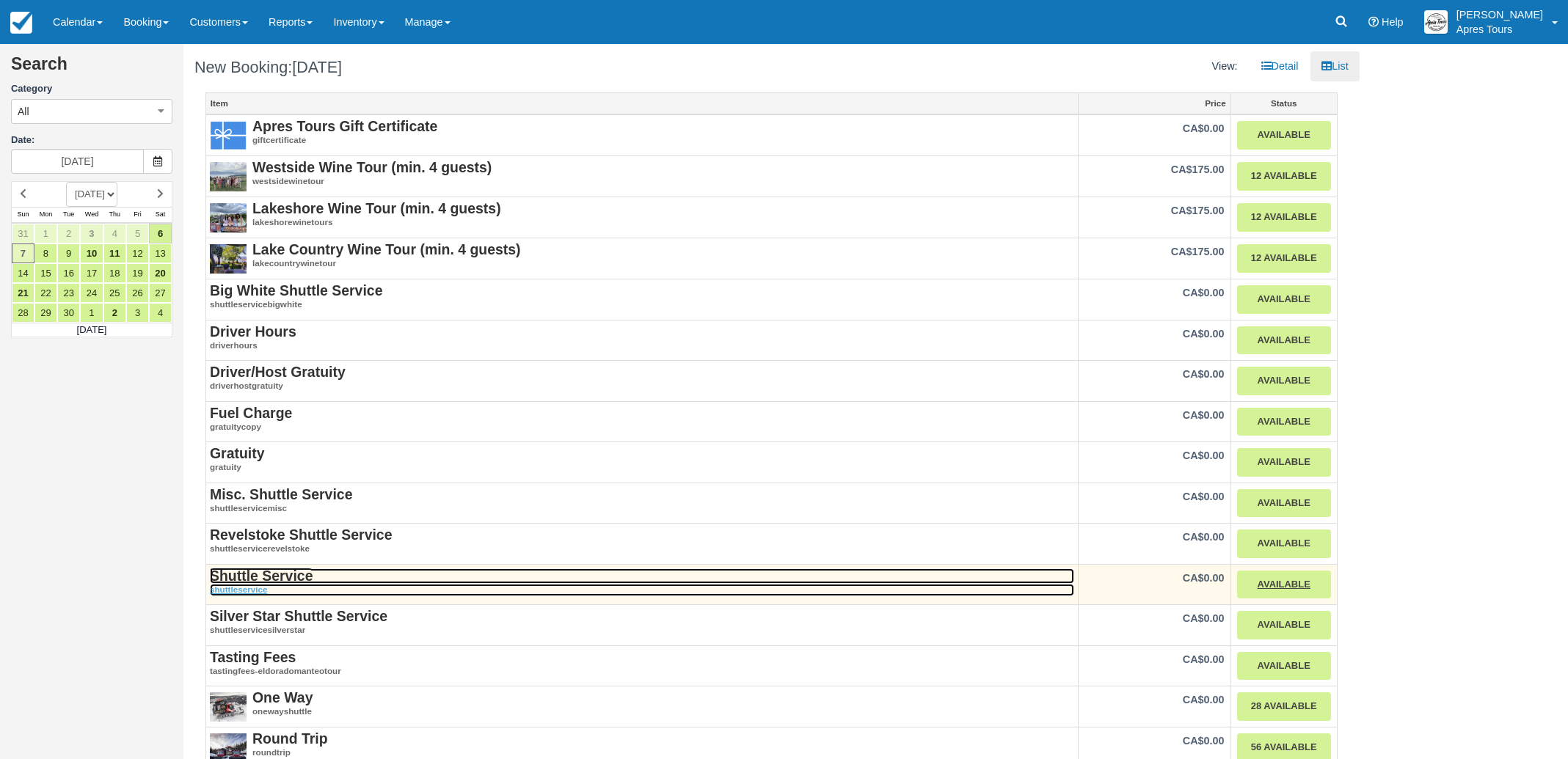
click at [272, 577] on strong "Shuttle Service" at bounding box center [261, 576] width 103 height 16
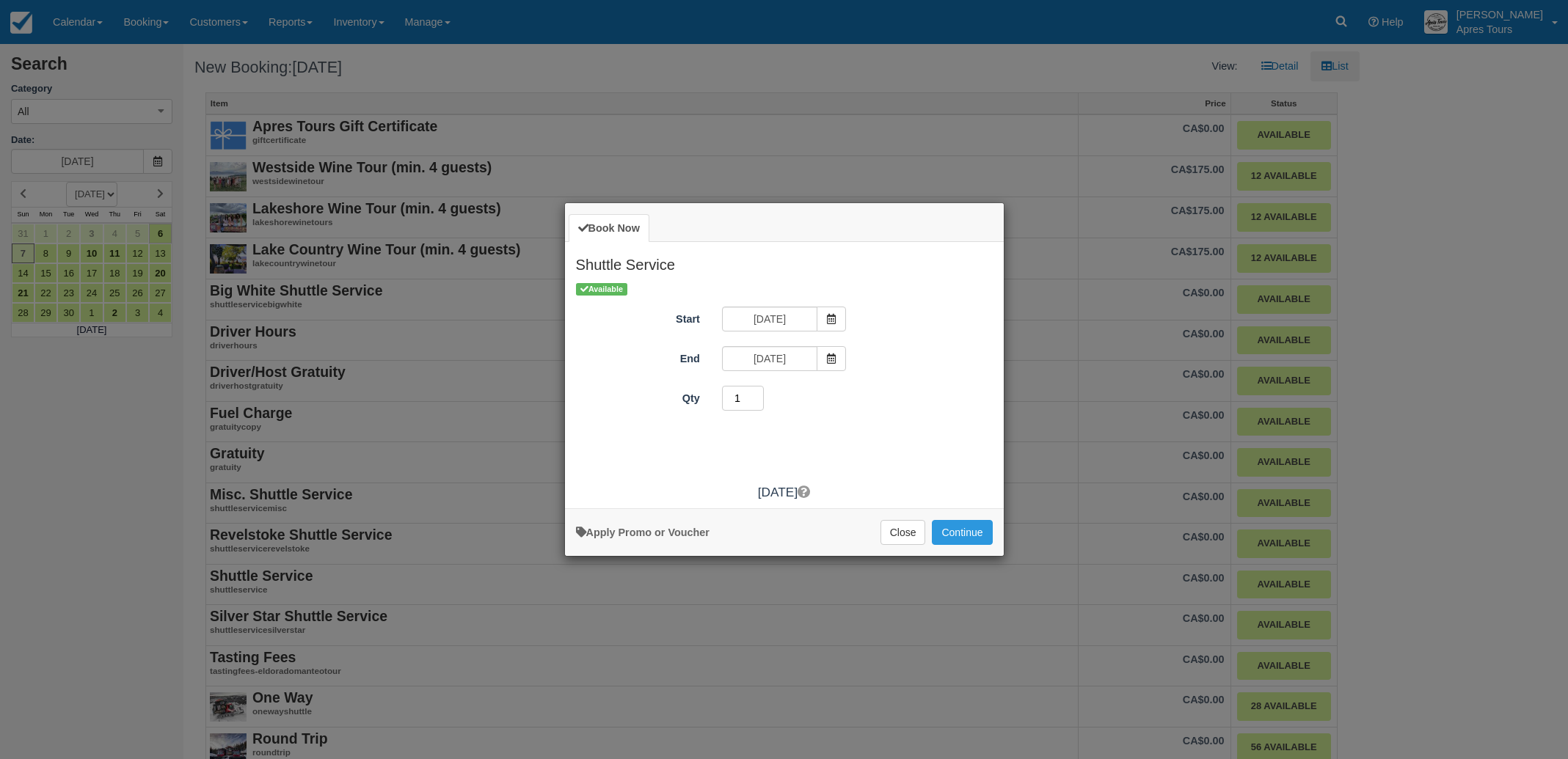
type input "1"
click at [755, 402] on input "1" at bounding box center [743, 398] width 43 height 25
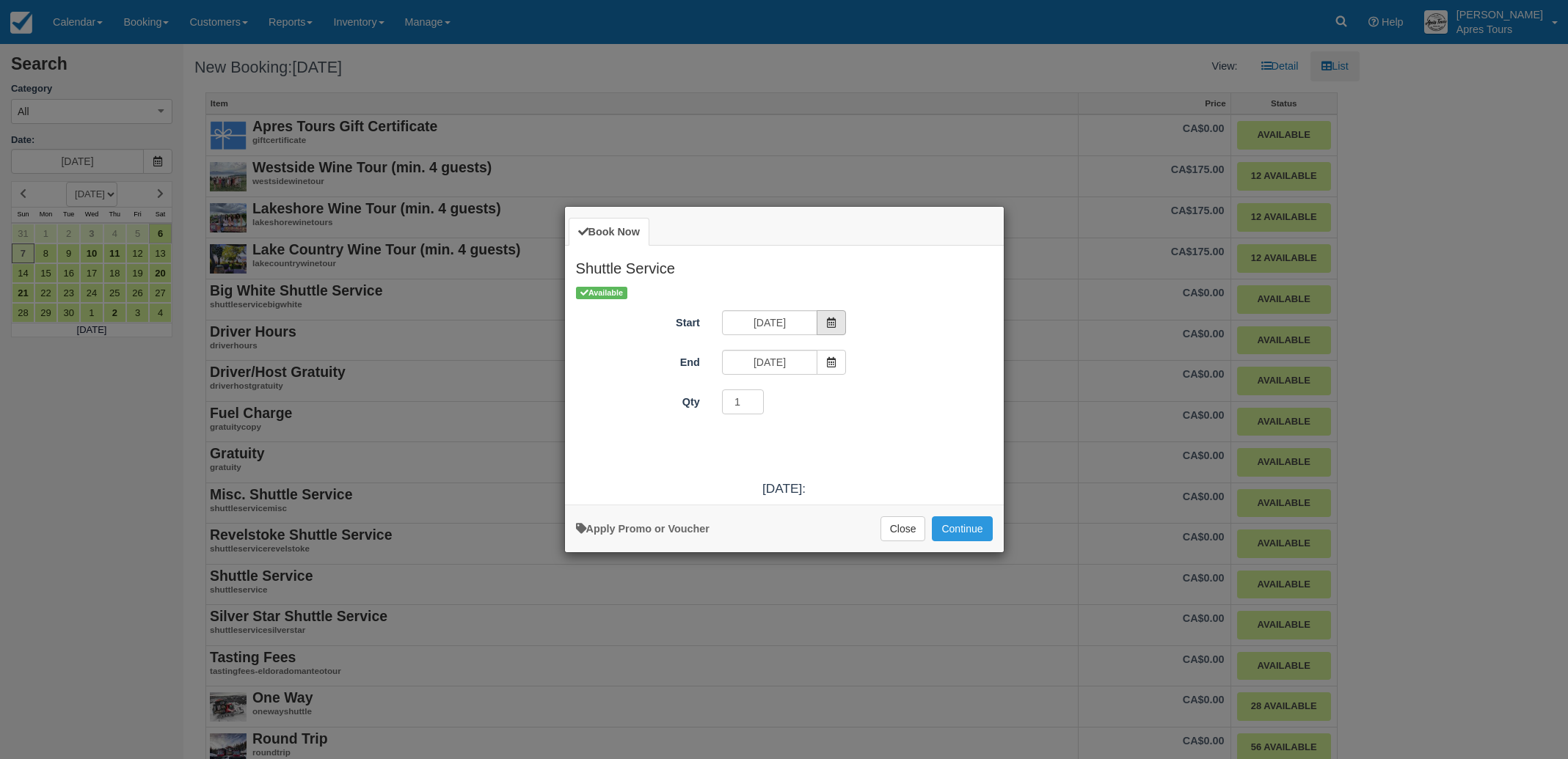
click at [831, 321] on icon "Item Modal" at bounding box center [831, 323] width 10 height 10
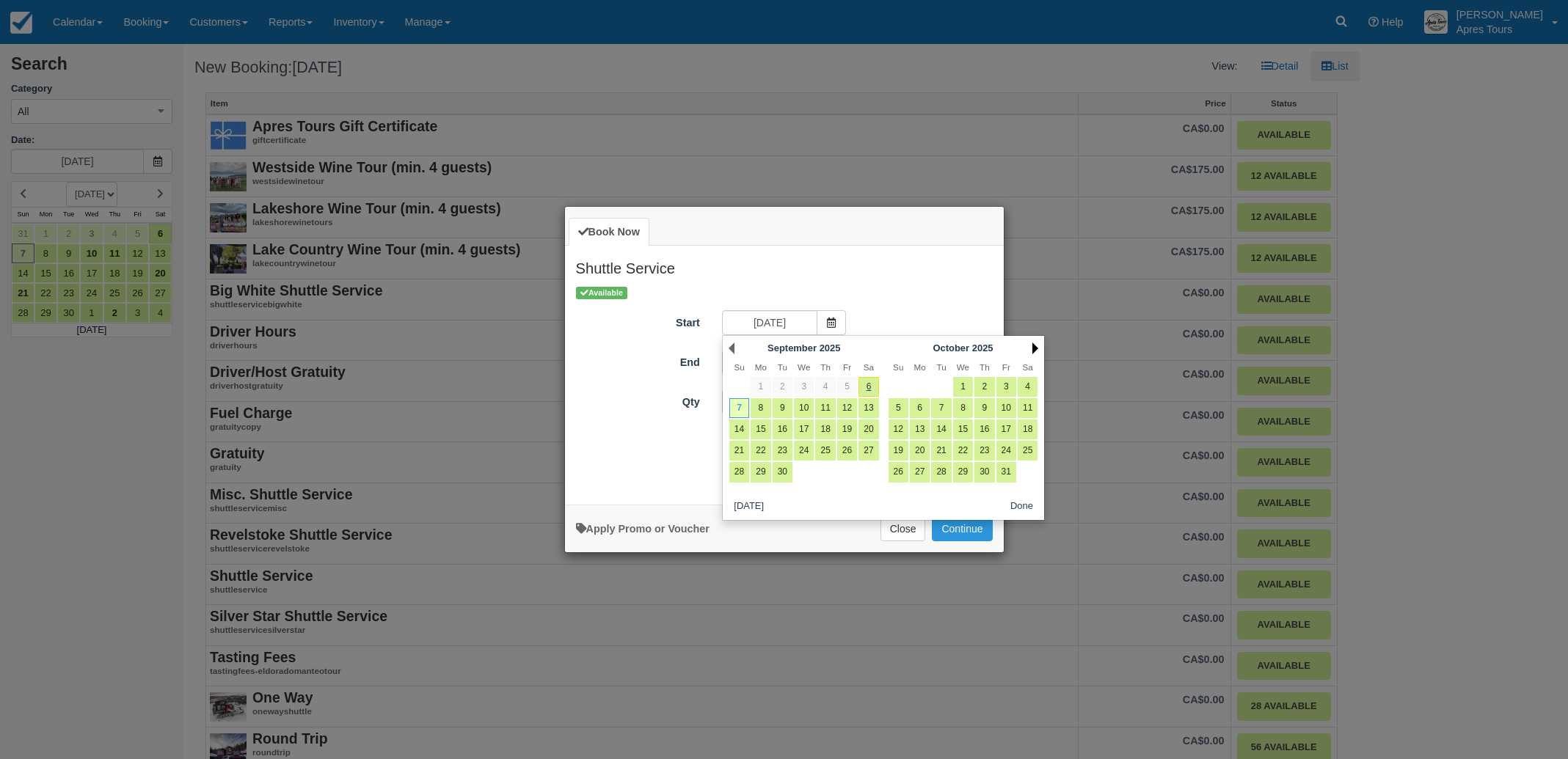
click at [1037, 348] on link "Next" at bounding box center [1035, 349] width 6 height 12
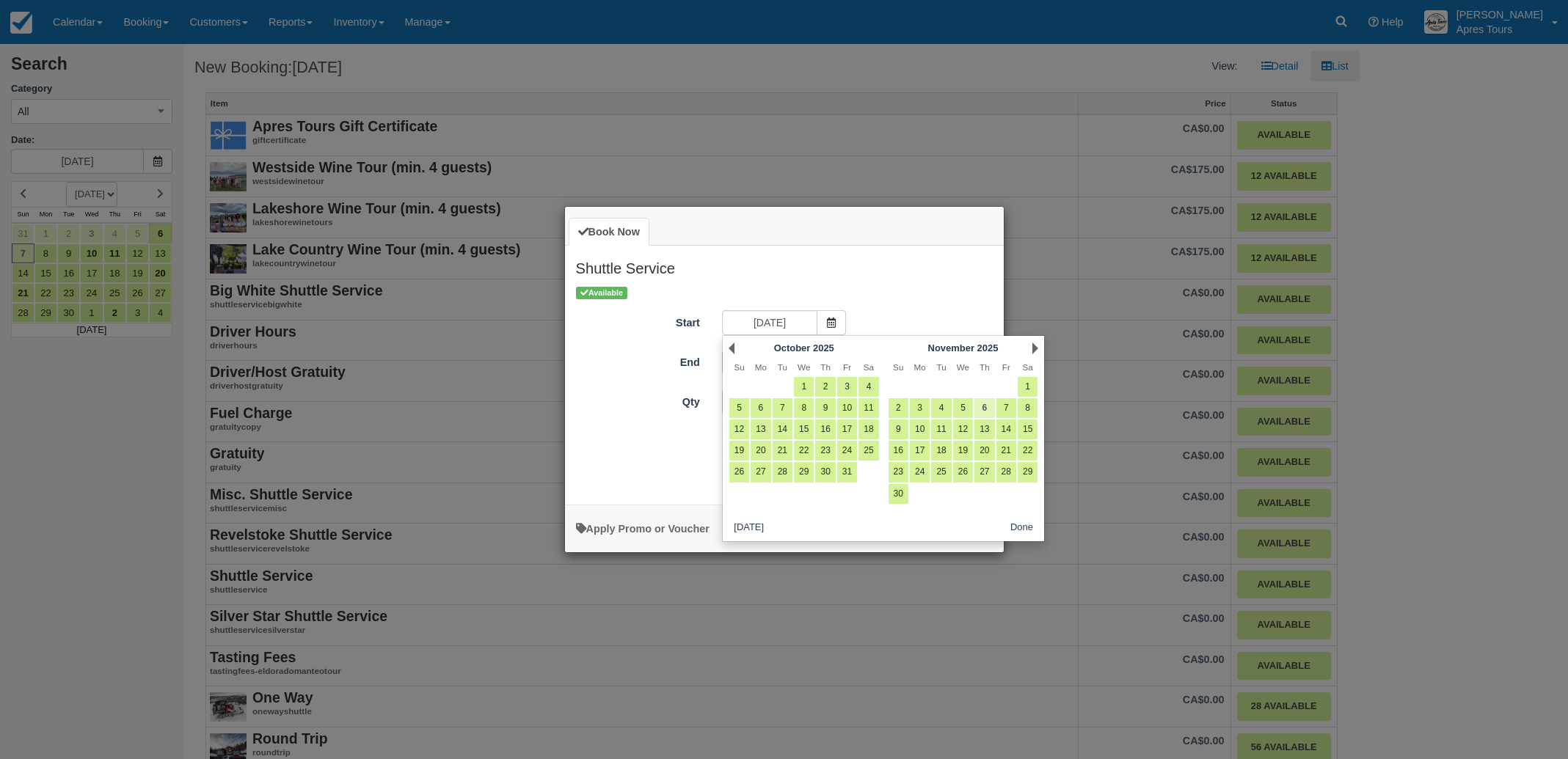
scroll to position [0, 0]
click at [982, 410] on link "6" at bounding box center [984, 407] width 20 height 20
type input "Thu Nov 06 2025"
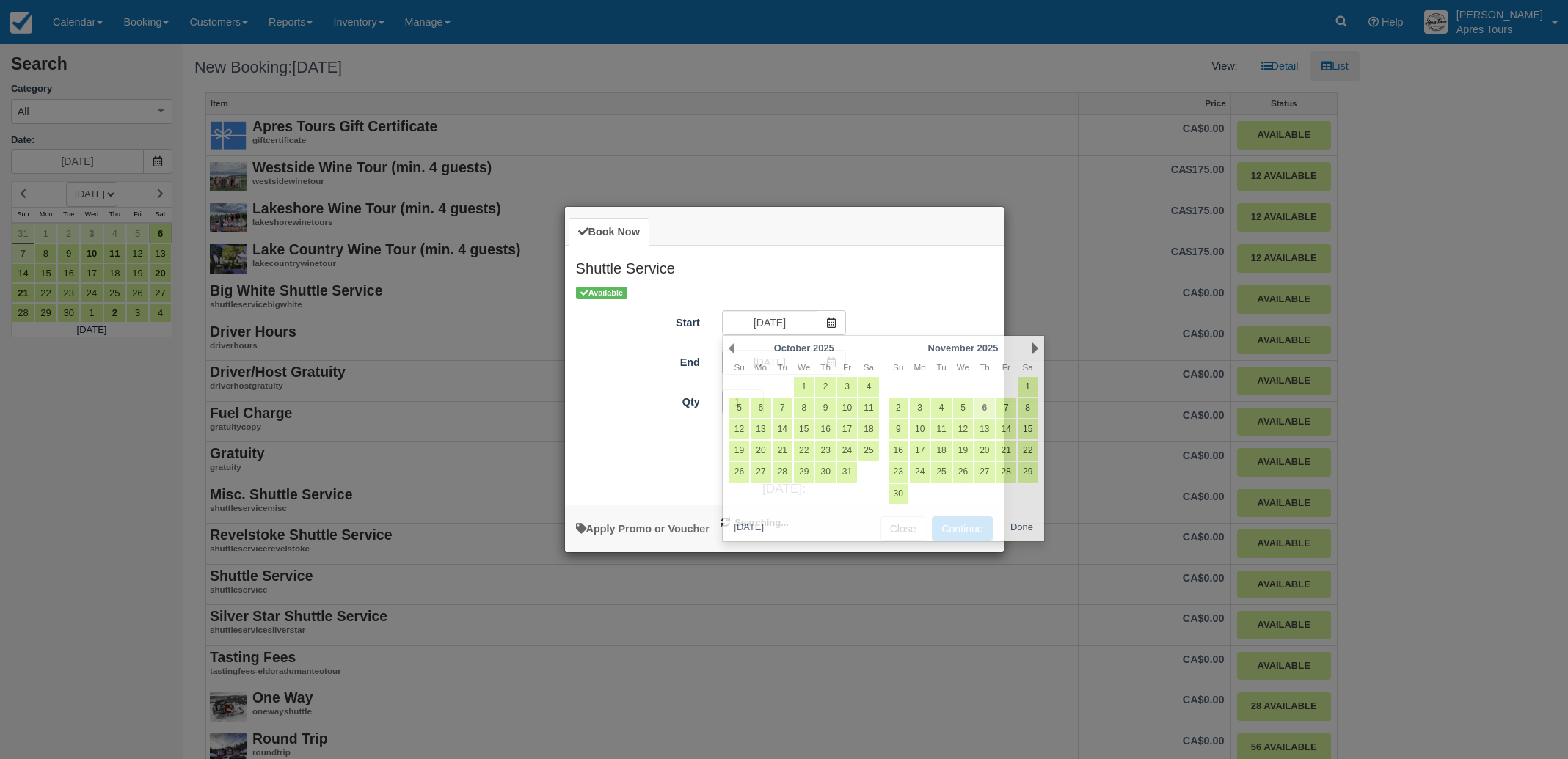
type input "Thu Nov 06 2025"
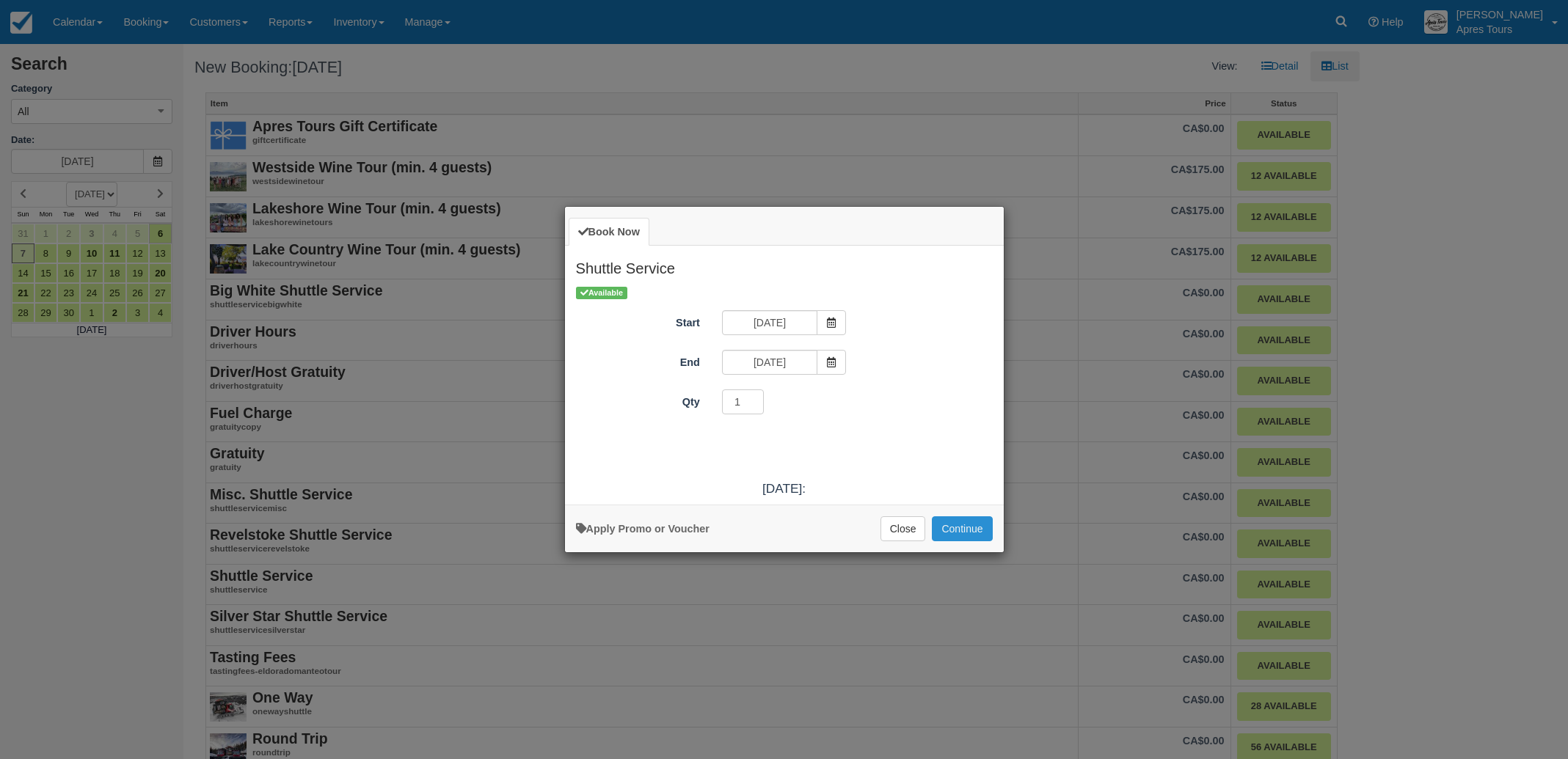
click at [967, 524] on button "Continue" at bounding box center [962, 529] width 60 height 25
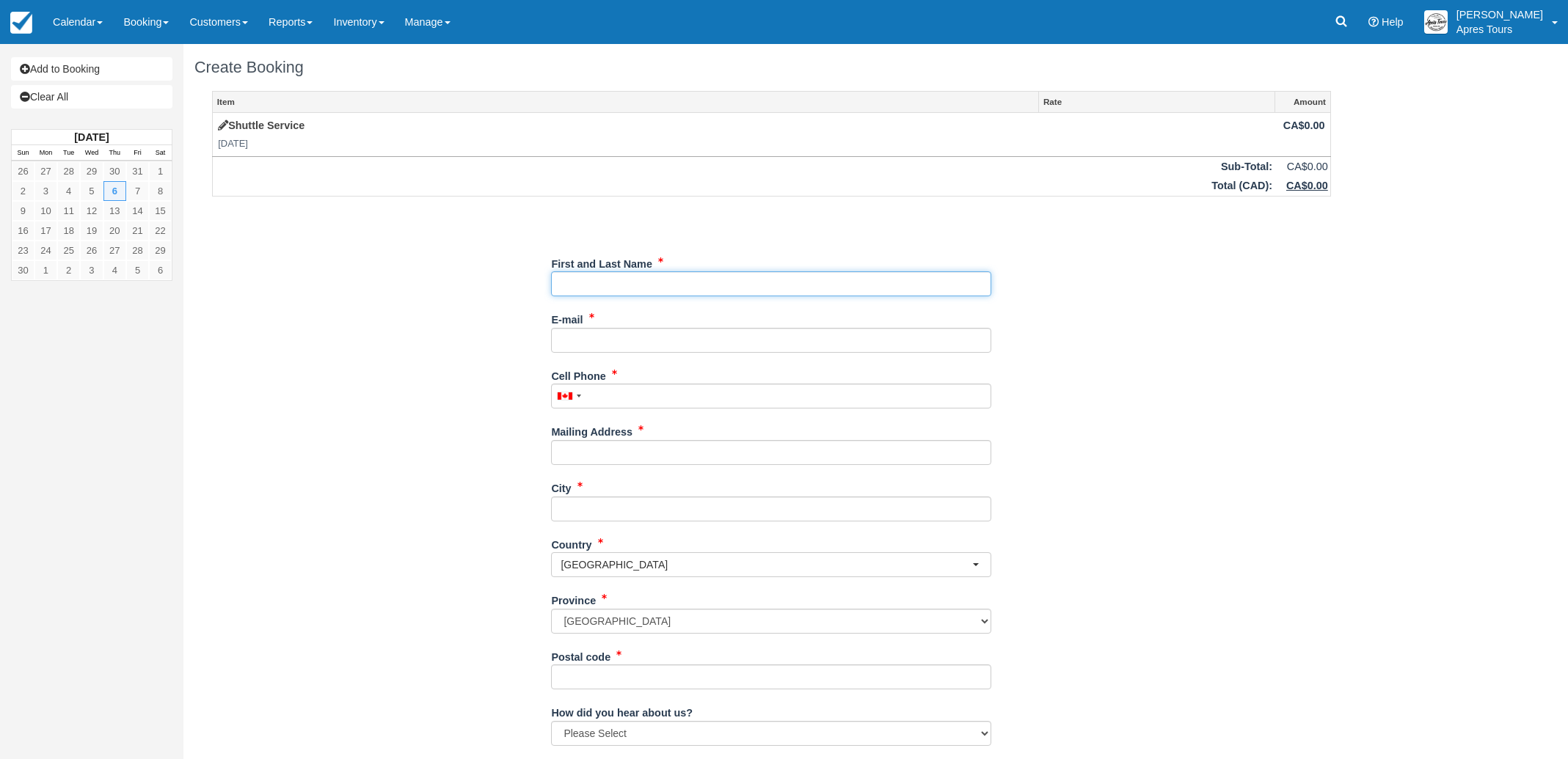
click at [700, 287] on input "First and Last Name" at bounding box center [771, 284] width 440 height 25
paste input "[PERSON_NAME]"
type input "[PERSON_NAME]"
click at [583, 342] on input "E-mail" at bounding box center [771, 341] width 440 height 25
paste input "[PERSON_NAME][EMAIL_ADDRESS][PERSON_NAME][DOMAIN_NAME]"
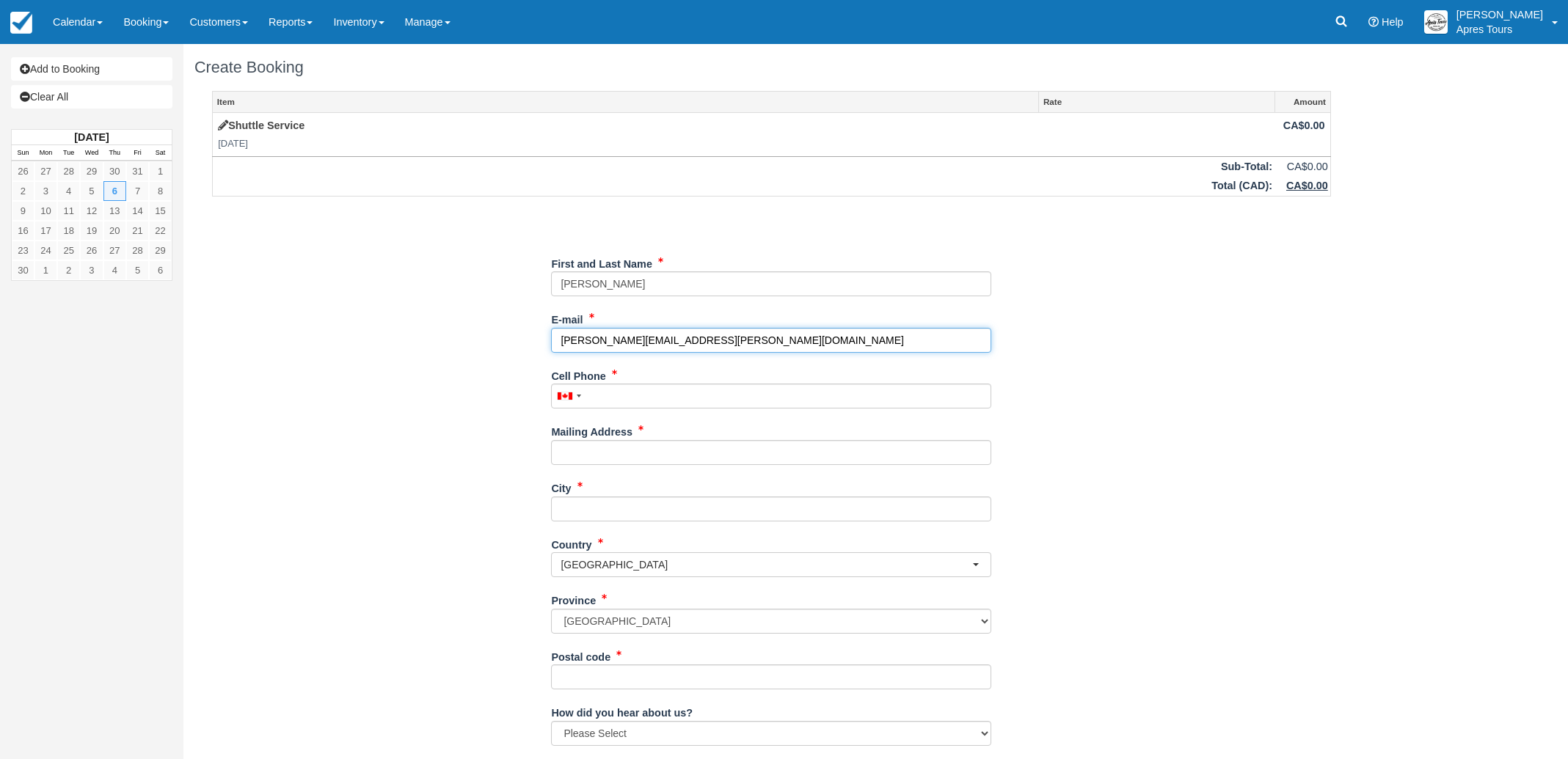
type input "[PERSON_NAME][EMAIL_ADDRESS][PERSON_NAME][DOMAIN_NAME]"
click at [433, 416] on div "Item Rate Amount Shuttle Service [DATE] CA$0.00 Sub-Total: CA$0.00 Total ( CAD …" at bounding box center [771, 477] width 1154 height 771
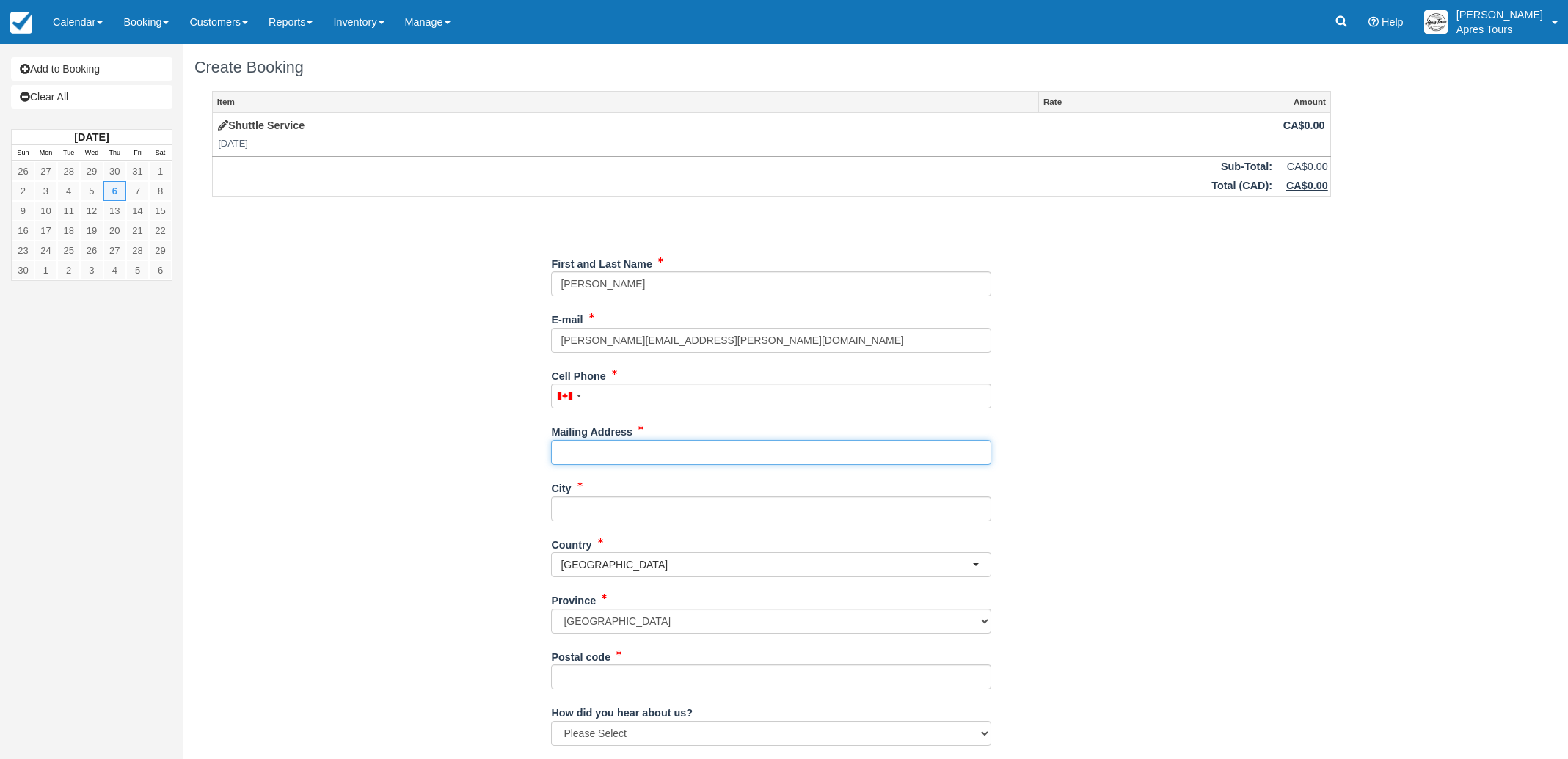
click at [570, 456] on input "Mailing Address" at bounding box center [771, 452] width 440 height 25
click at [577, 451] on input "Mailing Address" at bounding box center [771, 452] width 440 height 25
paste input "[STREET_ADDRESS][PERSON_NAME]"
type input "[STREET_ADDRESS][PERSON_NAME]"
click at [430, 560] on div "Item Rate Amount Shuttle Service Thu Nov 6, 2025 CA$0.00 Sub-Total: CA$0.00 Tot…" at bounding box center [771, 477] width 1154 height 771
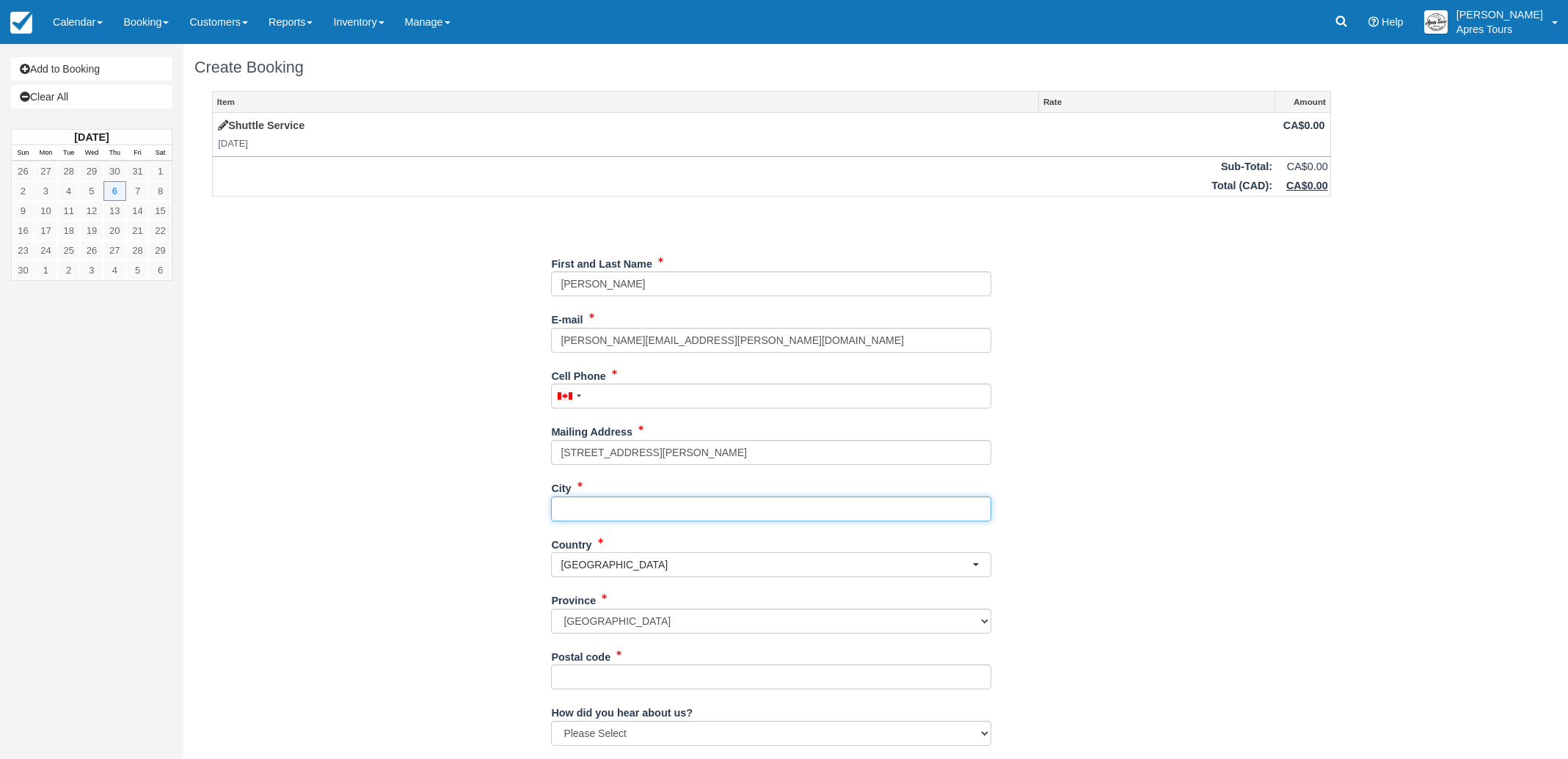
click at [609, 513] on input "City" at bounding box center [771, 509] width 440 height 25
type input "L"
type input "Kelowna"
click at [372, 574] on div "Item Rate Amount Shuttle Service Thu Nov 6, 2025 CA$0.00 Sub-Total: CA$0.00 Tot…" at bounding box center [771, 477] width 1154 height 771
click at [581, 677] on input "Postal code" at bounding box center [771, 677] width 440 height 25
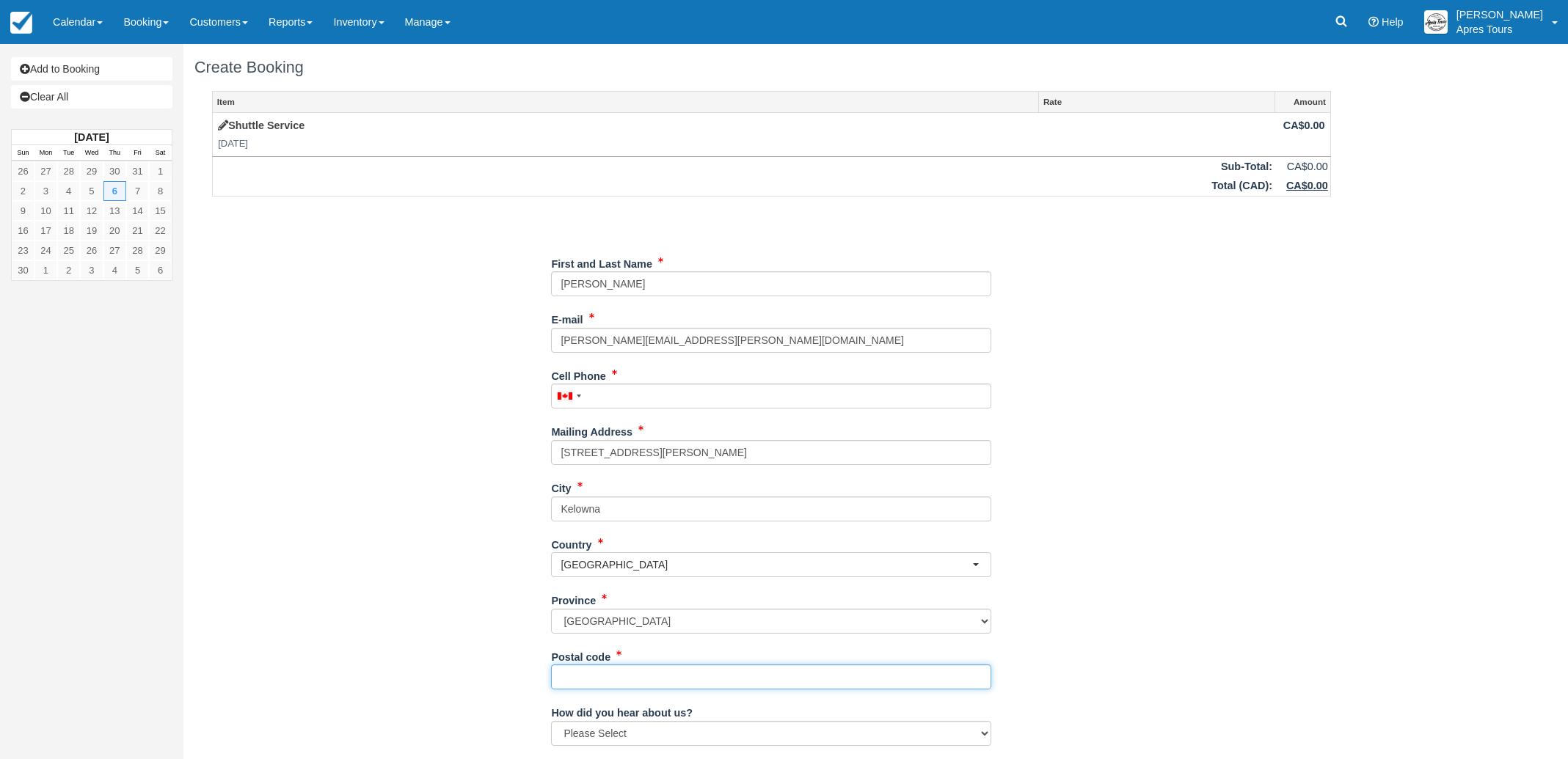
paste input "V1Y 7E4"
type input "V1Y 7E4"
click at [459, 643] on div "Item Rate Amount Shuttle Service Thu Nov 6, 2025 CA$0.00 Sub-Total: CA$0.00 Tot…" at bounding box center [771, 477] width 1154 height 771
click at [600, 735] on select "Please Select Social Media Google Trip Advisor Referral - Friends/Family Repeat…" at bounding box center [771, 733] width 440 height 25
select select "Other"
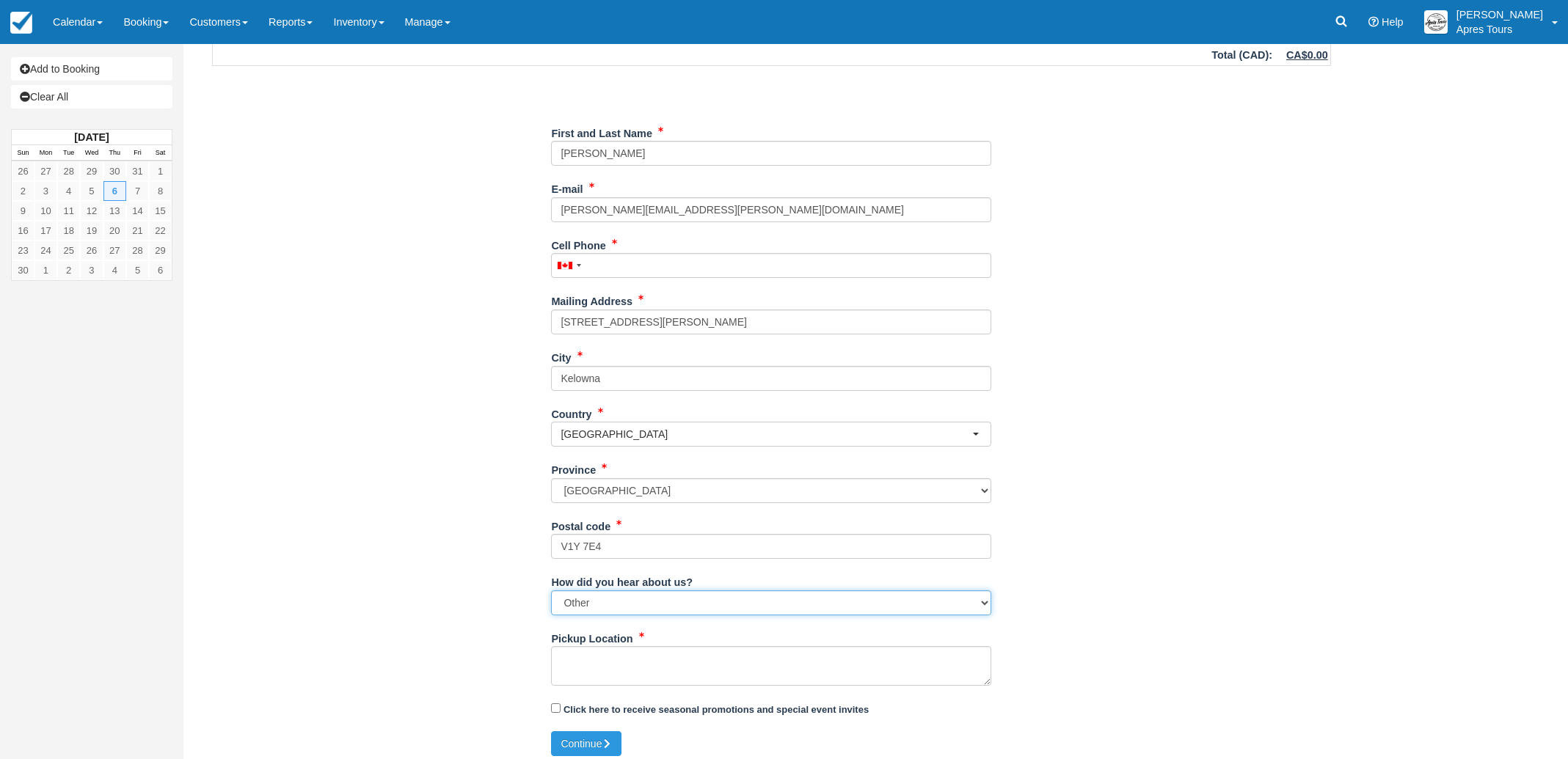
scroll to position [138, 0]
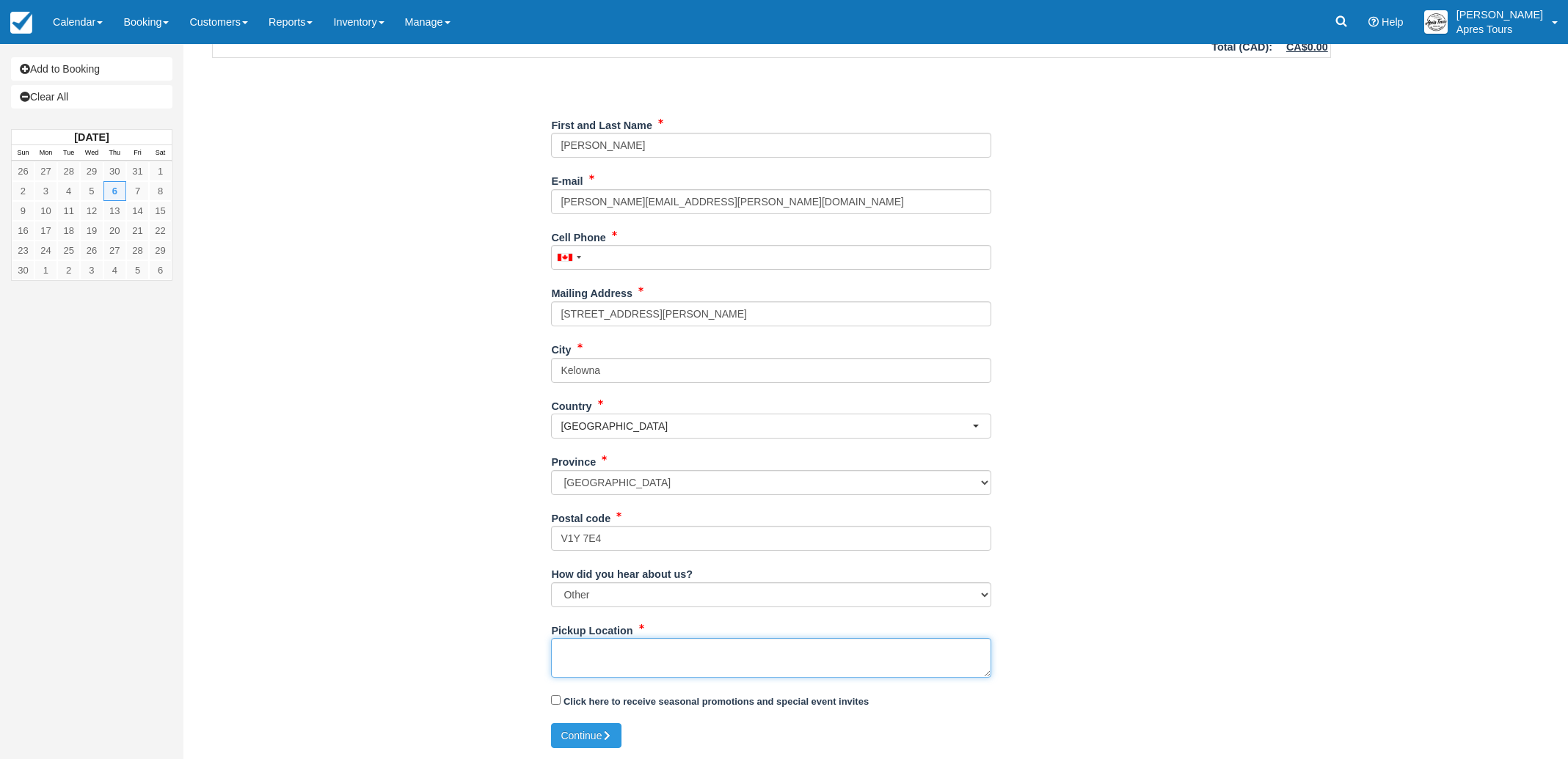
click at [578, 643] on textarea "Pickup Location" at bounding box center [771, 658] width 440 height 40
click at [749, 650] on textarea "100-730 Vaughan Ave - Kelowna - Pickup at 5pm to Mission Hill Winery - One way …" at bounding box center [771, 658] width 440 height 40
type textarea "100-730 Vaughan Ave - Kelowna - Pickup 12ppl at 5pm to Mission Hill Winery - On…"
click at [612, 728] on button "Continue" at bounding box center [586, 735] width 71 height 25
click at [618, 258] on input "Cell Phone" at bounding box center [771, 257] width 440 height 25
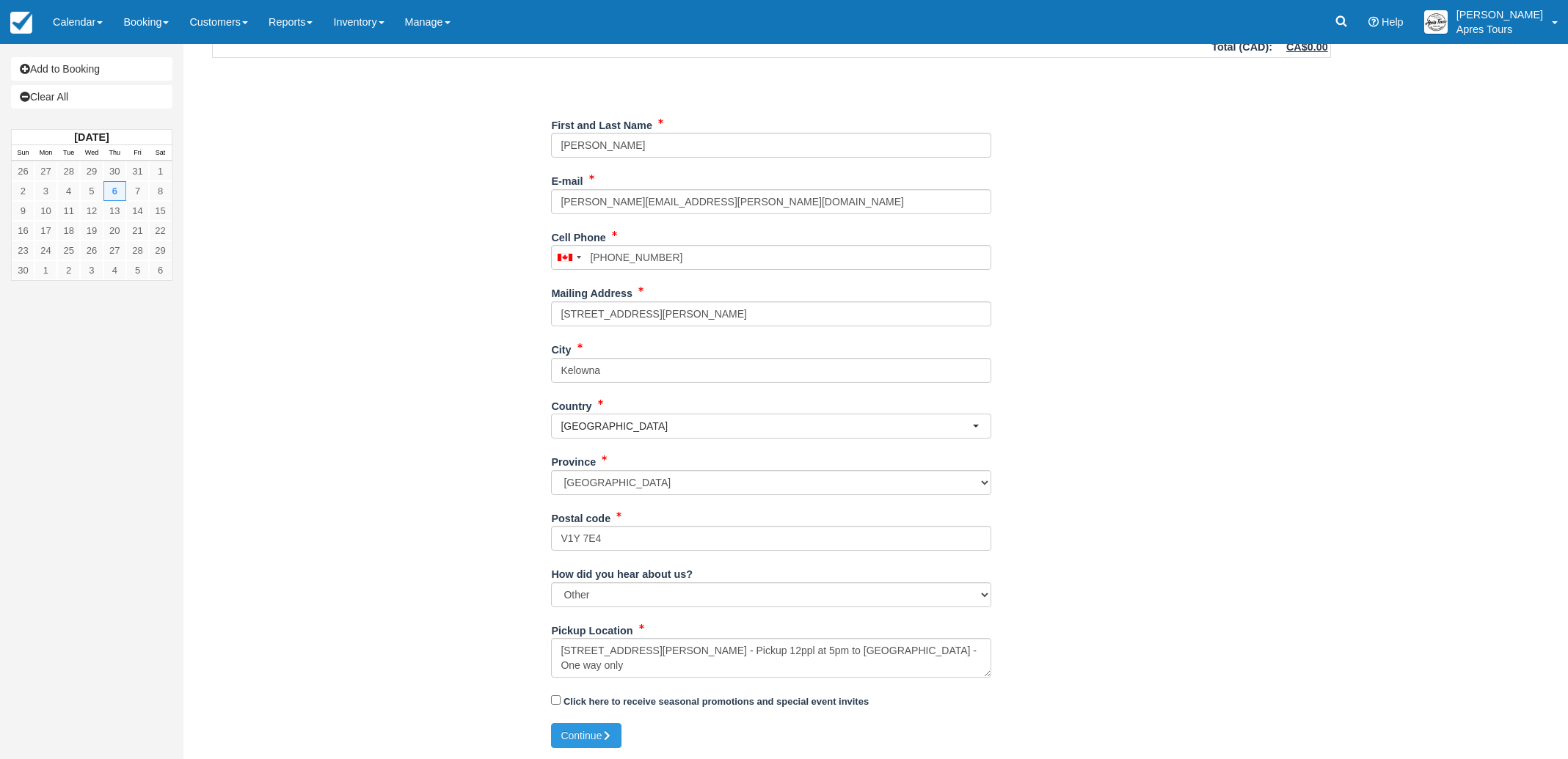
click at [317, 426] on div "Item Rate Amount Shuttle Service Thu Nov 6, 2025 CA$0.00 Sub-Total: CA$0.00 Tot…" at bounding box center [771, 338] width 1154 height 771
click at [586, 730] on button "Continue" at bounding box center [586, 735] width 71 height 25
type input "+12505755998"
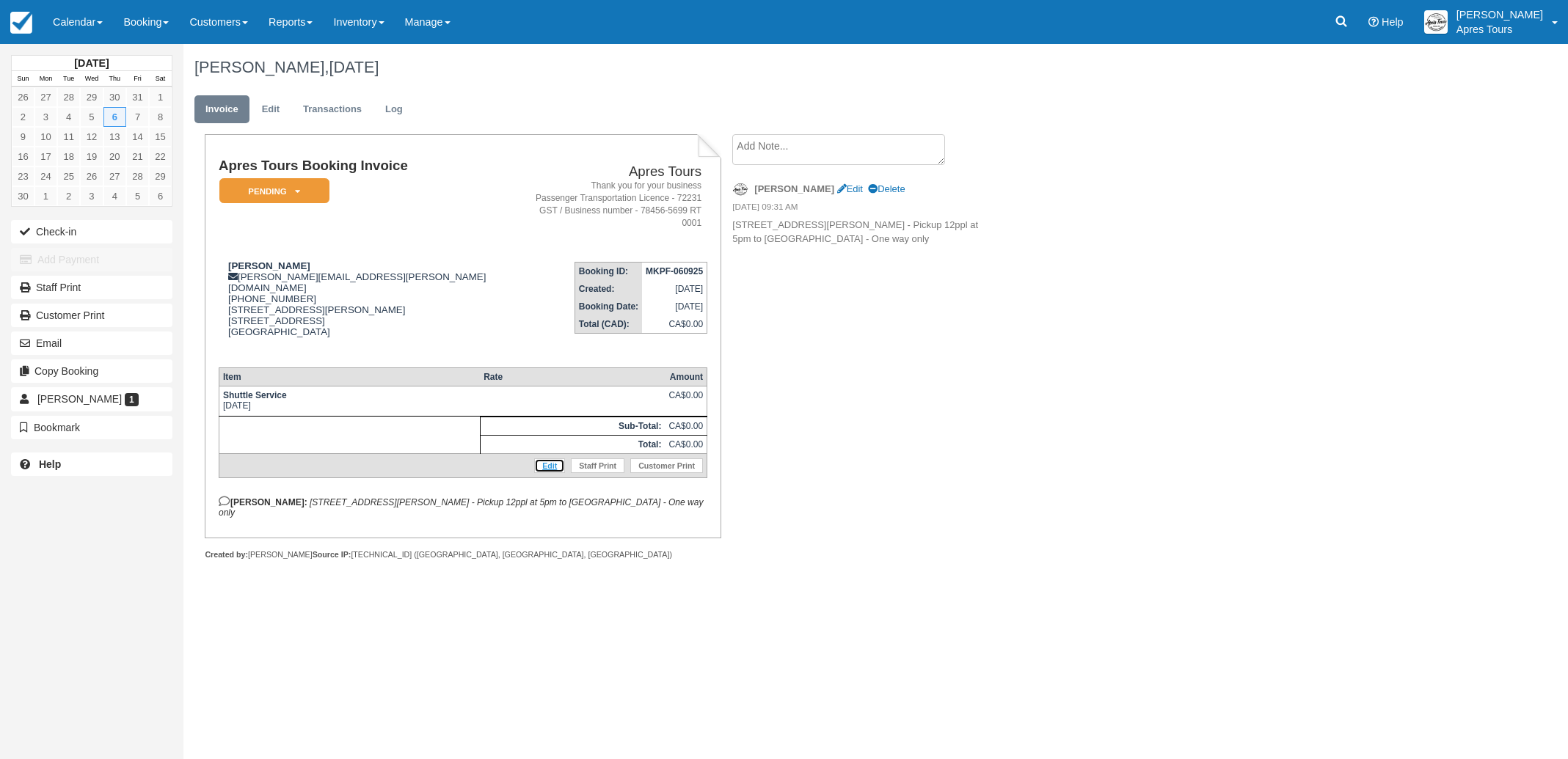
click at [547, 458] on link "Edit" at bounding box center [550, 466] width 31 height 15
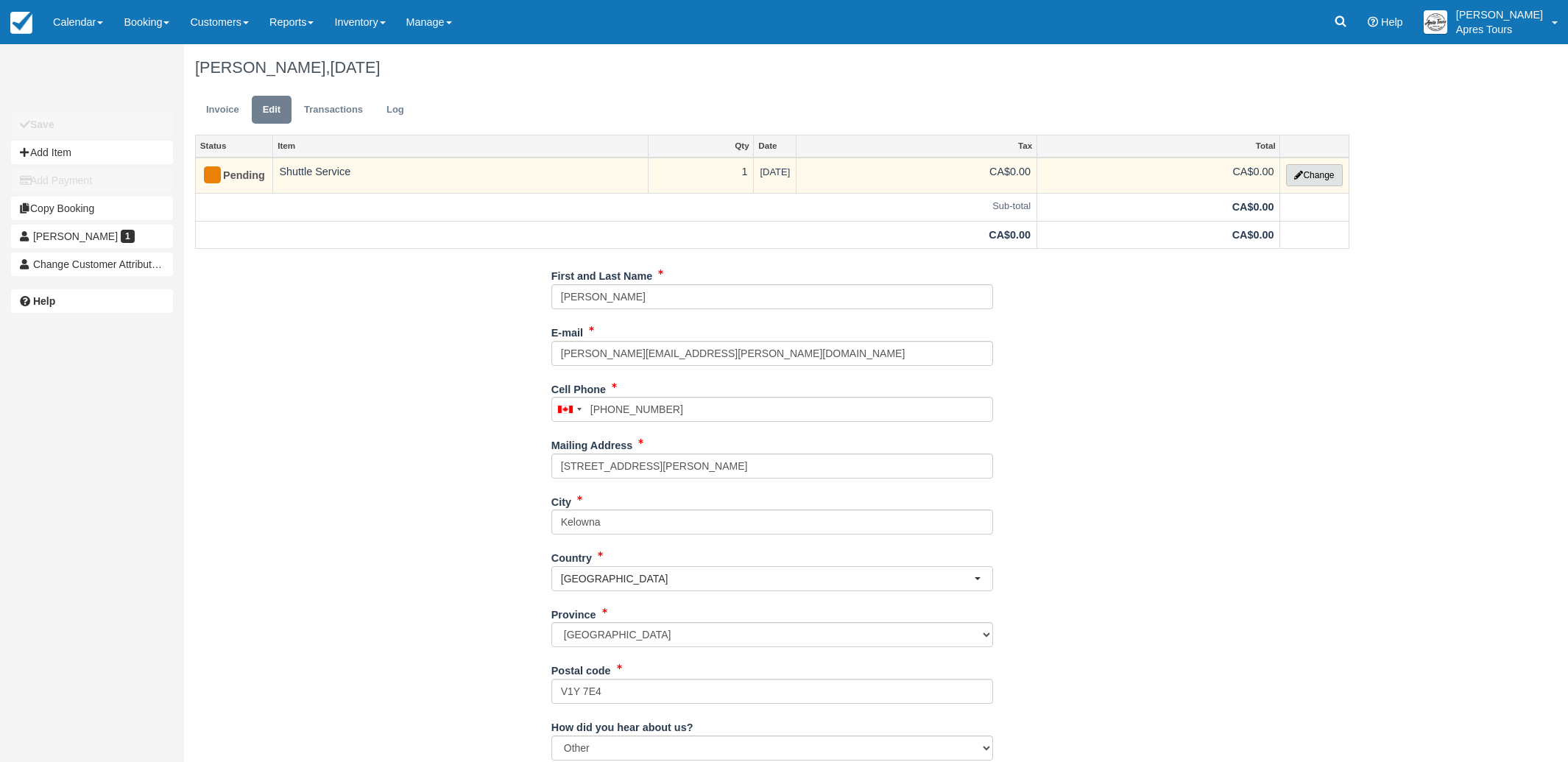
click at [1301, 173] on button "Change" at bounding box center [1314, 175] width 56 height 22
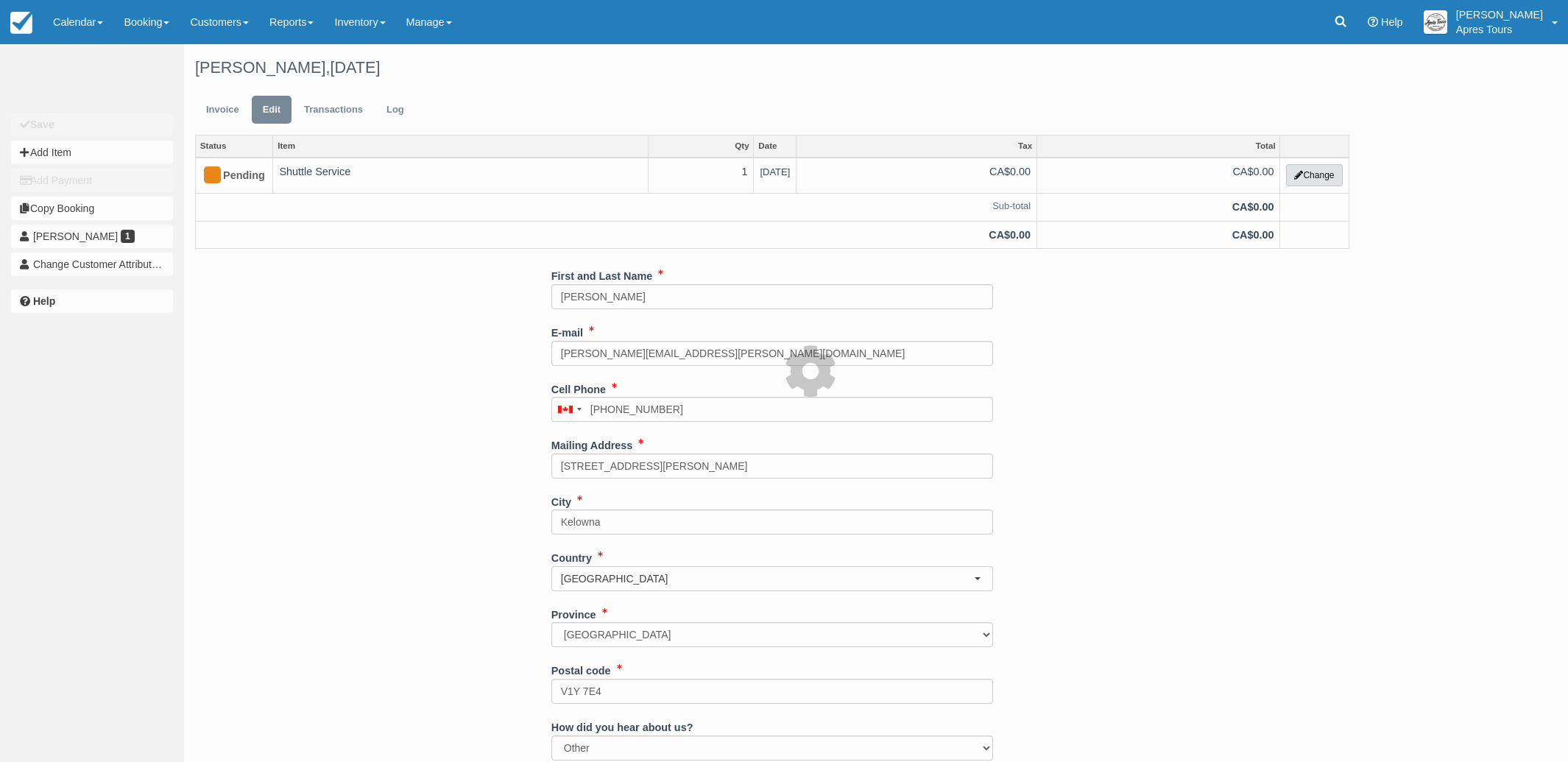
select select "4"
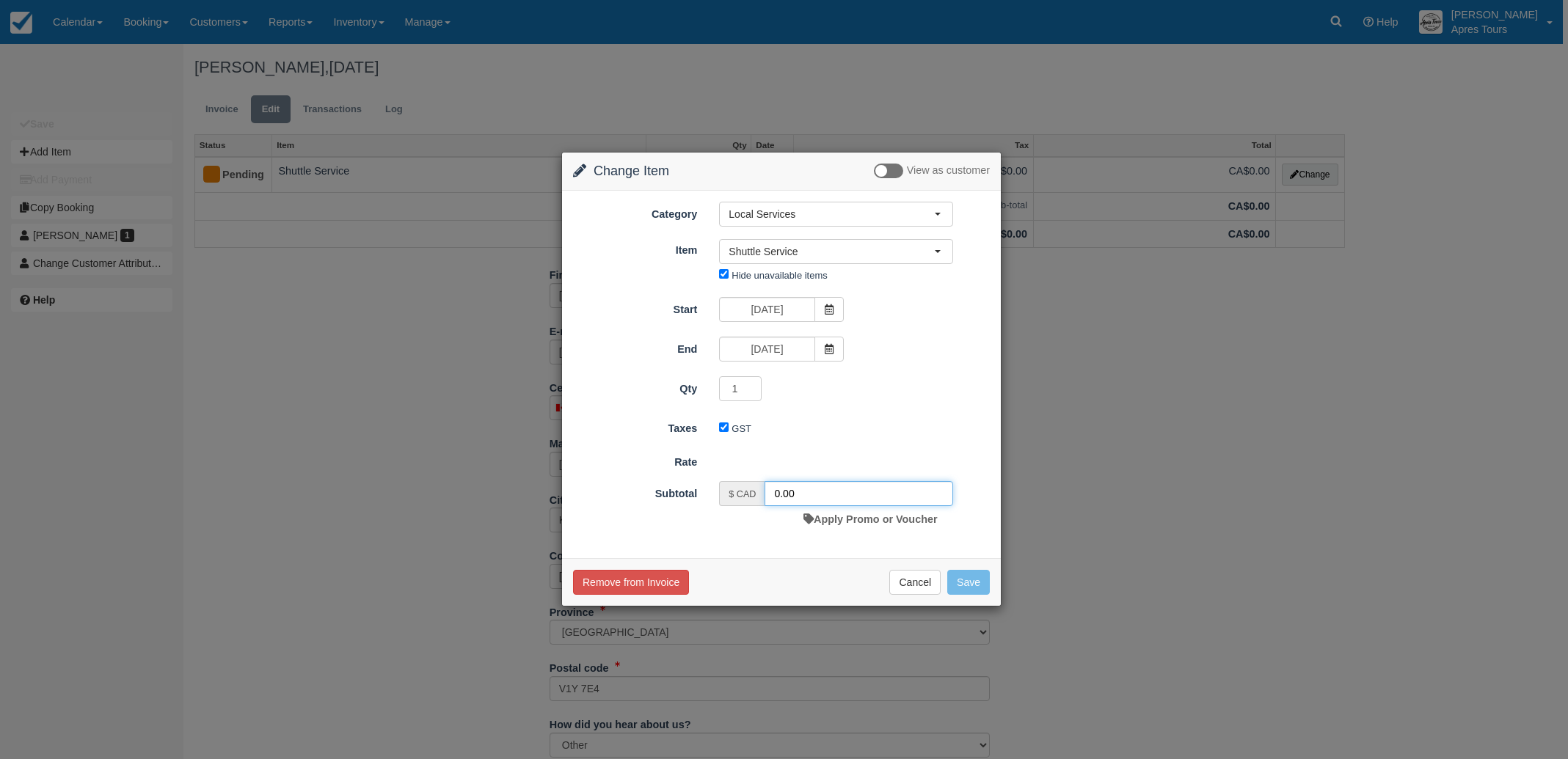
click at [774, 492] on input "0.00" at bounding box center [859, 493] width 188 height 25
type input "200.00"
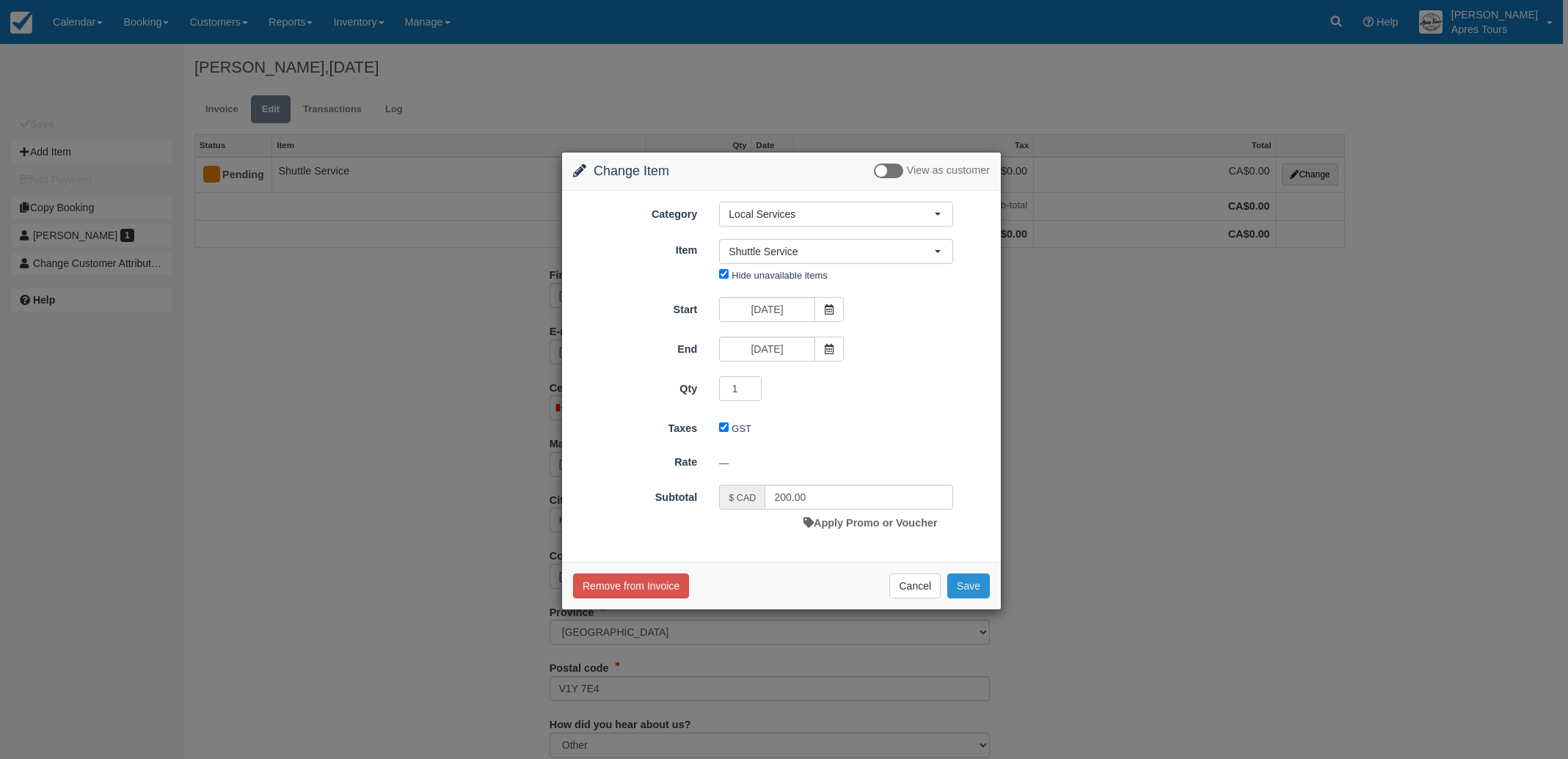
click at [977, 594] on button "Save" at bounding box center [968, 586] width 43 height 25
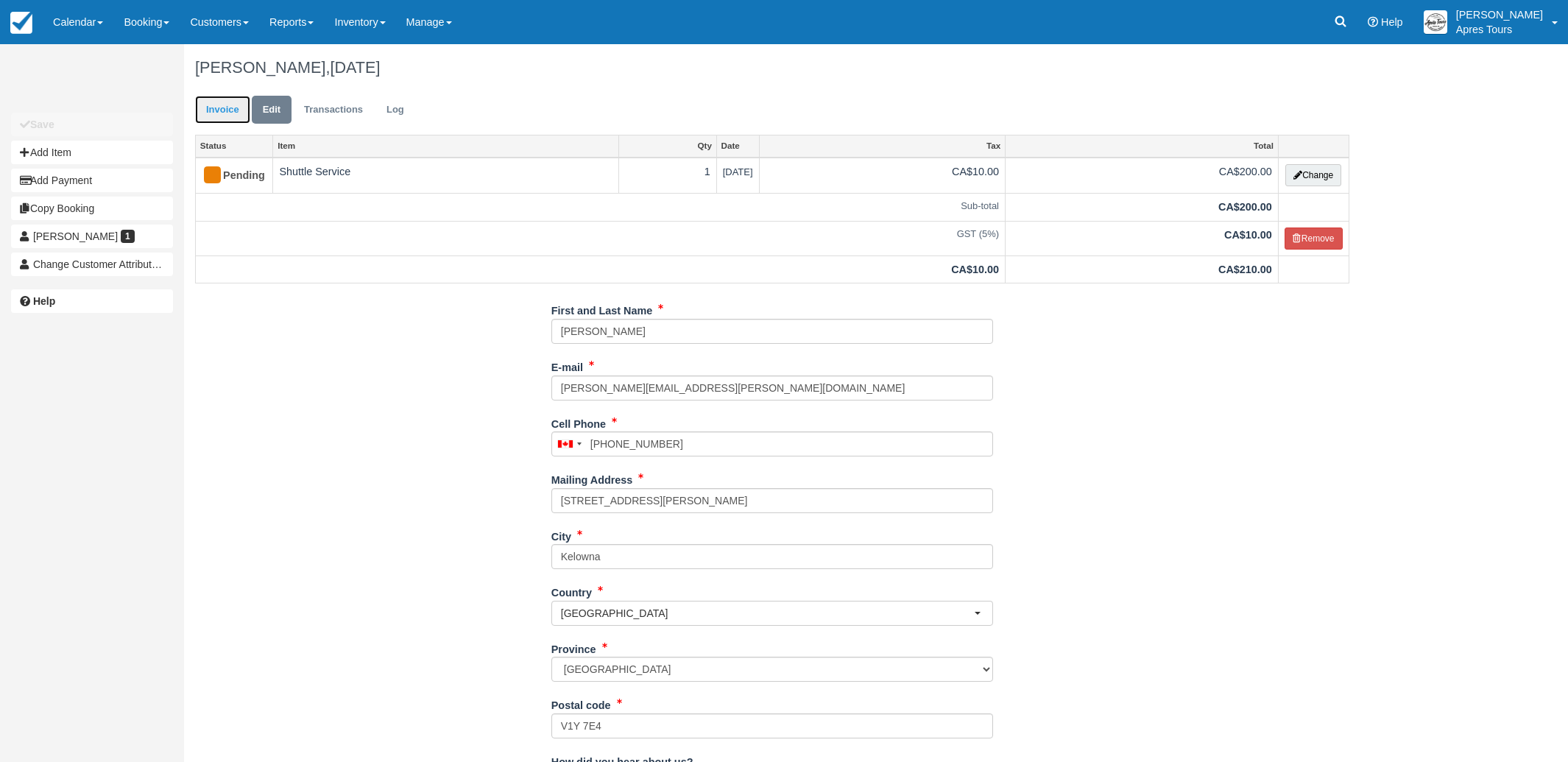
click at [217, 115] on link "Invoice" at bounding box center [222, 110] width 55 height 29
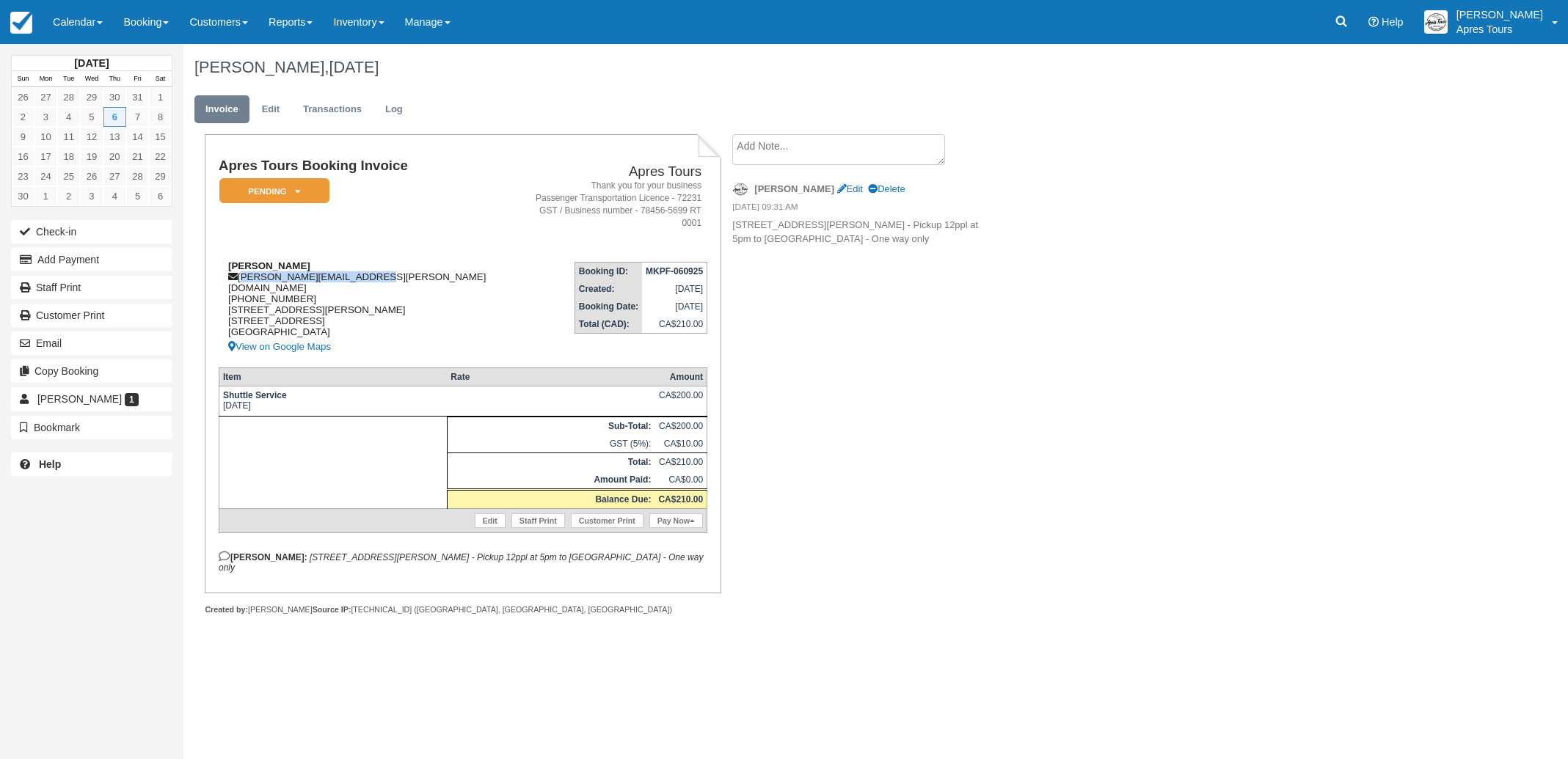
drag, startPoint x: 358, startPoint y: 260, endPoint x: 254, endPoint y: 269, distance: 104.4
click at [242, 267] on div "[PERSON_NAME] [PERSON_NAME][EMAIL_ADDRESS][PERSON_NAME][DOMAIN_NAME] [PHONE_NUM…" at bounding box center [372, 308] width 306 height 96
copy div "[PERSON_NAME][EMAIL_ADDRESS][PERSON_NAME][DOMAIN_NAME]"
click at [438, 260] on div "[PERSON_NAME] [PERSON_NAME][EMAIL_ADDRESS][PERSON_NAME][DOMAIN_NAME] [PHONE_NUM…" at bounding box center [372, 308] width 306 height 96
drag, startPoint x: 348, startPoint y: 544, endPoint x: 277, endPoint y: 542, distance: 71.0
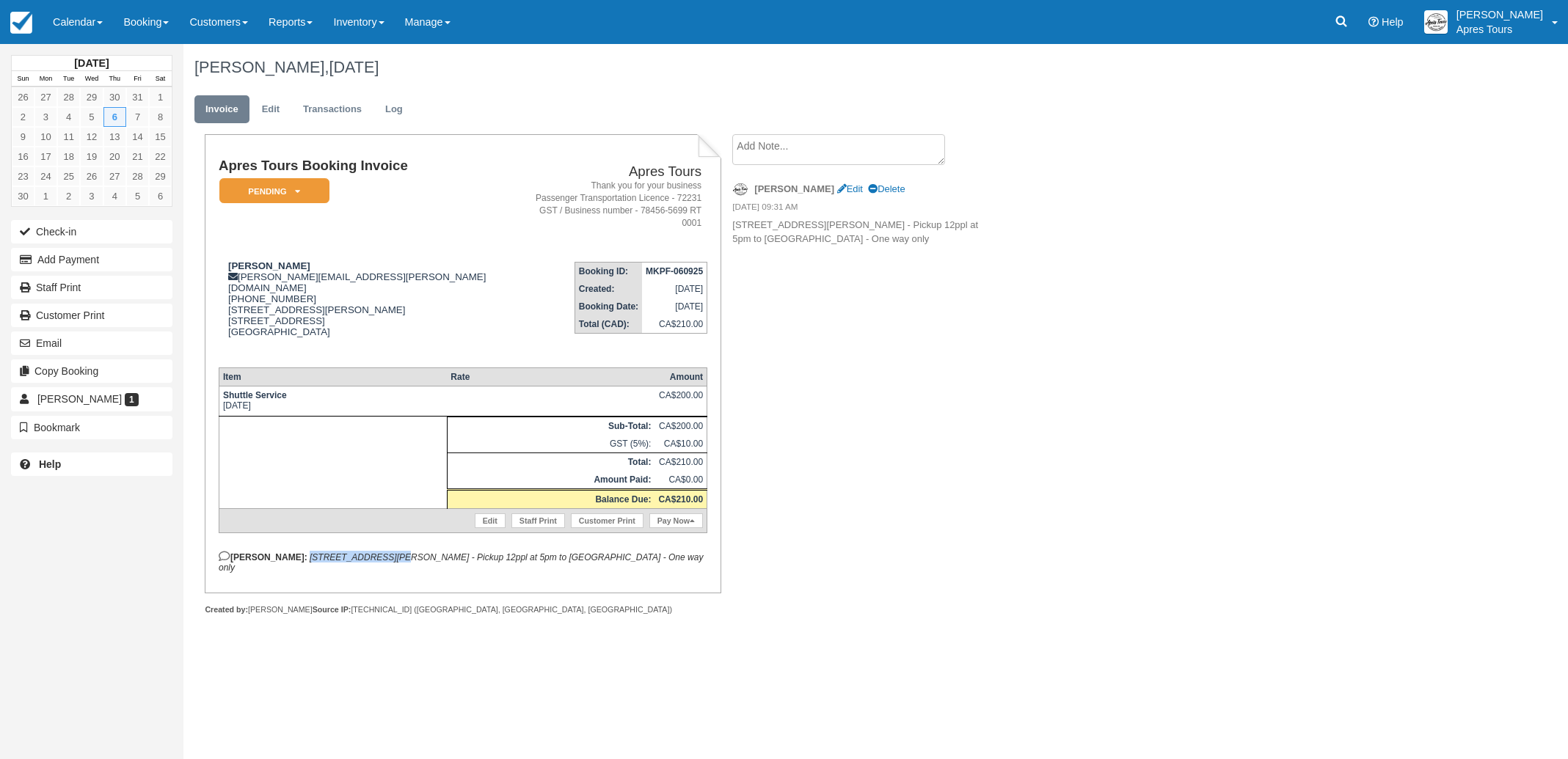
click at [261, 552] on em "[STREET_ADDRESS][PERSON_NAME] - Pickup 12ppl at 5pm to [GEOGRAPHIC_DATA] - One …" at bounding box center [461, 563] width 484 height 21
copy em "[STREET_ADDRESS][PERSON_NAME]"
click at [18, 26] on img at bounding box center [21, 23] width 22 height 22
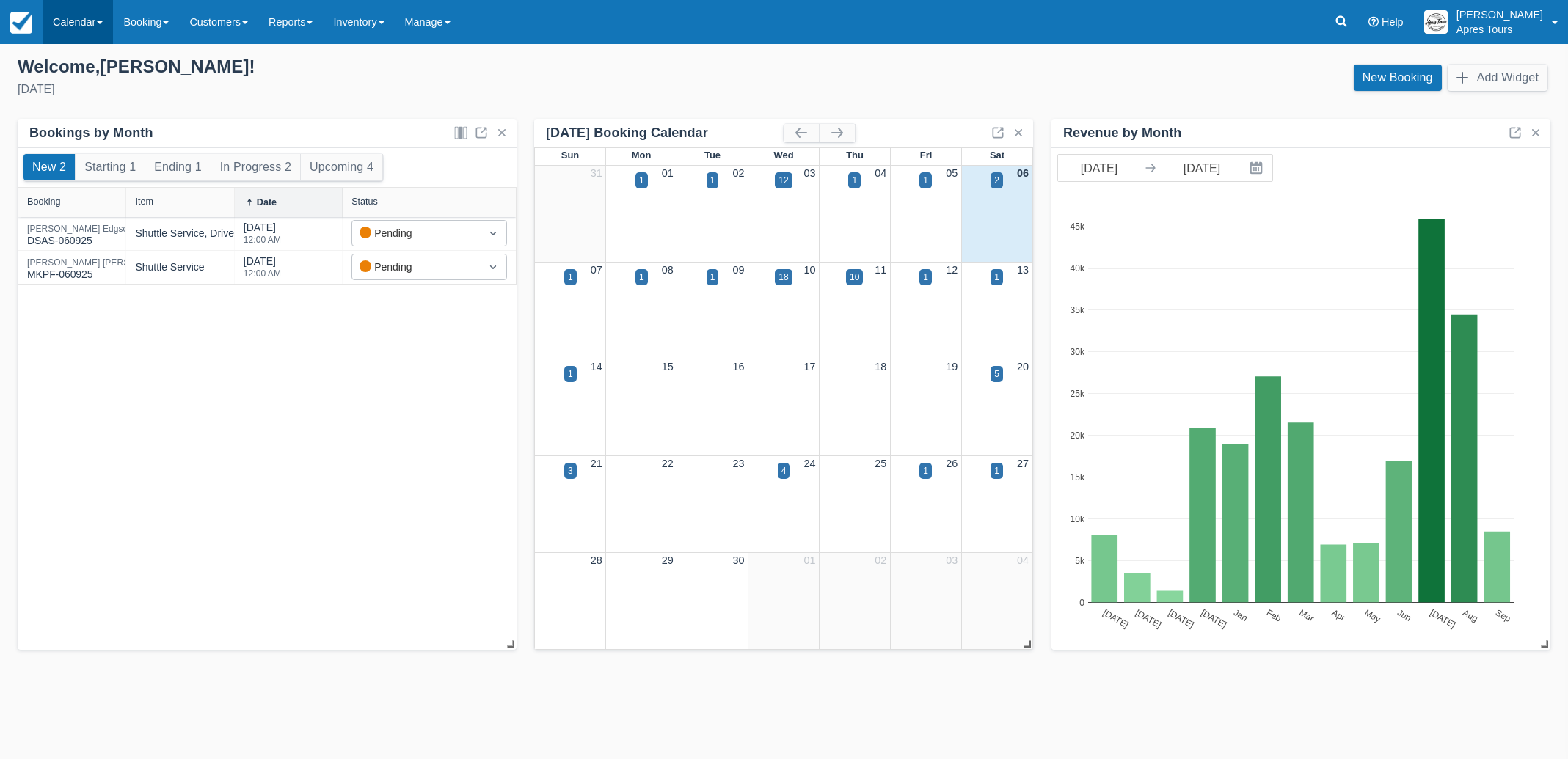
click at [89, 25] on link "Calendar" at bounding box center [78, 22] width 71 height 44
click at [96, 145] on link "Month" at bounding box center [102, 139] width 116 height 31
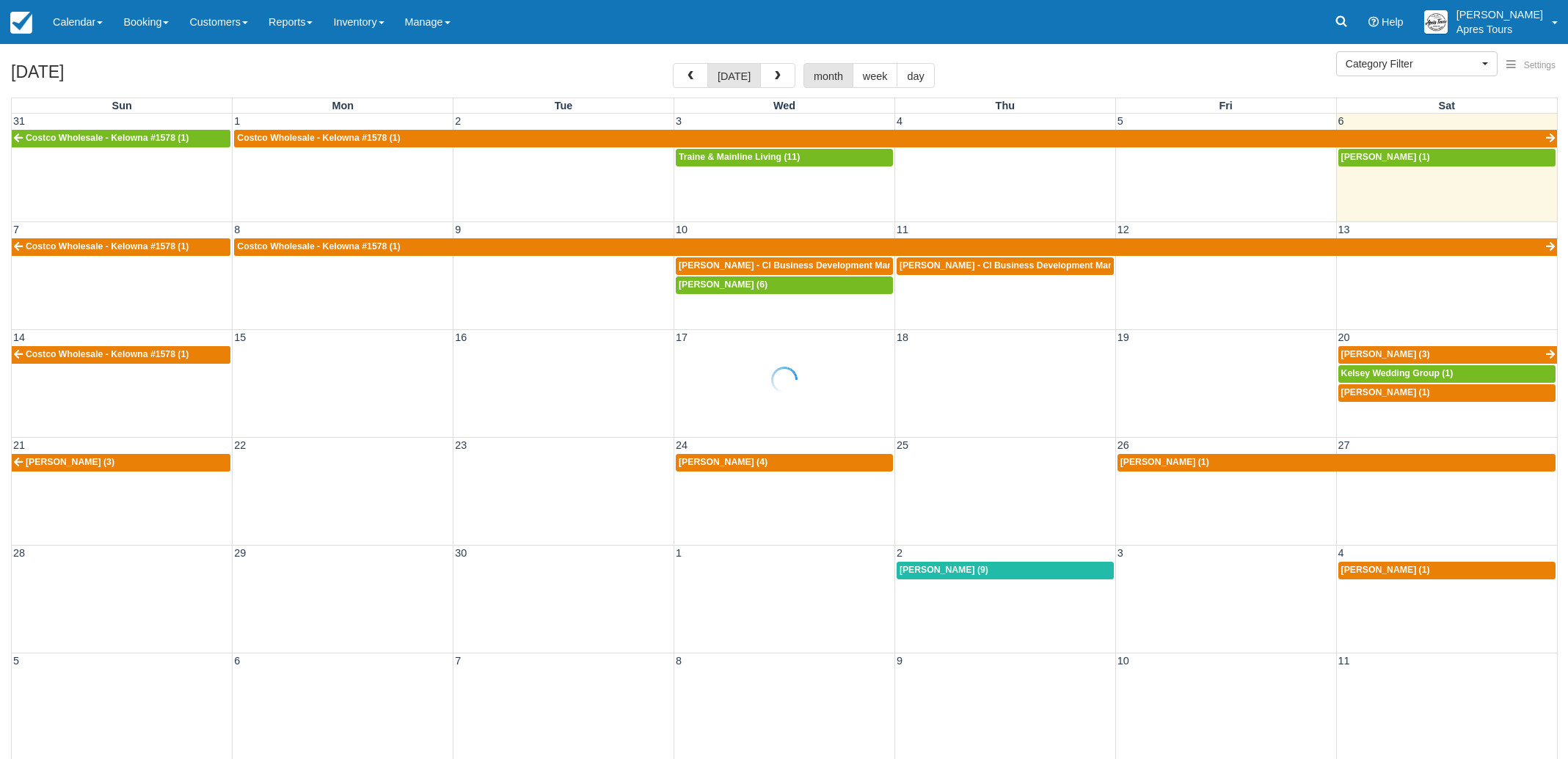
select select
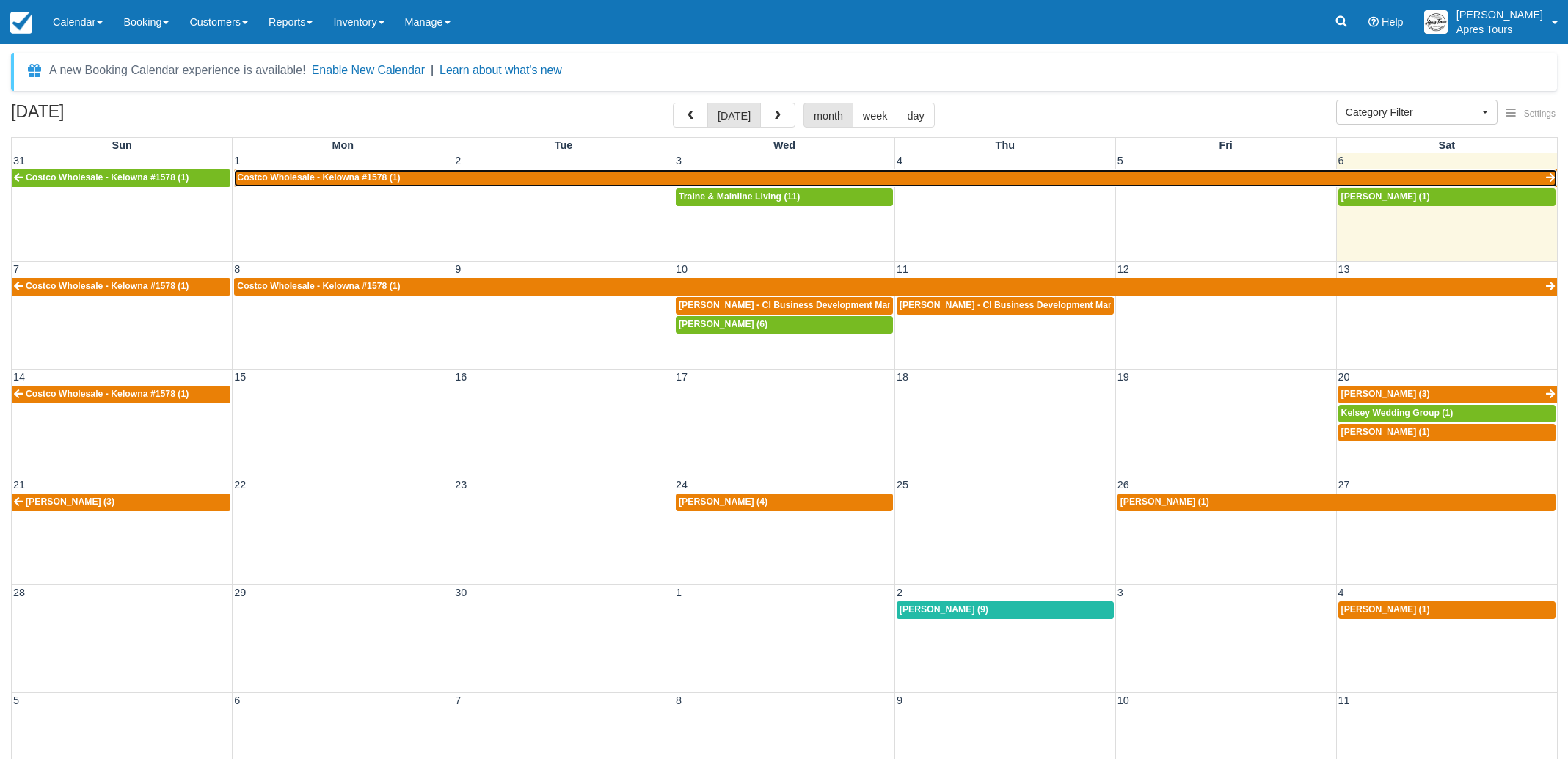
click at [1009, 177] on link "Costco Wholesale - Kelowna #1578 (1)" at bounding box center [895, 178] width 1323 height 18
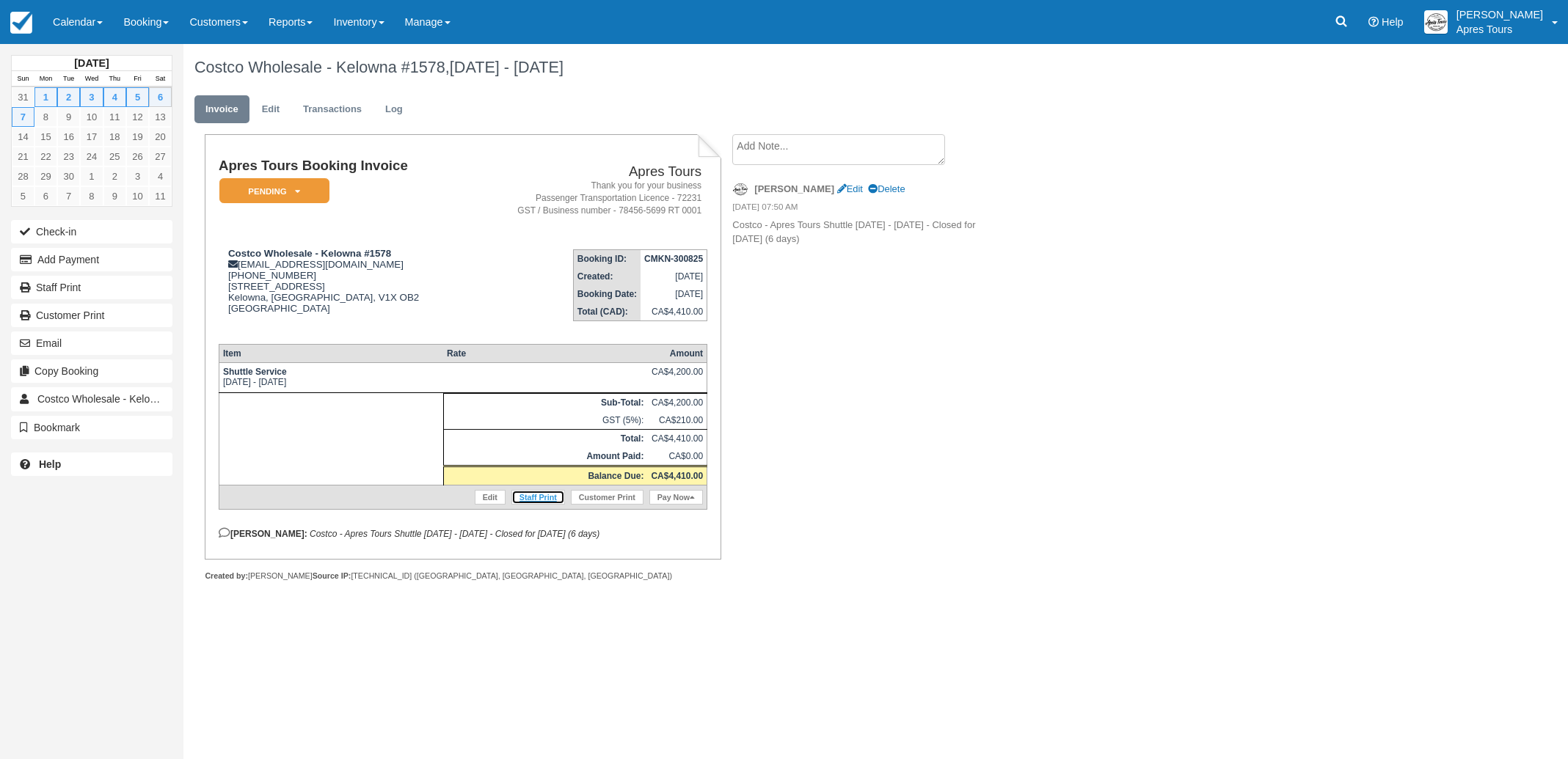
click at [531, 505] on link "Staff Print" at bounding box center [538, 497] width 54 height 15
click at [29, 18] on img at bounding box center [21, 23] width 22 height 22
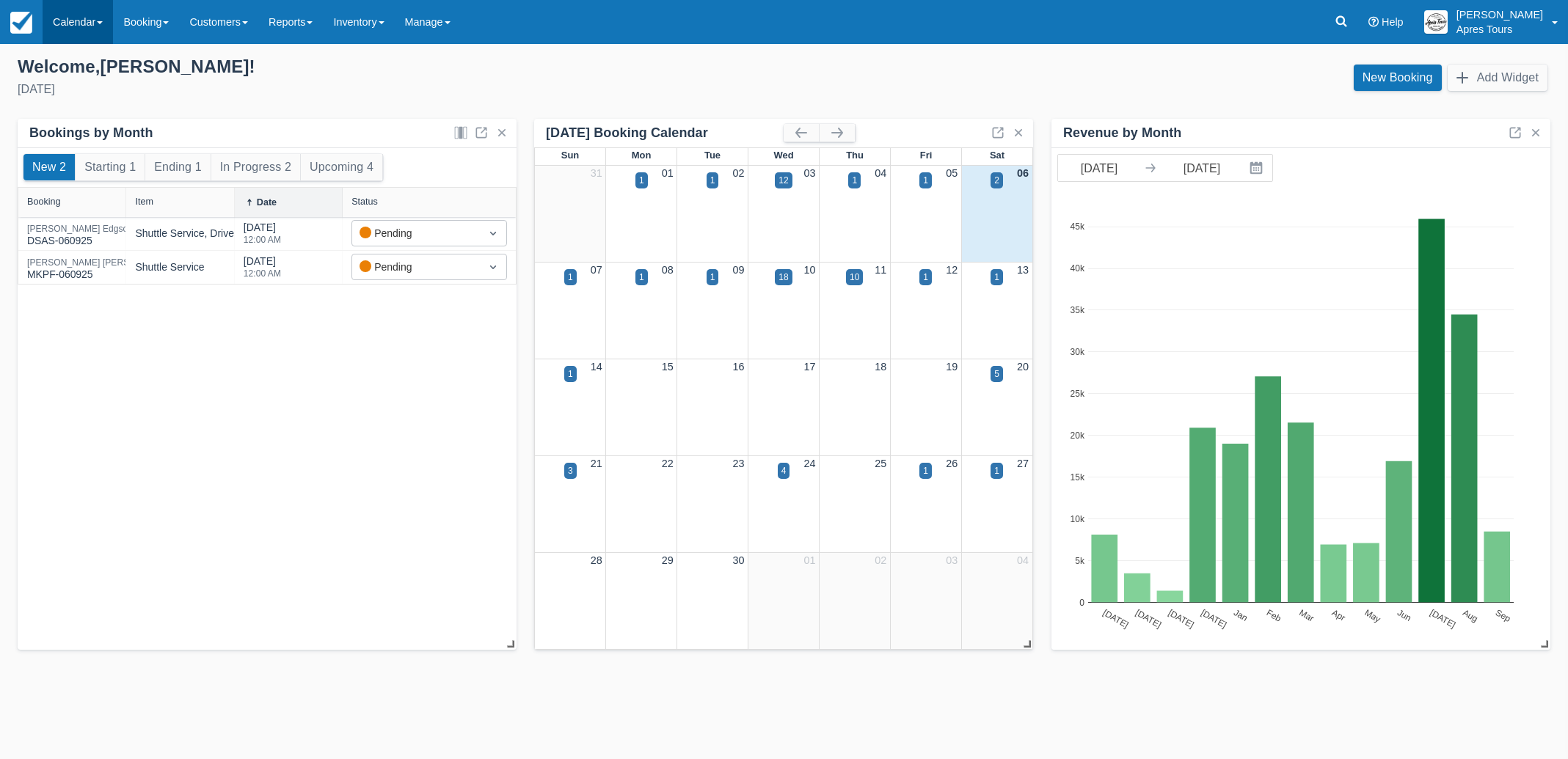
click at [71, 18] on link "Calendar" at bounding box center [78, 22] width 71 height 44
click at [77, 143] on link "Month" at bounding box center [102, 139] width 116 height 31
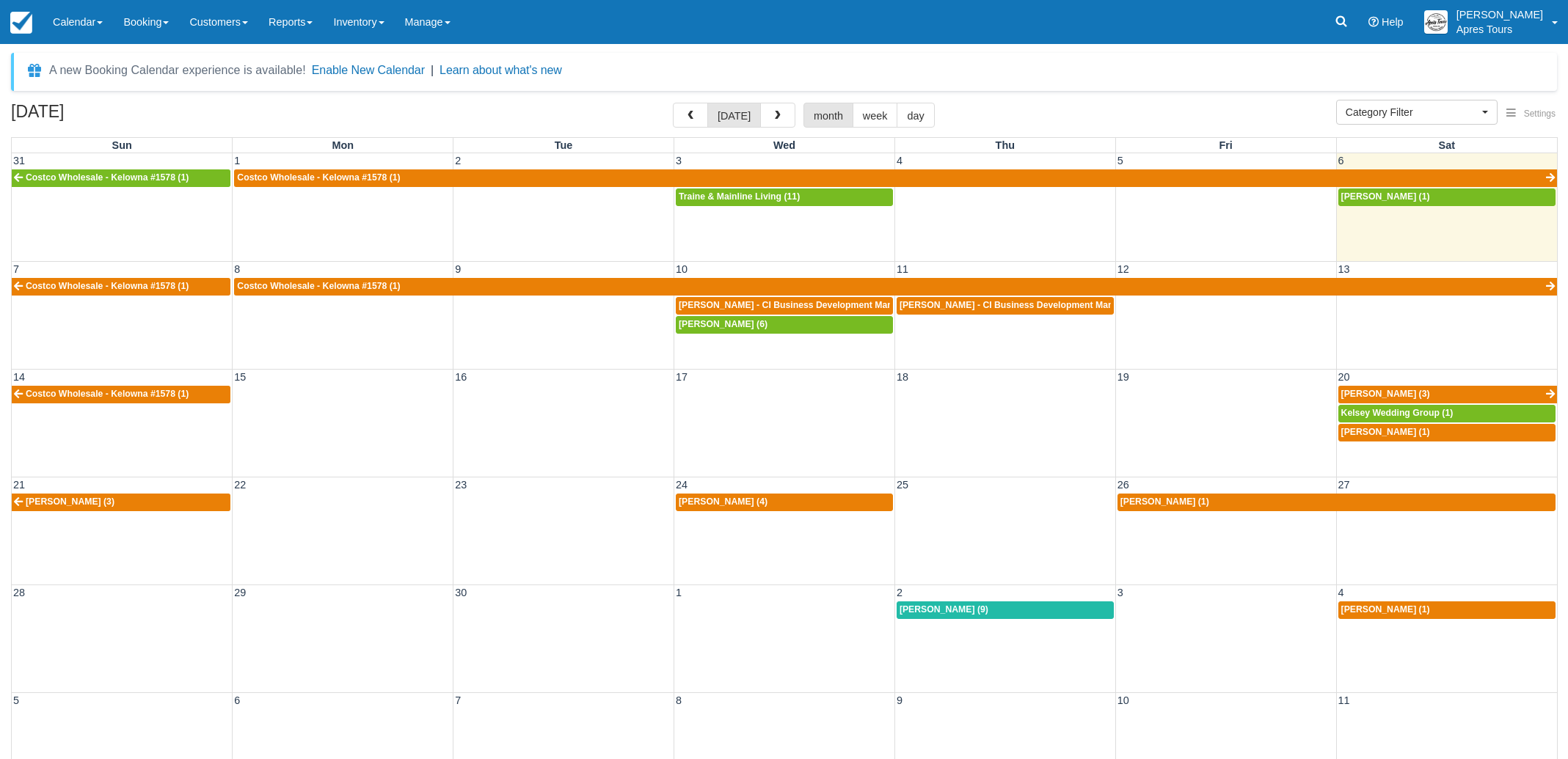
select select
click at [831, 302] on span "[PERSON_NAME] - CI Business Development Manager (11)" at bounding box center [804, 305] width 252 height 10
select select
click at [989, 311] on div "Adam Webster - CI Business Development Manager (9)" at bounding box center [1004, 306] width 211 height 12
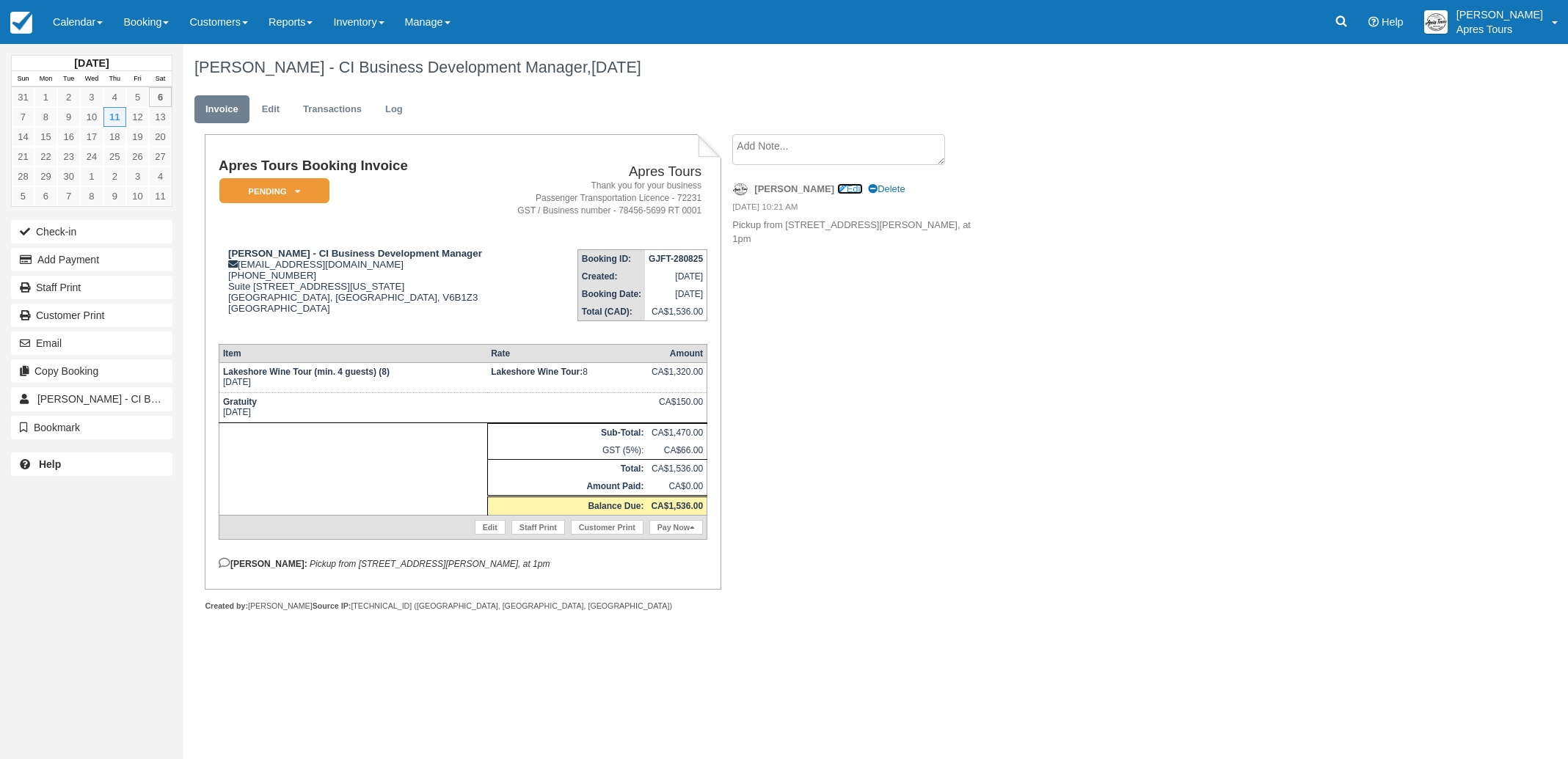
click at [837, 185] on link "Edit" at bounding box center [850, 188] width 26 height 11
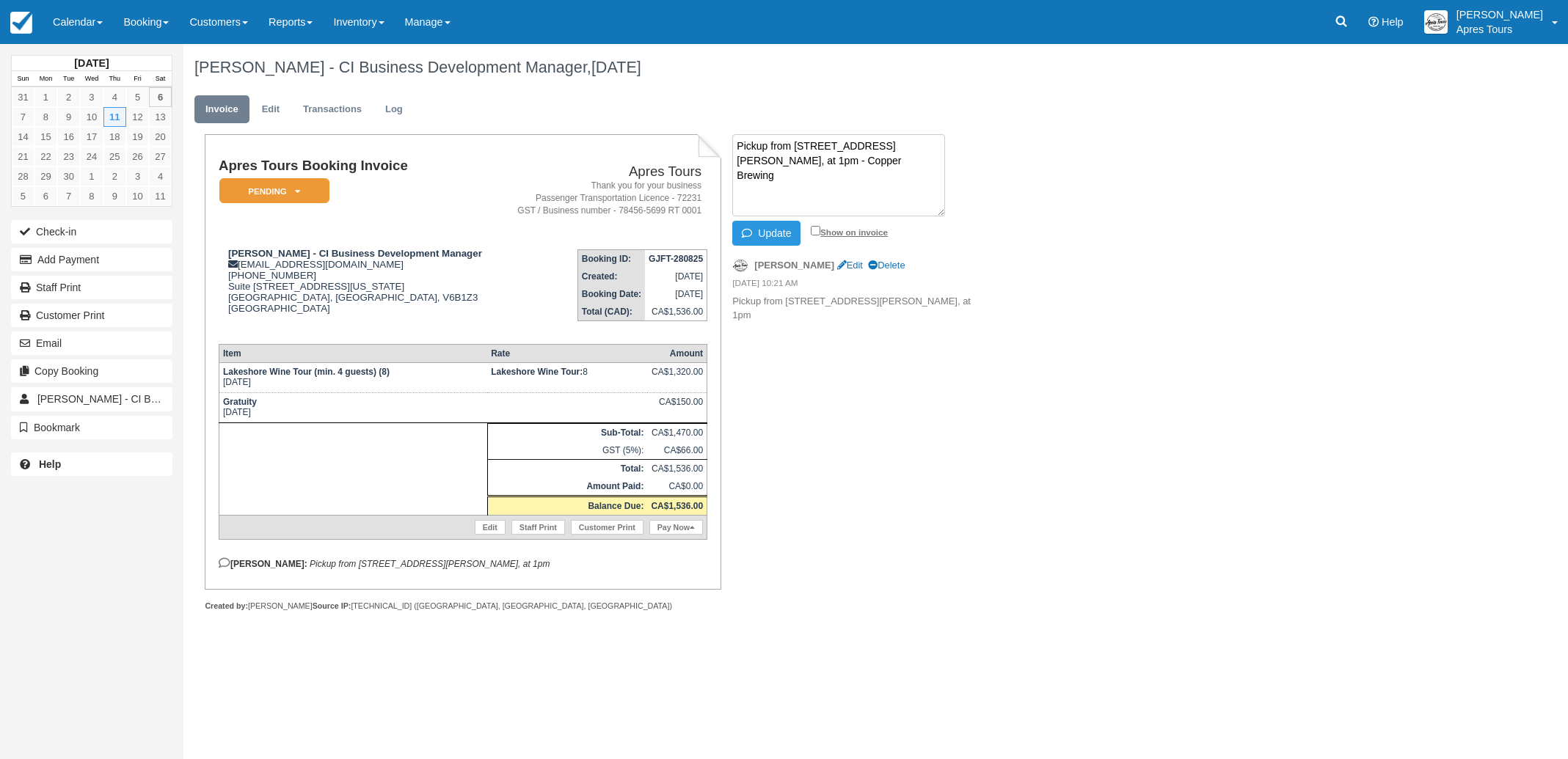
type textarea "Pickup from 1851 Kirschner Rd #102, at 1pm - Copper Brewing"
click at [816, 230] on input "Show on invoice" at bounding box center [815, 230] width 10 height 10
checkbox input "true"
click at [769, 238] on button "Update" at bounding box center [766, 233] width 68 height 25
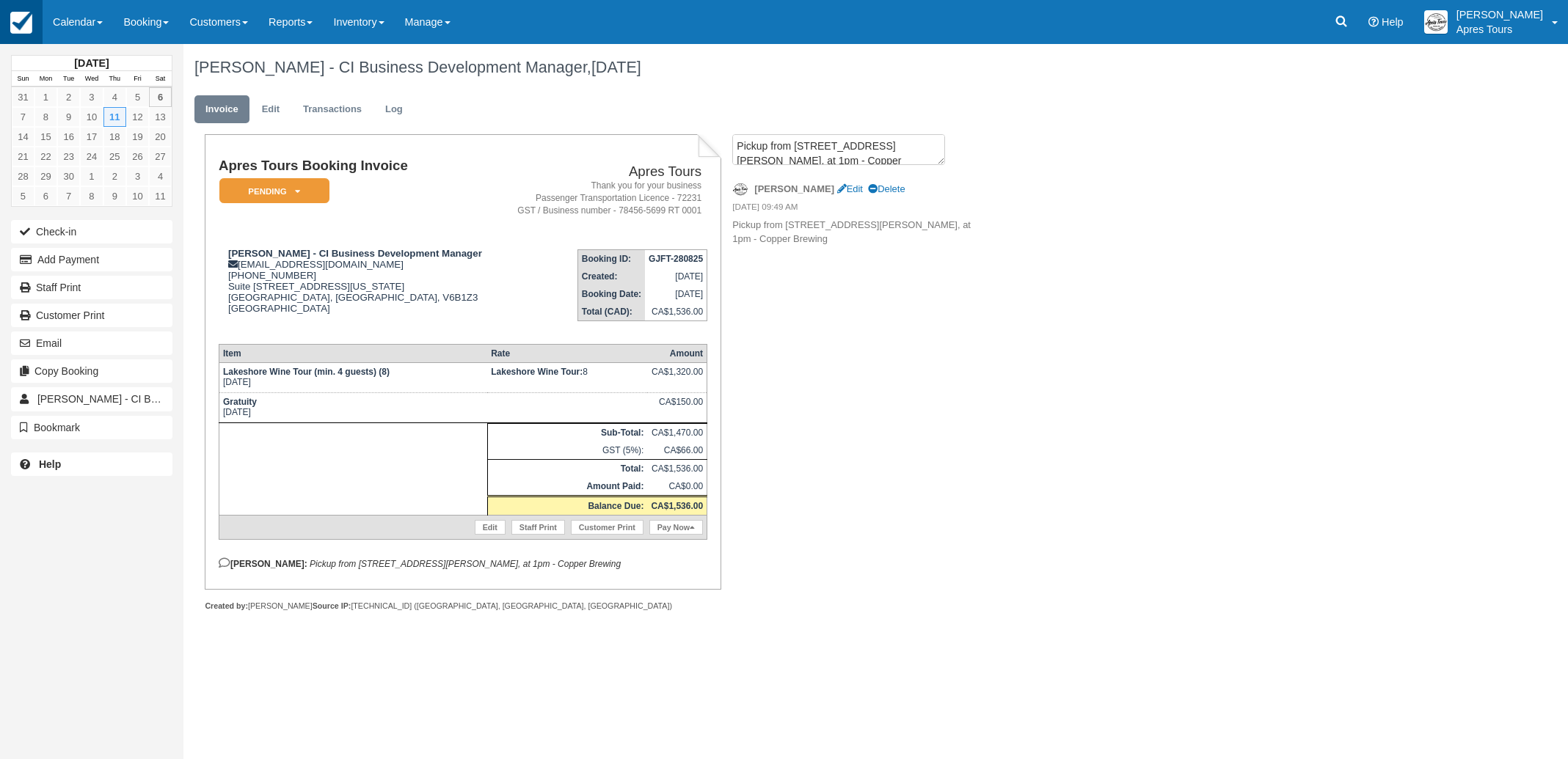
click at [22, 17] on img at bounding box center [21, 23] width 22 height 22
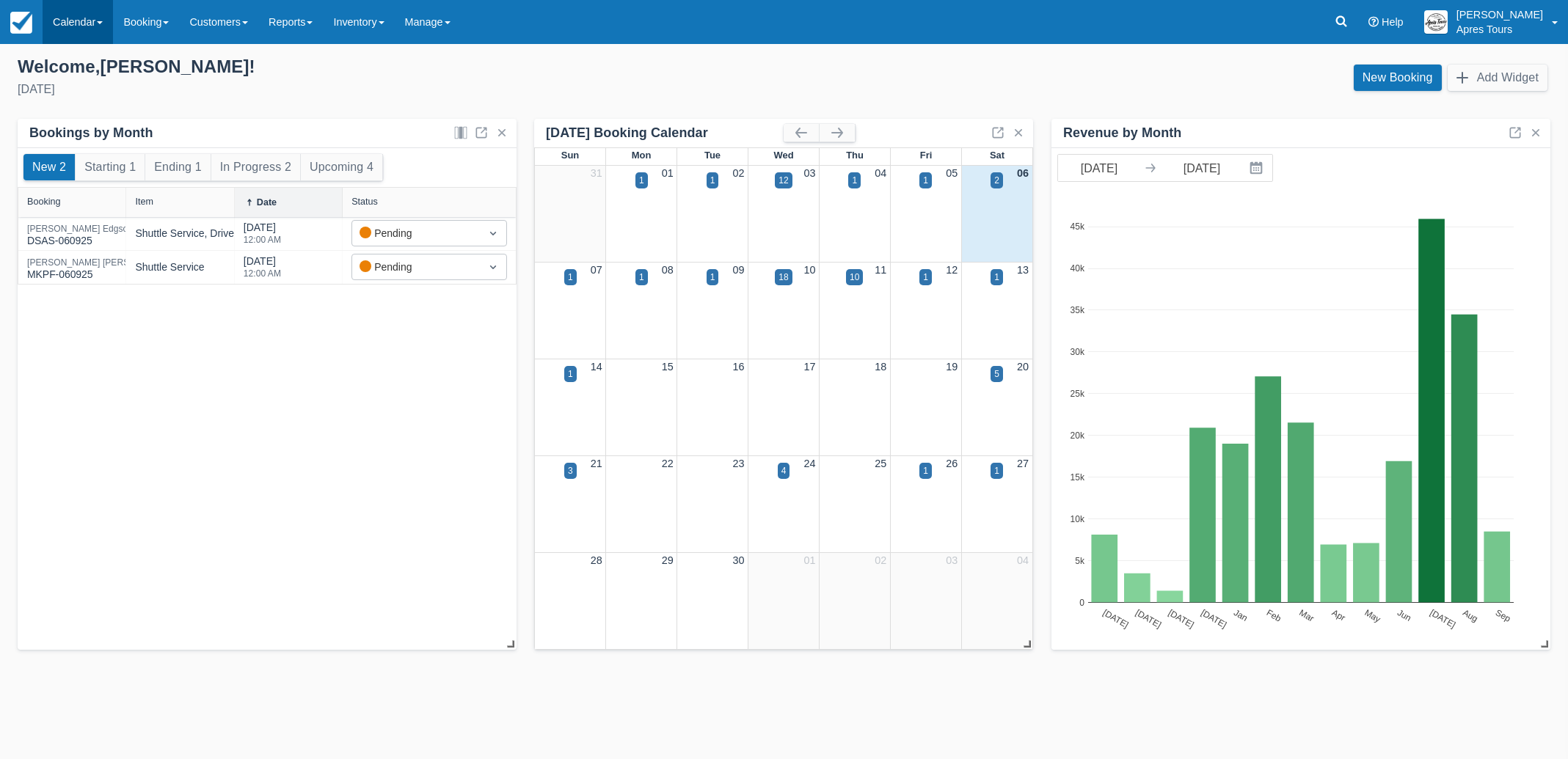
click at [79, 18] on link "Calendar" at bounding box center [78, 22] width 71 height 44
click at [82, 138] on link "Month" at bounding box center [102, 139] width 116 height 31
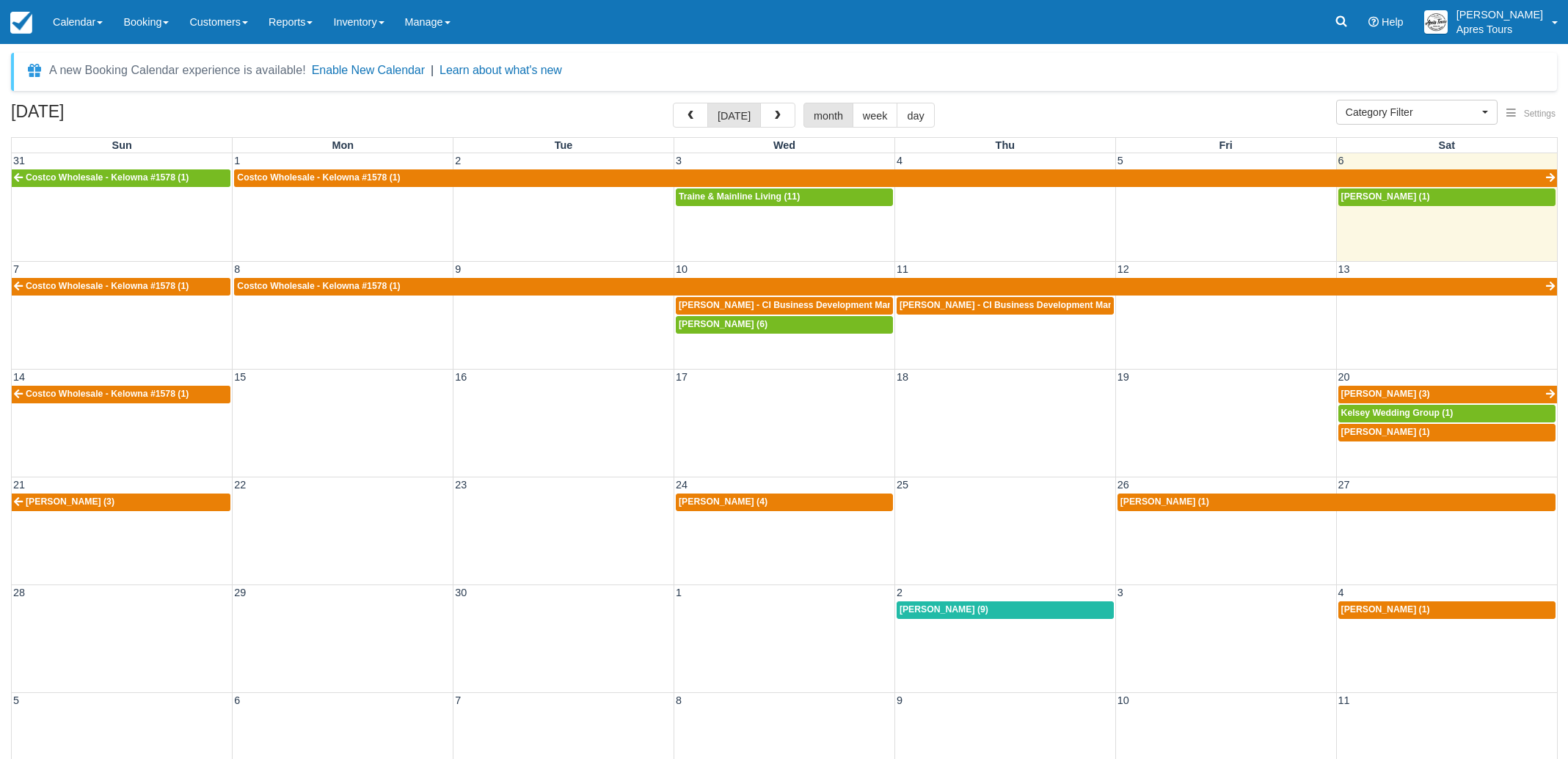
select select
click at [795, 309] on span "Adam Webster - CI Business Development Manager (11)" at bounding box center [804, 305] width 252 height 10
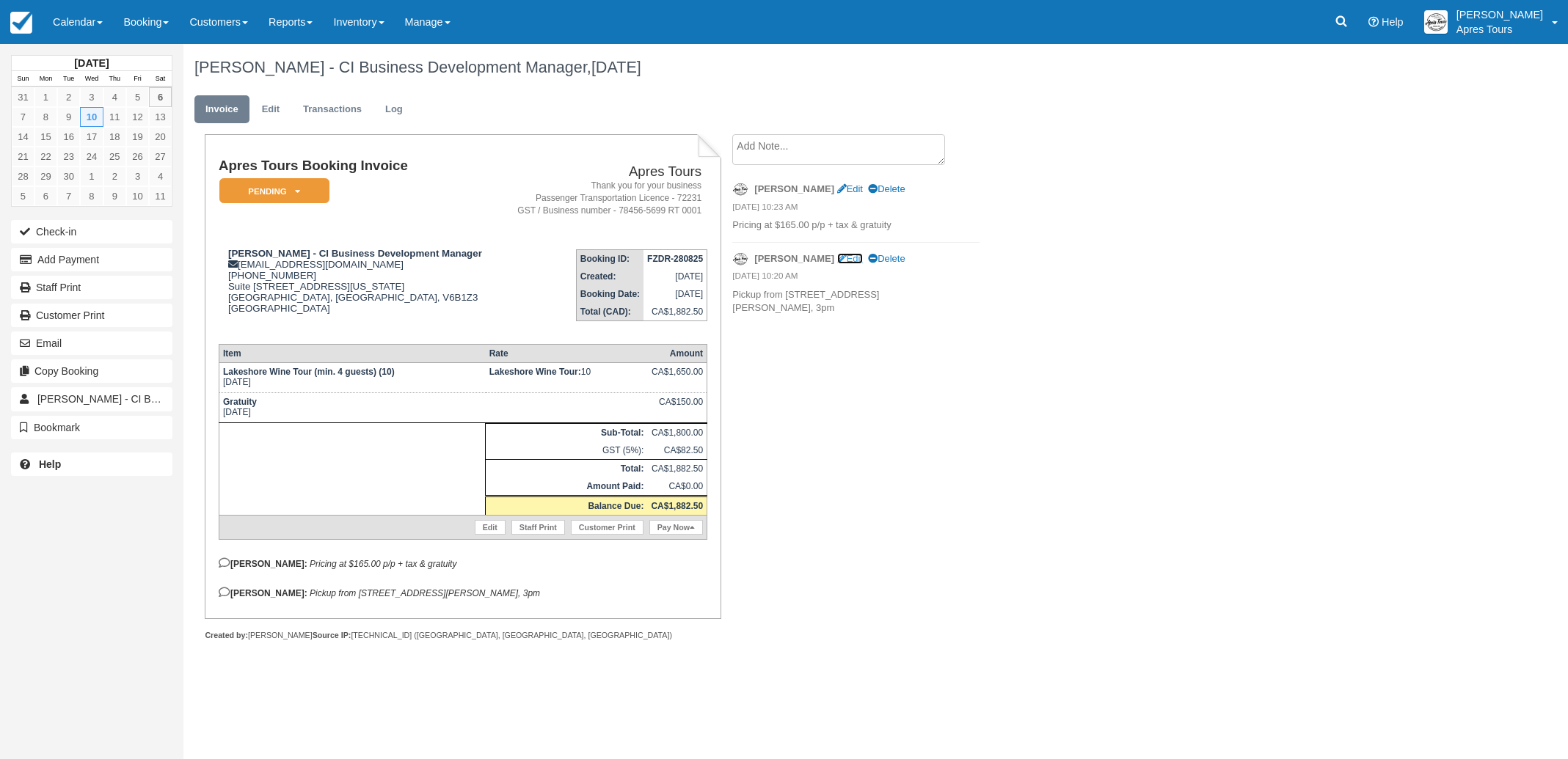
click at [837, 262] on link "Edit" at bounding box center [850, 258] width 26 height 11
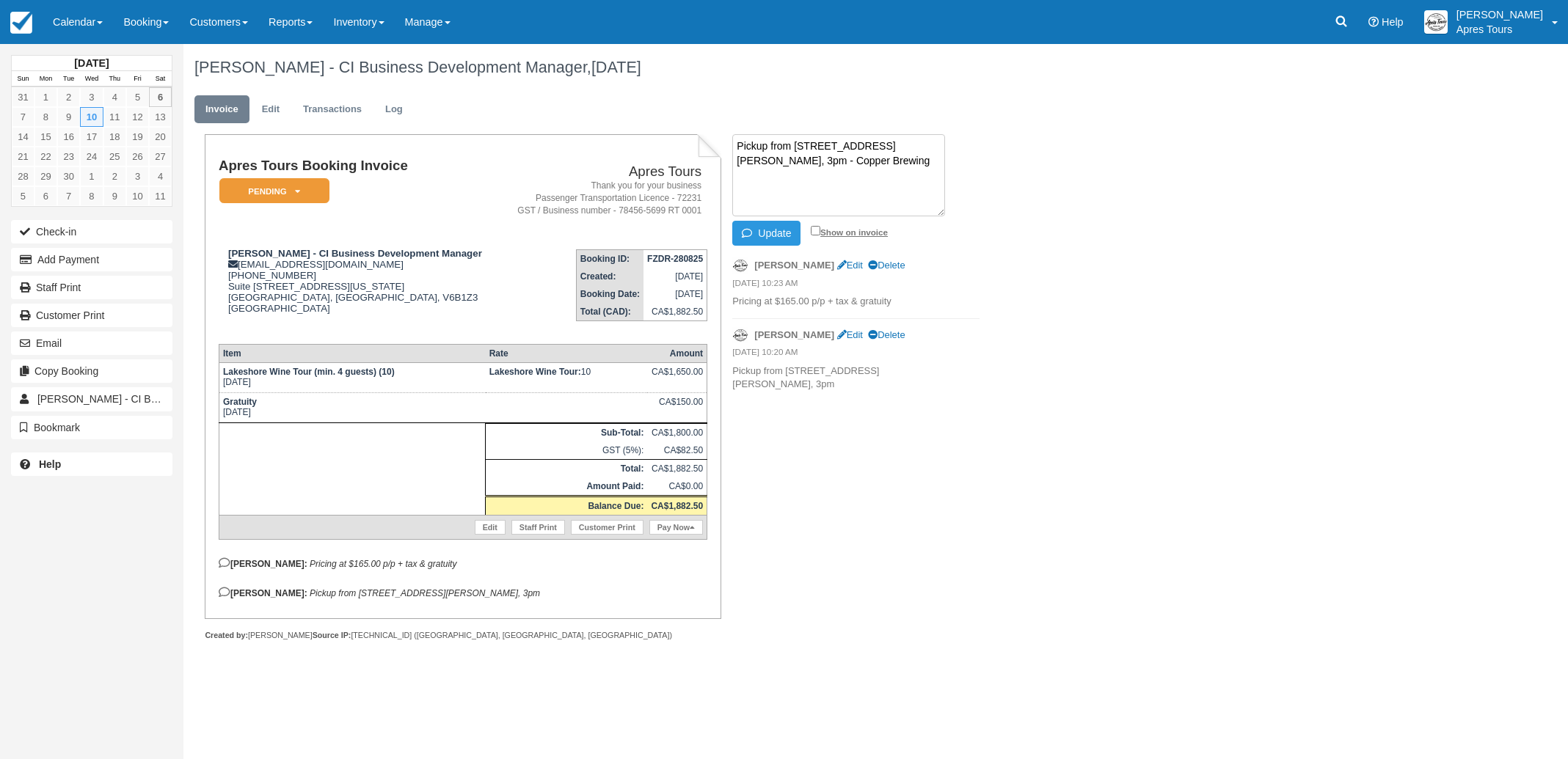
type textarea "Pickup from 1851 Kirschner Rd #102, 3pm - Copper Brewing"
click at [816, 229] on input "Show on invoice" at bounding box center [815, 230] width 10 height 10
checkbox input "true"
click at [760, 233] on button "Update" at bounding box center [766, 233] width 68 height 25
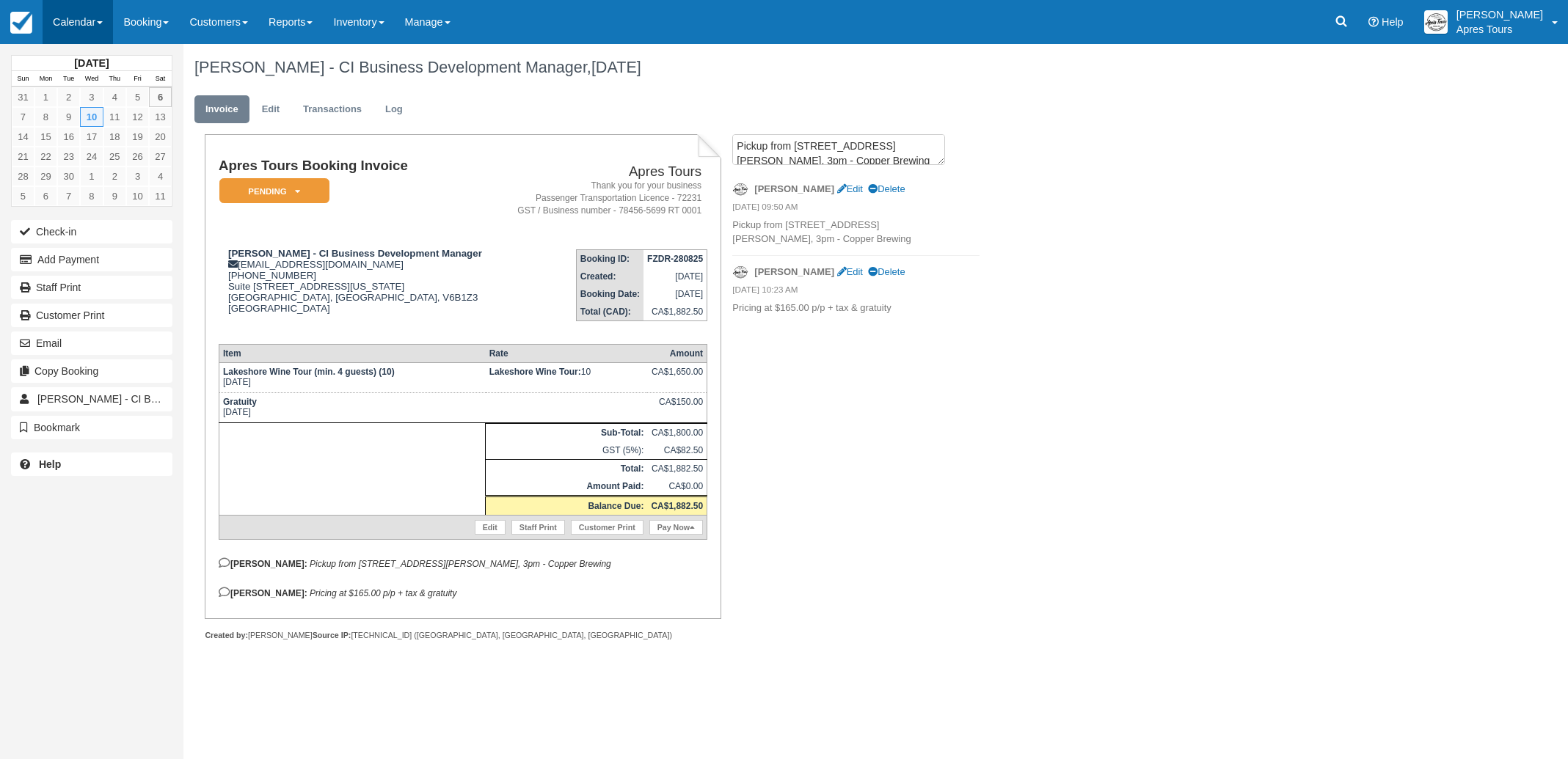
click at [74, 29] on link "Calendar" at bounding box center [78, 22] width 71 height 44
click at [82, 137] on link "Month" at bounding box center [102, 139] width 116 height 31
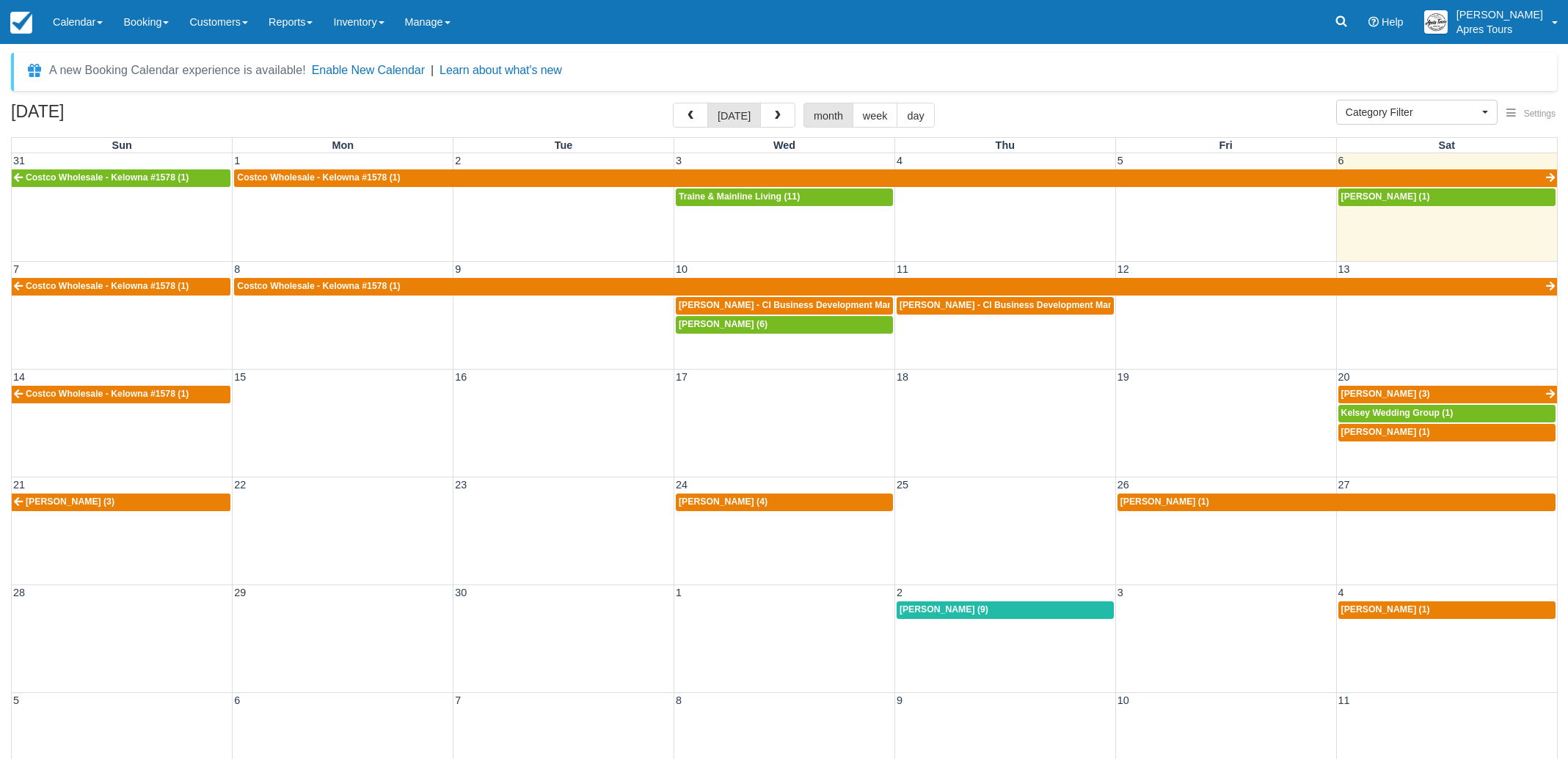
select select
click at [699, 114] on button "button" at bounding box center [690, 115] width 35 height 25
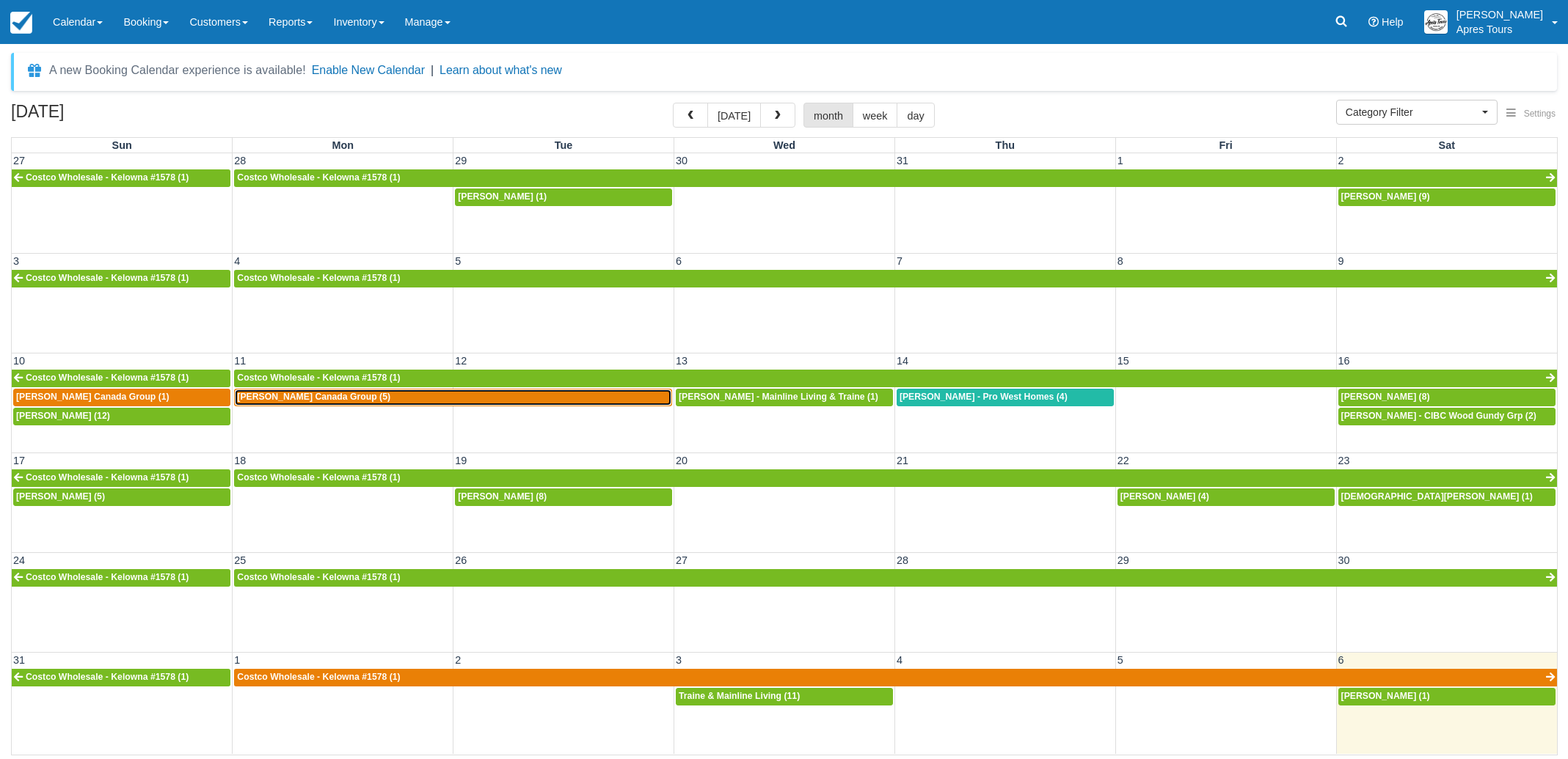
click at [381, 399] on span "[PERSON_NAME] Canada Group (5)" at bounding box center [313, 396] width 153 height 10
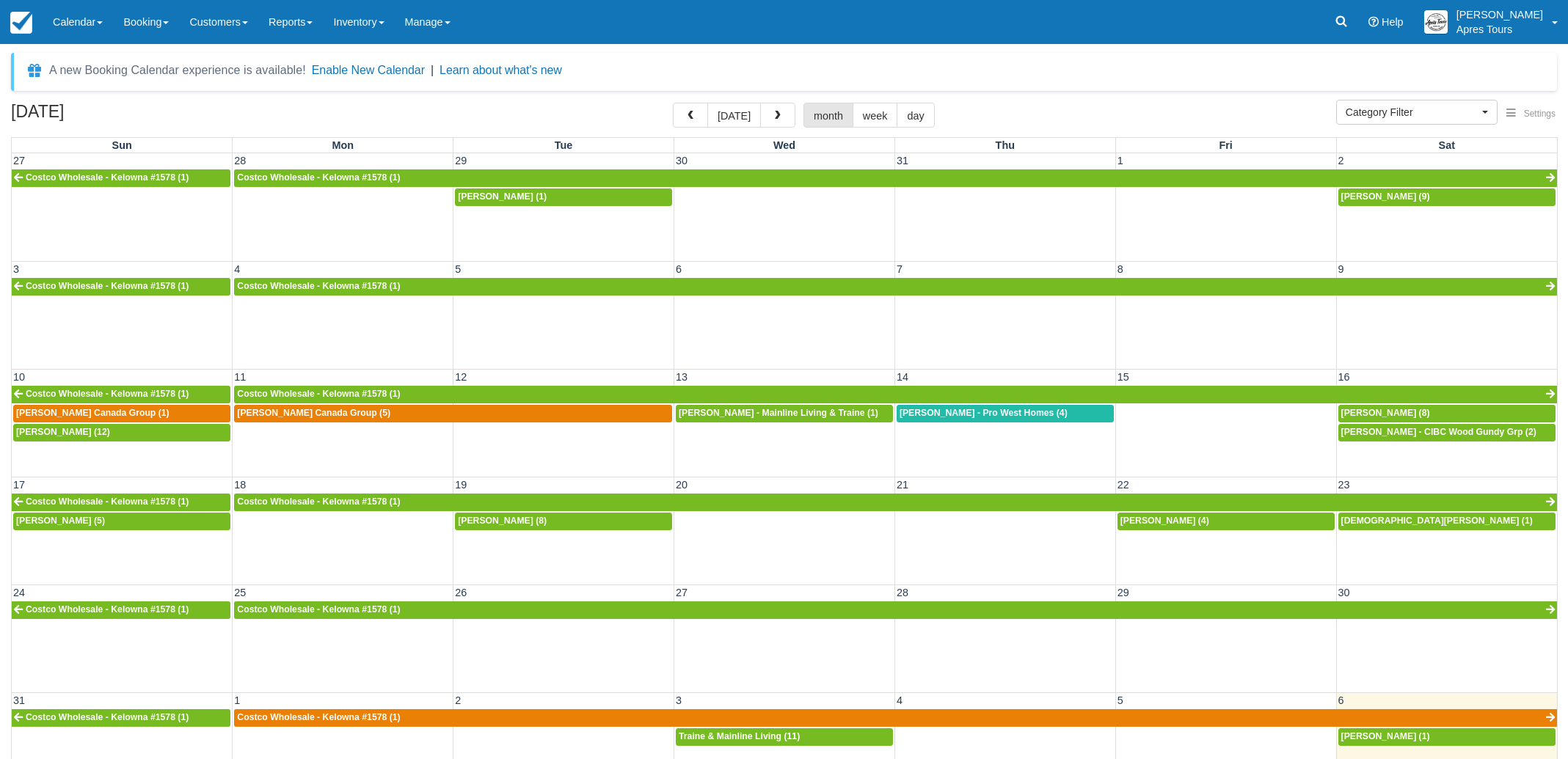
select select
click at [695, 113] on span "button" at bounding box center [690, 116] width 10 height 10
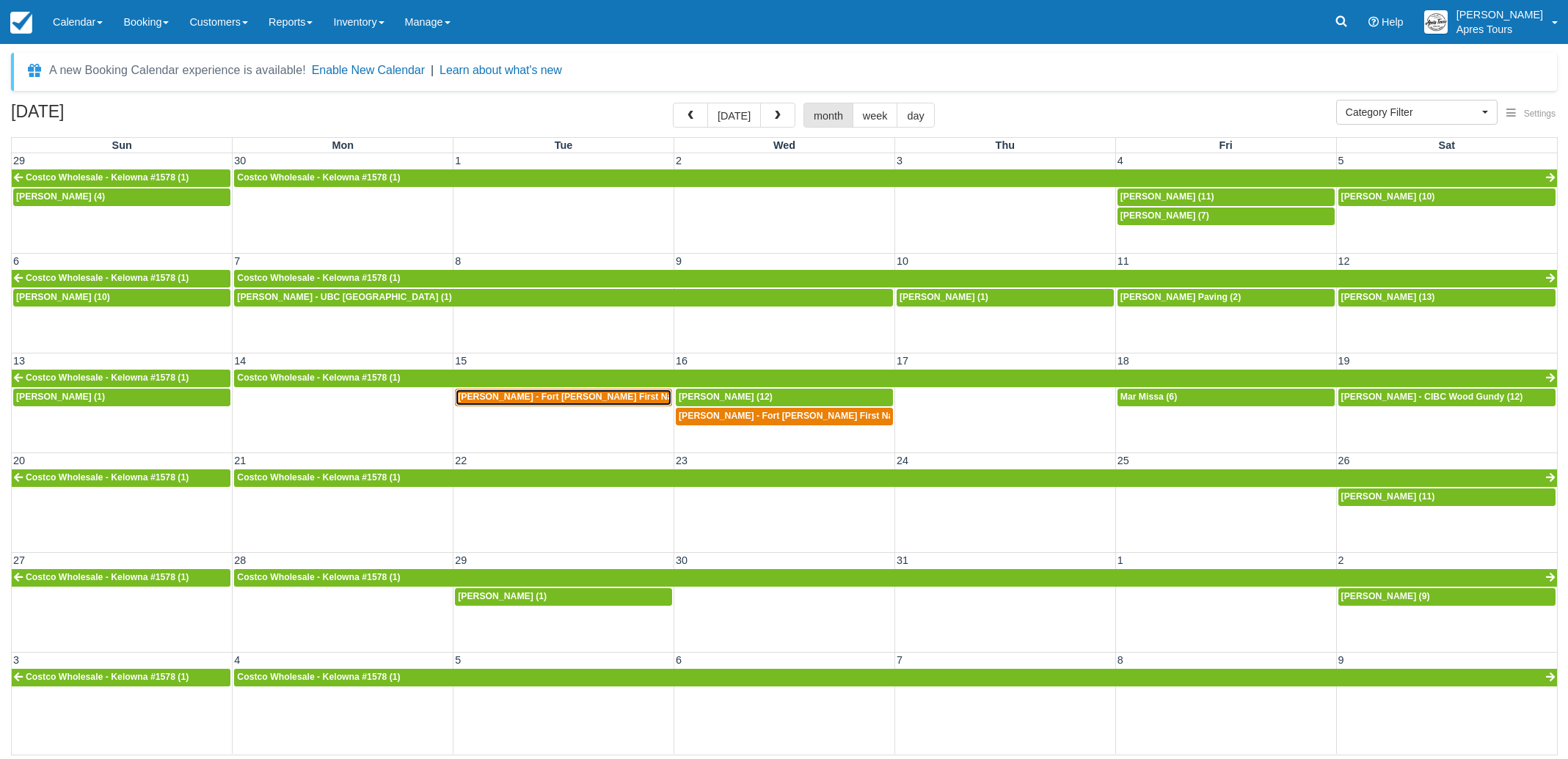
click at [597, 394] on span "Raelene Etchison - Fort McKay First Nation (3)" at bounding box center [580, 396] width 244 height 10
